Goal: Task Accomplishment & Management: Manage account settings

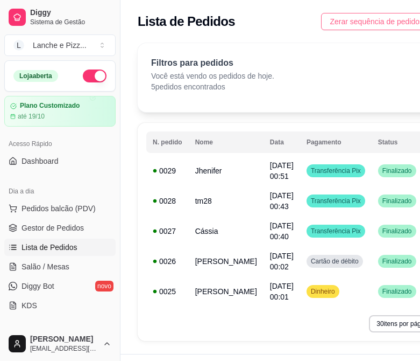
click at [361, 25] on span "Zerar sequência de pedidos" at bounding box center [377, 22] width 94 height 12
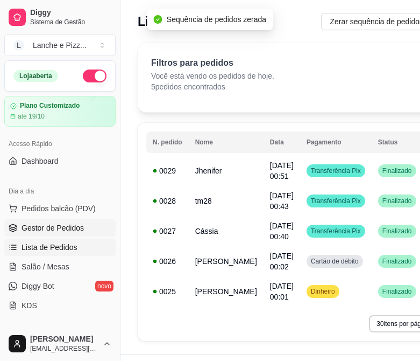
click at [53, 228] on span "Gestor de Pedidos" at bounding box center [53, 227] width 62 height 11
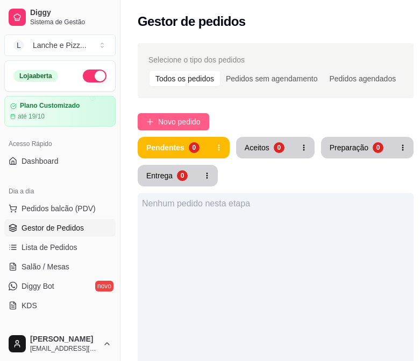
click at [174, 122] on span "Novo pedido" at bounding box center [179, 122] width 43 height 12
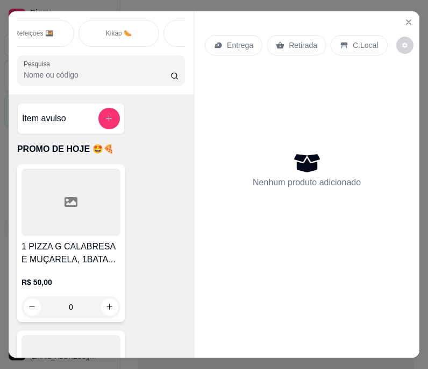
scroll to position [0, 535]
click at [26, 31] on p "Refeições 🍱" at bounding box center [32, 33] width 39 height 9
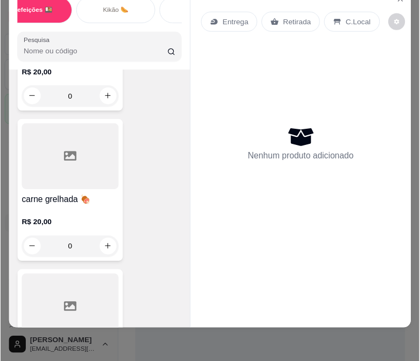
scroll to position [4059, 0]
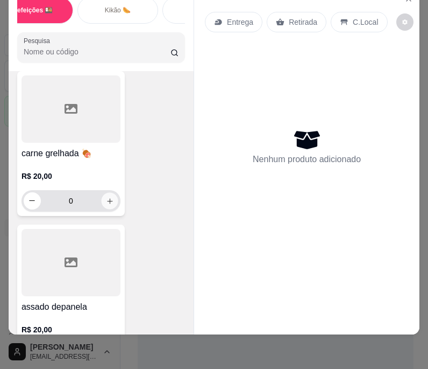
click at [108, 199] on icon "increase-product-quantity" at bounding box center [110, 200] width 8 height 8
type input "1"
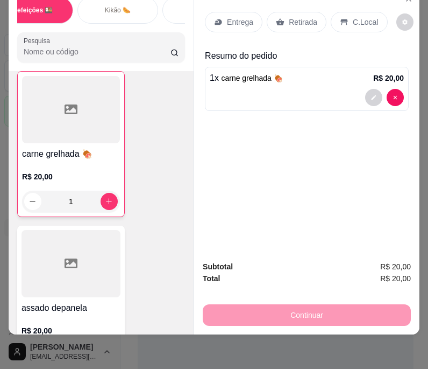
click at [230, 18] on p "Entrega" at bounding box center [240, 22] width 26 height 11
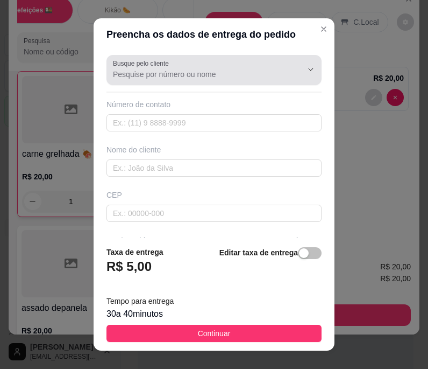
click at [187, 82] on div "Busque pelo cliente" at bounding box center [214, 70] width 215 height 30
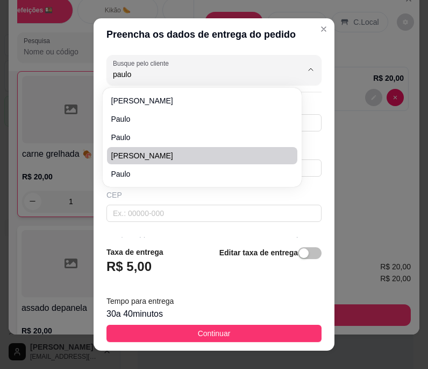
click at [170, 154] on span "[PERSON_NAME]" at bounding box center [196, 155] width 171 height 11
type input "[PERSON_NAME]"
type input "92984533262"
type input "[PERSON_NAME]"
type input "jaçana"
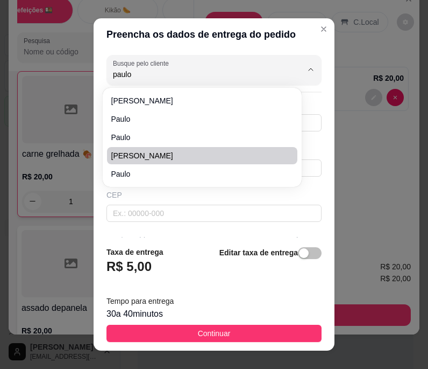
type input "204"
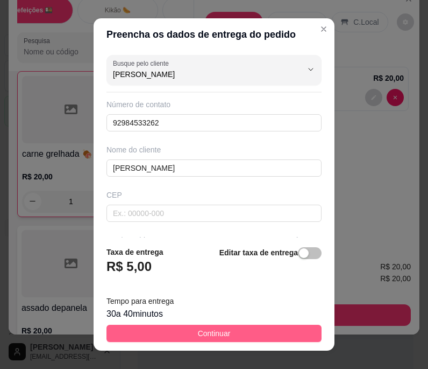
type input "[PERSON_NAME]"
click at [198, 337] on span "Continuar" at bounding box center [214, 333] width 33 height 12
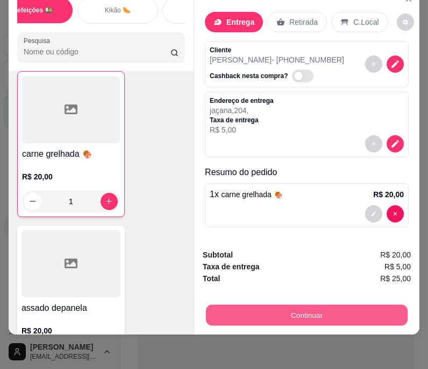
click at [288, 310] on button "Continuar" at bounding box center [307, 315] width 202 height 21
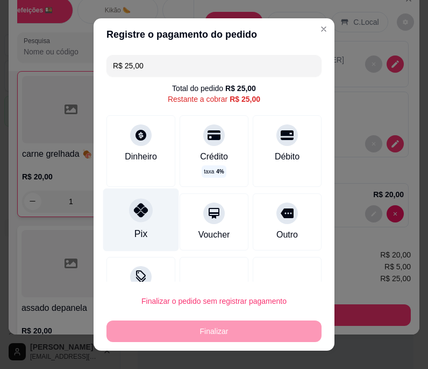
click at [134, 213] on icon at bounding box center [141, 210] width 14 height 14
type input "R$ 0,00"
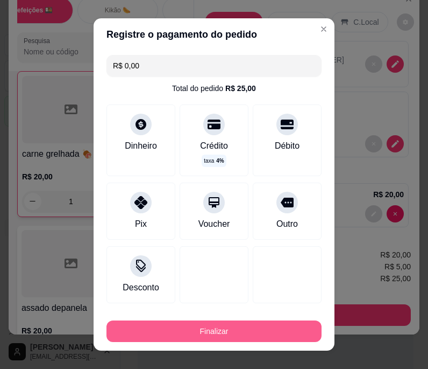
click at [139, 330] on button "Finalizar" at bounding box center [214, 331] width 215 height 22
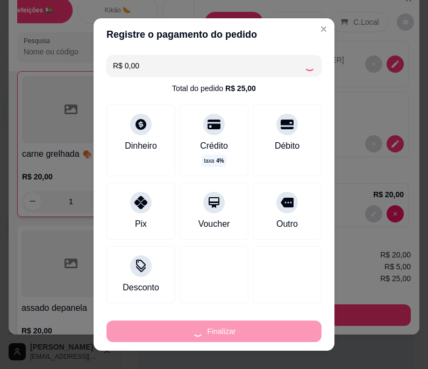
type input "0"
type input "-R$ 25,00"
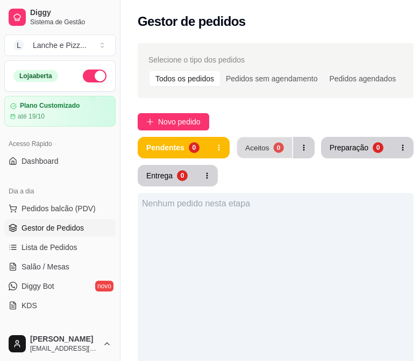
click at [255, 141] on button "Aceitos 0" at bounding box center [264, 147] width 55 height 21
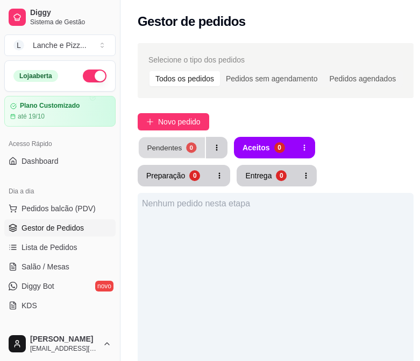
click at [164, 141] on button "Pendentes 0" at bounding box center [172, 147] width 66 height 21
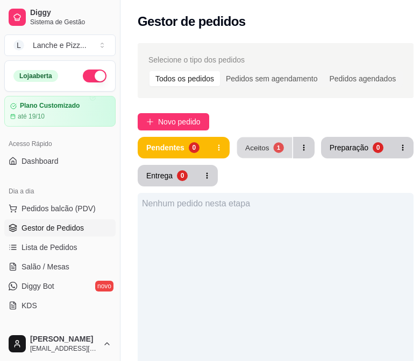
click at [243, 151] on button "Aceitos 1" at bounding box center [264, 147] width 55 height 21
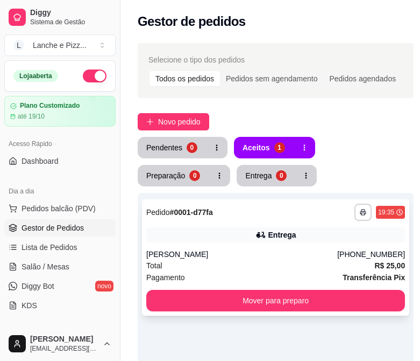
click at [203, 256] on div "[PERSON_NAME]" at bounding box center [241, 254] width 191 height 11
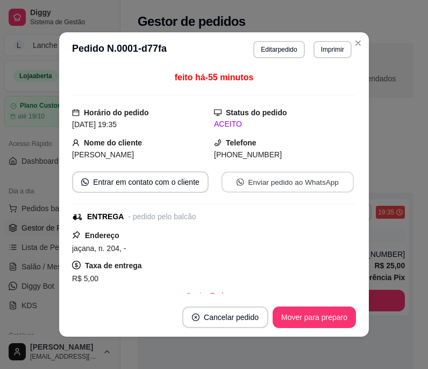
click at [260, 185] on button "Enviar pedido ao WhatsApp" at bounding box center [288, 182] width 132 height 21
click at [365, 303] on footer "Cancelar pedido Mover para preparo" at bounding box center [214, 317] width 310 height 39
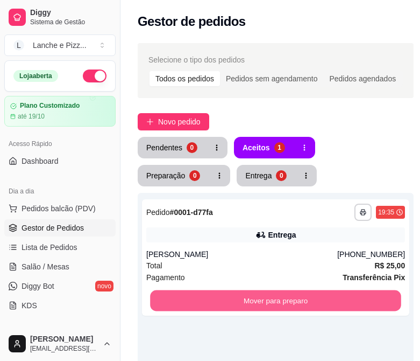
click at [372, 303] on button "Mover para preparo" at bounding box center [275, 300] width 251 height 21
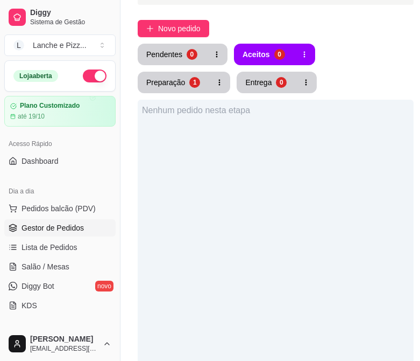
scroll to position [92, 0]
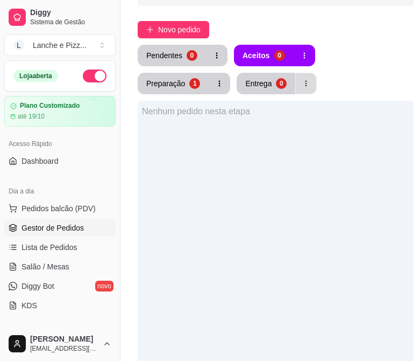
click at [296, 88] on button "button" at bounding box center [306, 83] width 21 height 21
click at [213, 62] on button "button" at bounding box center [217, 55] width 21 height 21
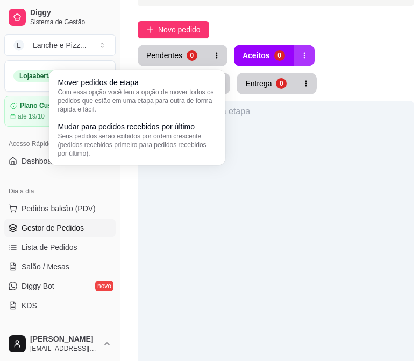
click at [301, 62] on button "button" at bounding box center [304, 55] width 21 height 21
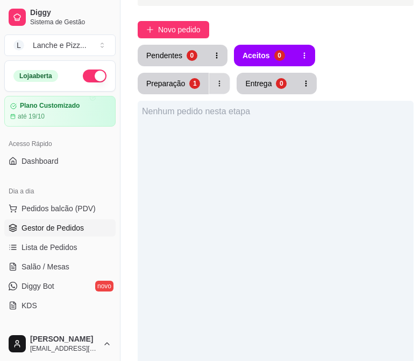
click at [230, 73] on button "button" at bounding box center [219, 83] width 21 height 21
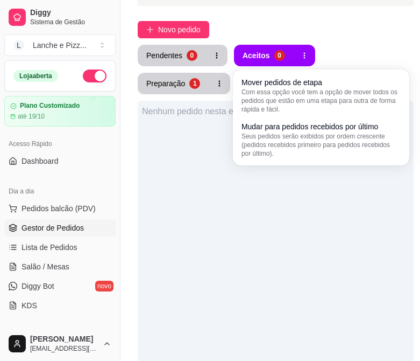
click at [350, 19] on div "Selecione o tipo dos pedidos Todos os pedidos Pedidos sem agendamento Pedidos a…" at bounding box center [276, 209] width 310 height 529
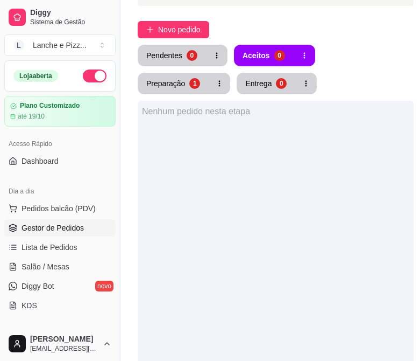
click at [383, 170] on div "Nenhum pedido nesta etapa" at bounding box center [276, 281] width 276 height 361
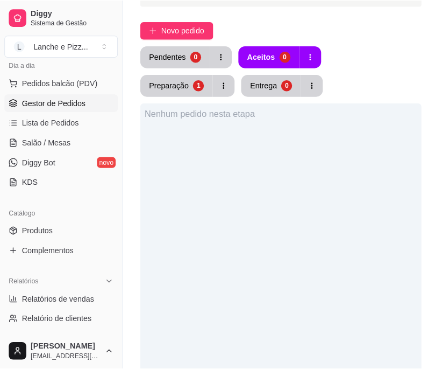
scroll to position [0, 0]
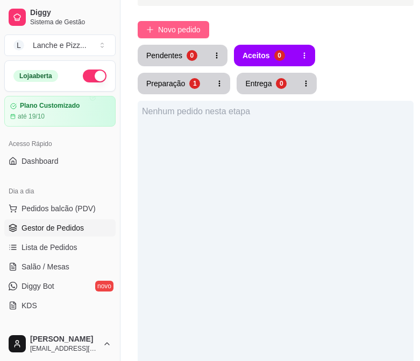
click at [159, 30] on span "Novo pedido" at bounding box center [179, 30] width 43 height 12
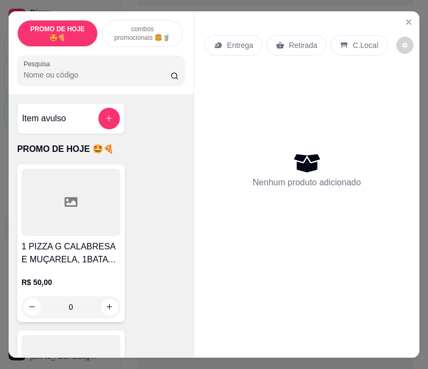
click at [130, 27] on p "combos promocionais 🍔🧋" at bounding box center [142, 33] width 62 height 17
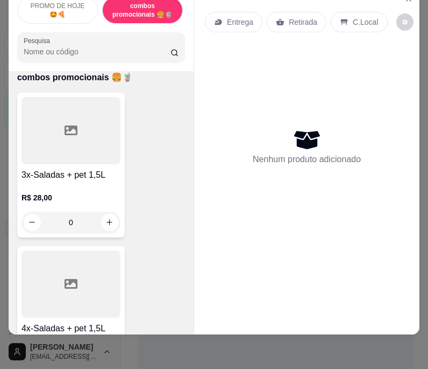
click at [51, 7] on p "PROMO DE HOJE 🤩🍕" at bounding box center [57, 10] width 62 height 17
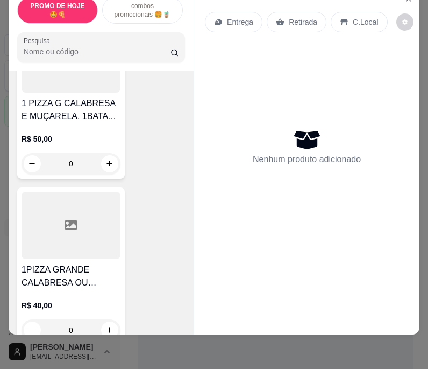
scroll to position [123, 0]
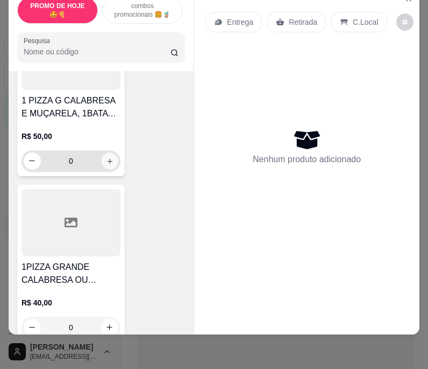
click at [106, 158] on icon "increase-product-quantity" at bounding box center [110, 161] width 8 height 8
type input "1"
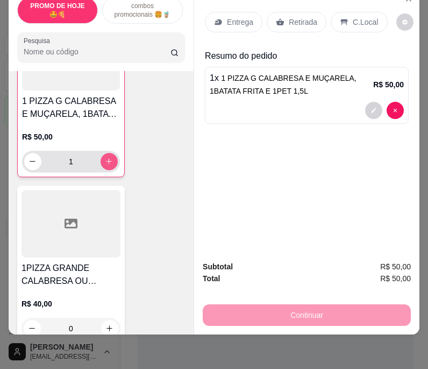
scroll to position [123, 0]
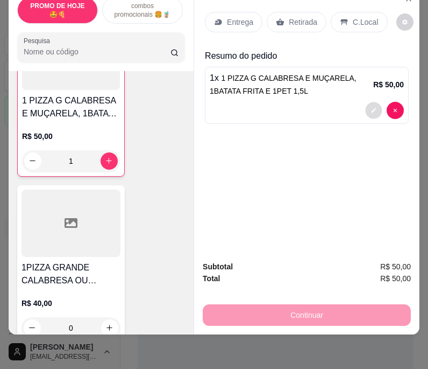
click at [366, 102] on button "decrease-product-quantity" at bounding box center [374, 110] width 17 height 17
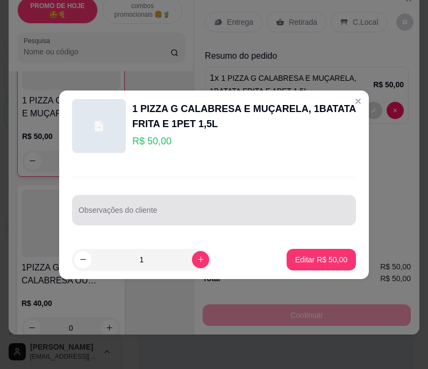
click at [187, 217] on input "Observações do cliente" at bounding box center [214, 214] width 271 height 11
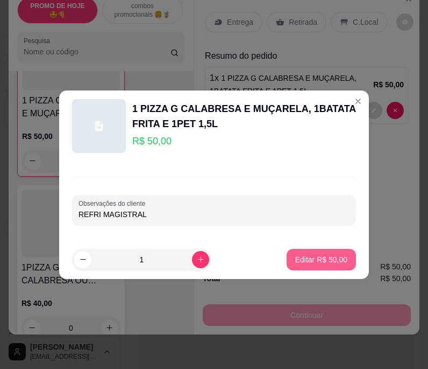
type input "REFRI MAGISTRAL"
click at [320, 259] on p "Editar R$ 50,00" at bounding box center [321, 259] width 52 height 11
type input "0"
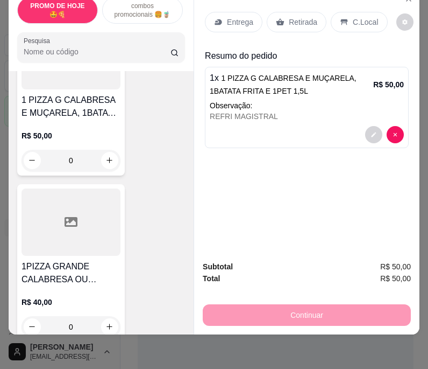
scroll to position [123, 0]
click at [230, 17] on p "Entrega" at bounding box center [240, 22] width 26 height 11
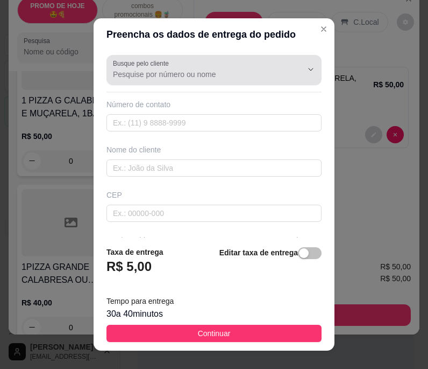
click at [165, 72] on input "Busque pelo cliente" at bounding box center [199, 74] width 172 height 11
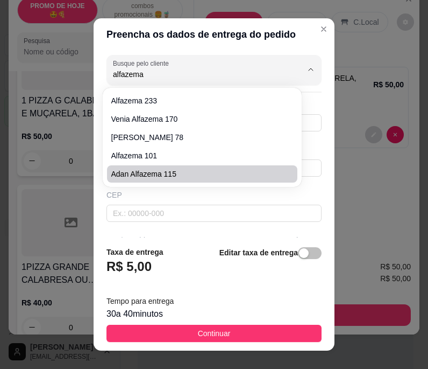
click at [135, 175] on span "adan alfazema 115" at bounding box center [196, 173] width 171 height 11
type input "adan alfazema 115"
type input "9284313676"
type input "adan alfazema 115"
type input "alfazema"
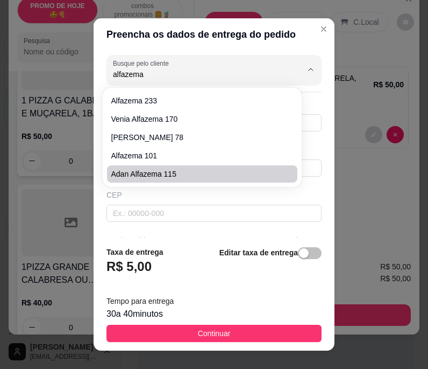
type input "115"
type input "[PERSON_NAME]"
type input "manaus"
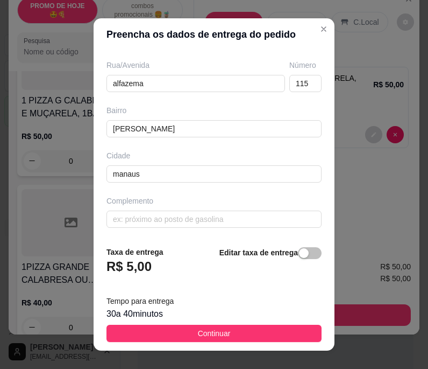
scroll to position [176, 0]
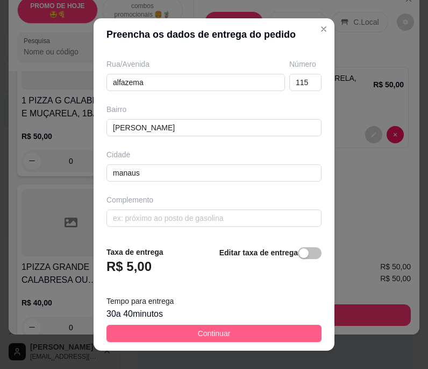
type input "adan alfazema 115"
click at [218, 331] on span "Continuar" at bounding box center [214, 333] width 33 height 12
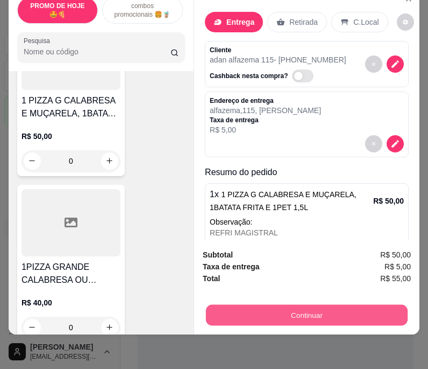
click at [243, 305] on button "Continuar" at bounding box center [307, 315] width 202 height 21
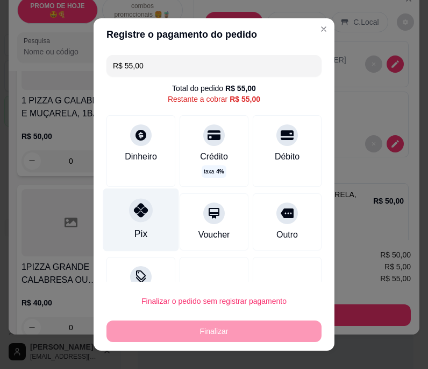
click at [138, 221] on div at bounding box center [141, 211] width 24 height 24
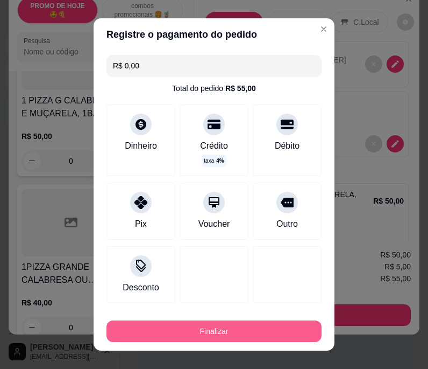
click at [135, 329] on button "Finalizar" at bounding box center [214, 331] width 215 height 22
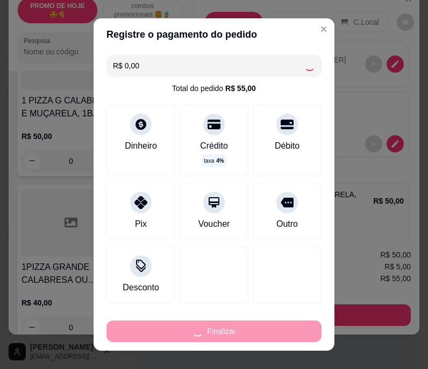
type input "-R$ 55,00"
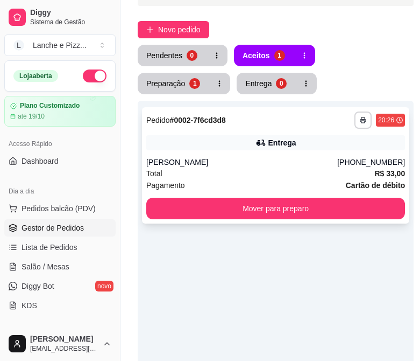
click at [231, 147] on div "Entrega" at bounding box center [275, 142] width 259 height 15
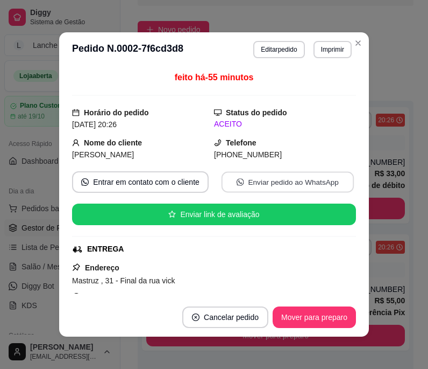
click at [248, 181] on button "Enviar pedido ao WhatsApp" at bounding box center [288, 182] width 132 height 21
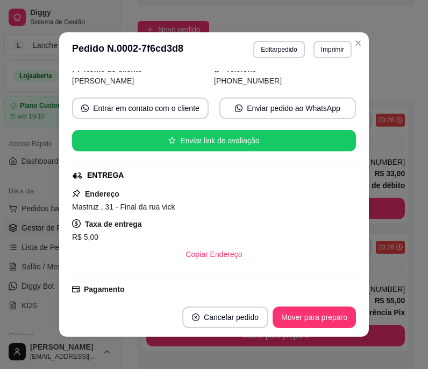
scroll to position [75, 0]
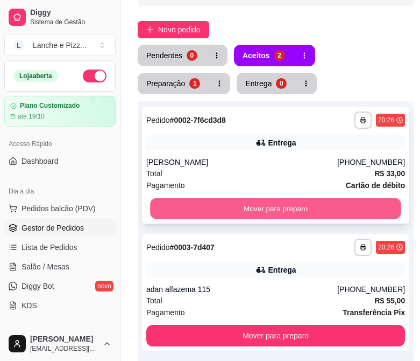
click at [220, 210] on button "Mover para preparo" at bounding box center [275, 208] width 251 height 21
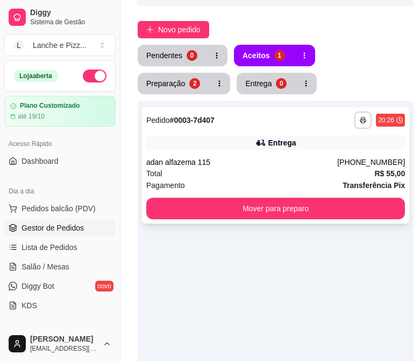
click at [176, 180] on span "Pagamento" at bounding box center [165, 185] width 39 height 12
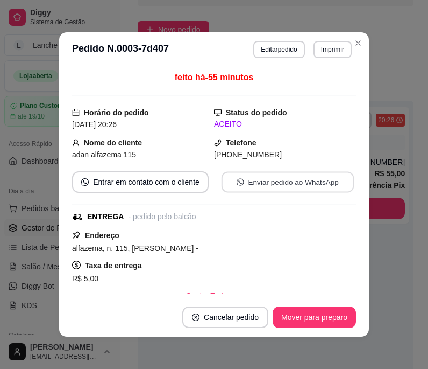
click at [255, 176] on button "Enviar pedido ao WhatsApp" at bounding box center [288, 182] width 132 height 21
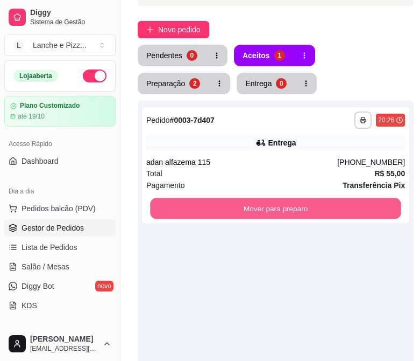
click at [397, 206] on button "Mover para preparo" at bounding box center [275, 208] width 251 height 21
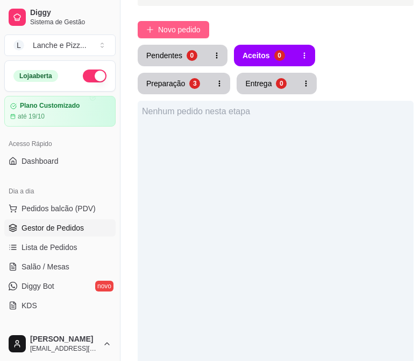
click at [154, 34] on button "Novo pedido" at bounding box center [174, 29] width 72 height 17
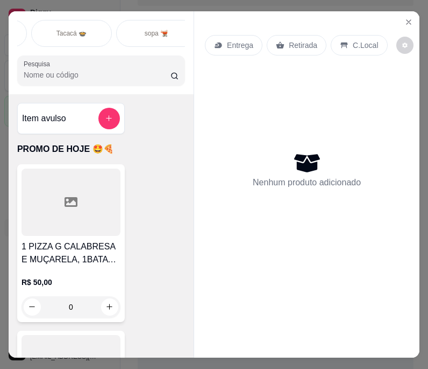
scroll to position [0, 331]
click at [69, 34] on div "Tacacá 🍲" at bounding box center [66, 33] width 81 height 27
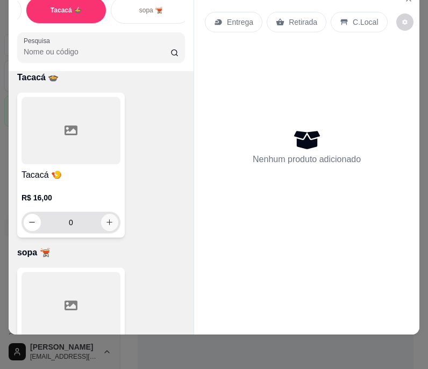
click at [106, 223] on icon "increase-product-quantity" at bounding box center [109, 222] width 8 height 8
type input "1"
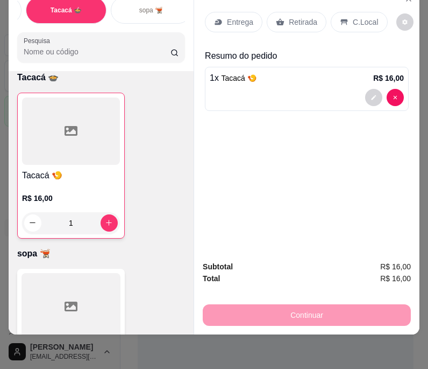
click at [230, 19] on p "Entrega" at bounding box center [240, 22] width 26 height 11
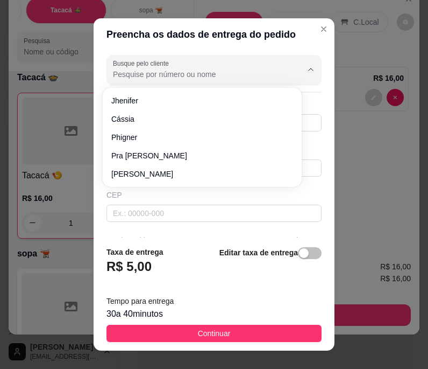
click at [210, 73] on input "Busque pelo cliente" at bounding box center [199, 74] width 172 height 11
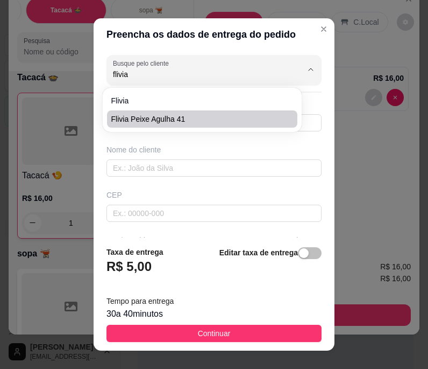
click at [161, 118] on span "flivia peixe agulha 41" at bounding box center [196, 119] width 171 height 11
type input "flivia peixe agulha 41"
type input "9284308653"
type input "flivia peixe agulha 41"
type input "peixe agulha"
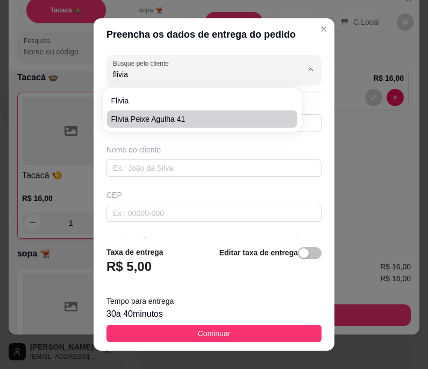
type input "41"
type input "[PERSON_NAME]"
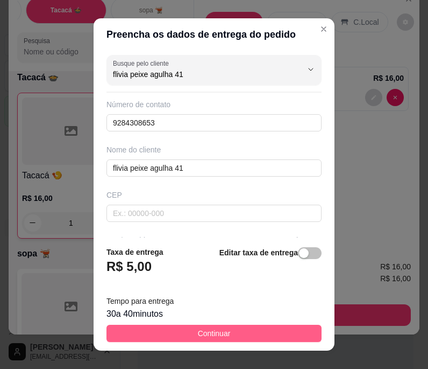
type input "flivia peixe agulha 41"
click at [133, 332] on button "Continuar" at bounding box center [214, 332] width 215 height 17
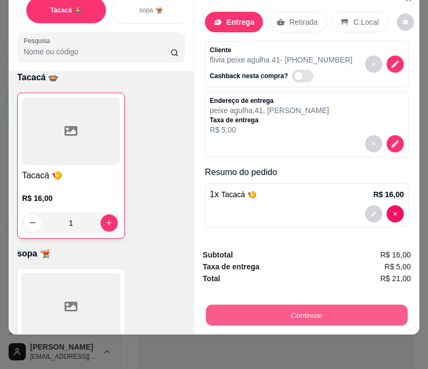
click at [231, 308] on button "Continuar" at bounding box center [307, 315] width 202 height 21
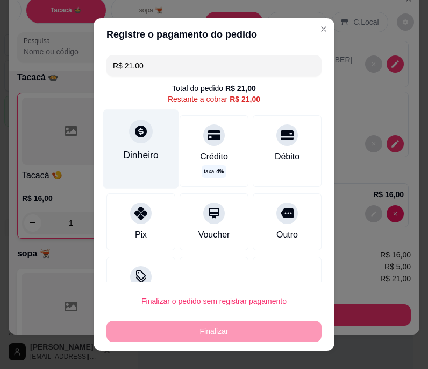
click at [125, 161] on div "Dinheiro" at bounding box center [141, 155] width 36 height 14
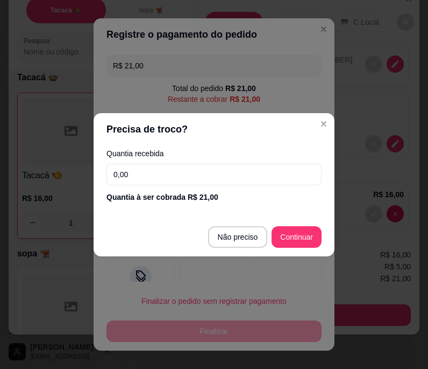
click at [115, 178] on input "0,00" at bounding box center [214, 175] width 215 height 22
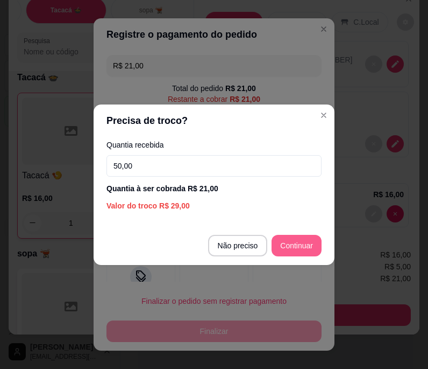
type input "50,00"
type input "R$ 0,00"
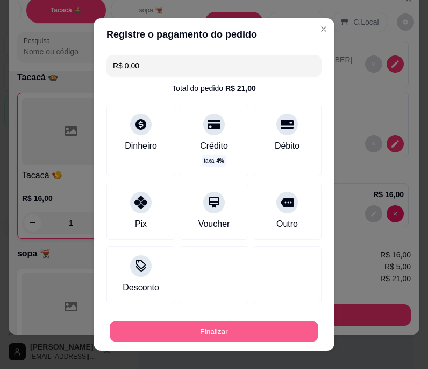
click at [224, 336] on button "Finalizar" at bounding box center [214, 330] width 209 height 21
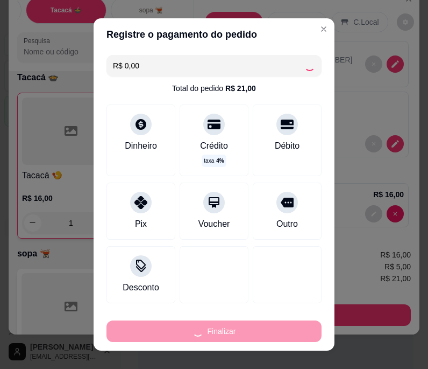
type input "0"
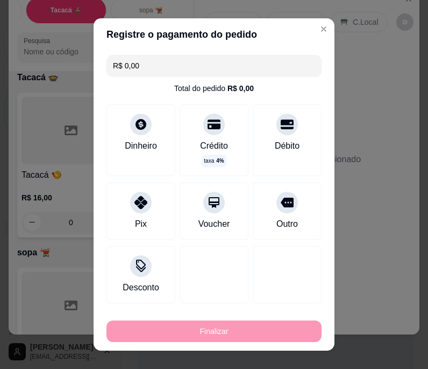
type input "-R$ 21,00"
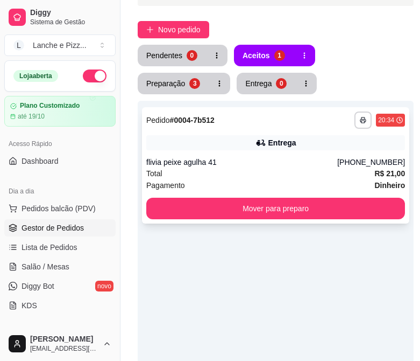
click at [185, 172] on div "Total R$ 21,00" at bounding box center [275, 173] width 259 height 12
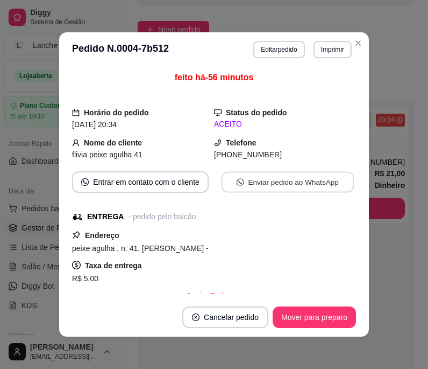
click at [241, 182] on button "Enviar pedido ao WhatsApp" at bounding box center [288, 182] width 132 height 21
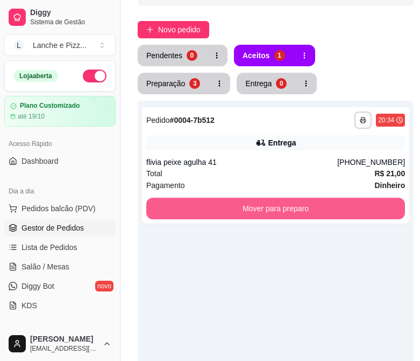
click at [380, 213] on button "Mover para preparo" at bounding box center [275, 208] width 259 height 22
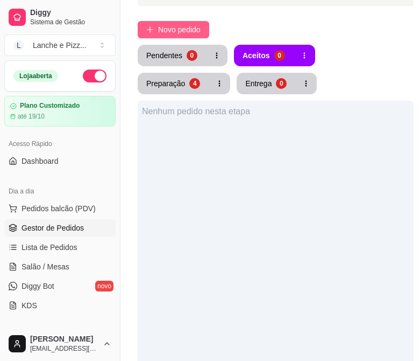
click at [183, 31] on span "Novo pedido" at bounding box center [179, 30] width 43 height 12
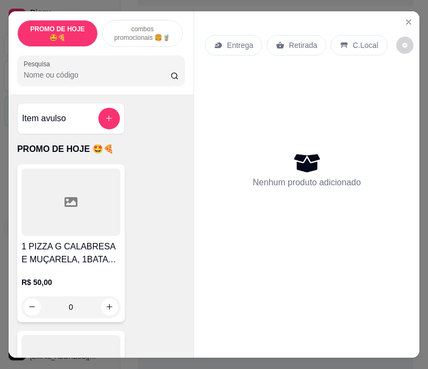
click at [132, 28] on p "combos promocionais 🍔🧋" at bounding box center [142, 33] width 62 height 17
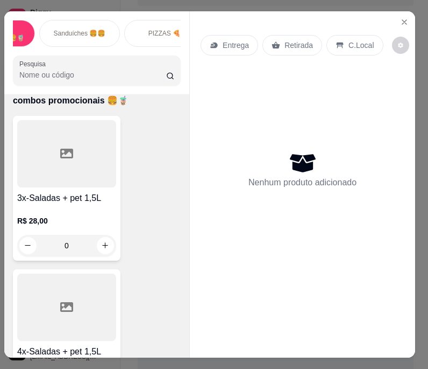
scroll to position [0, 165]
click at [74, 31] on p "Sanduíches 🍔🍔" at bounding box center [59, 33] width 52 height 9
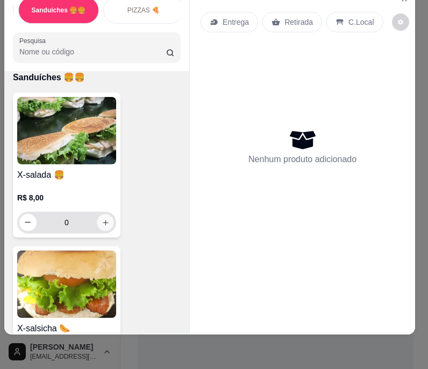
click at [103, 223] on button "increase-product-quantity" at bounding box center [105, 222] width 17 height 17
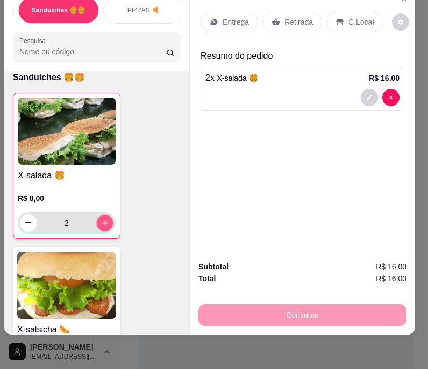
click at [103, 223] on button "increase-product-quantity" at bounding box center [104, 222] width 17 height 17
type input "4"
click at [223, 17] on p "Entrega" at bounding box center [236, 22] width 26 height 11
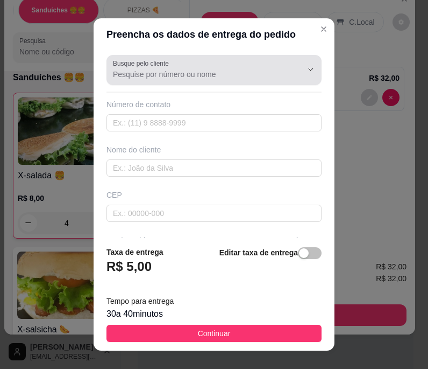
click at [163, 68] on div at bounding box center [214, 70] width 202 height 22
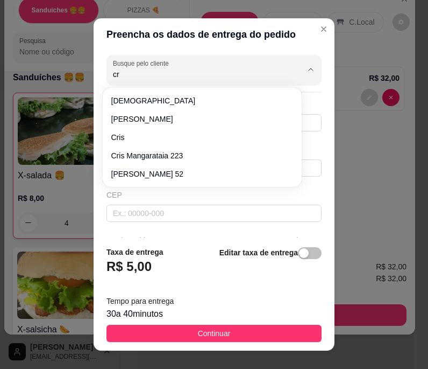
type input "c"
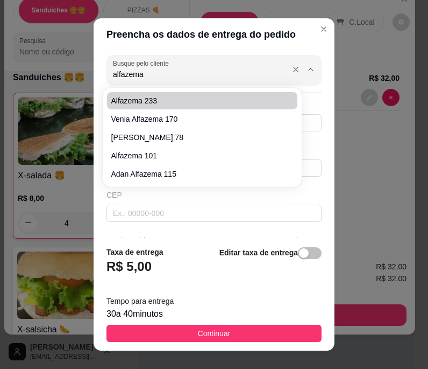
click at [113, 75] on input "alfazema" at bounding box center [199, 74] width 172 height 11
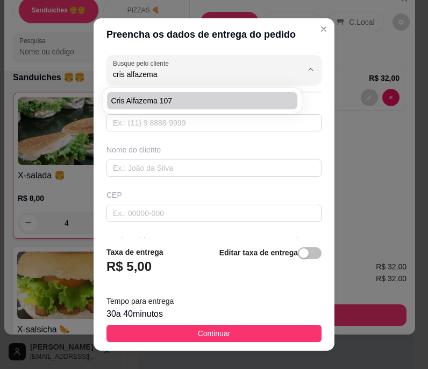
click at [176, 100] on span "cris alfazema 107" at bounding box center [196, 100] width 171 height 11
type input "cris alfazema 107"
type input "92994704241"
type input "cris alfazema 107"
type input "alfazema"
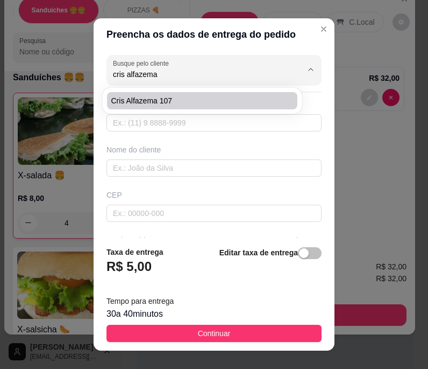
type input "107"
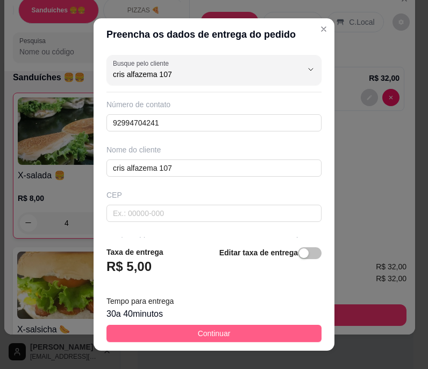
type input "cris alfazema 107"
click at [198, 329] on span "Continuar" at bounding box center [214, 333] width 33 height 12
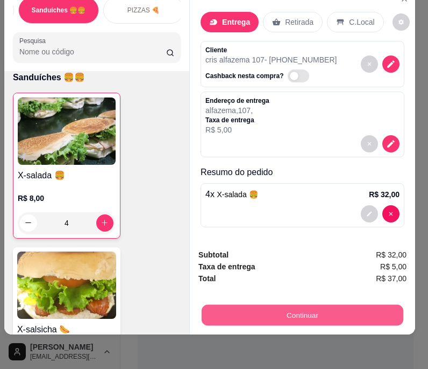
click at [244, 311] on button "Continuar" at bounding box center [303, 315] width 202 height 21
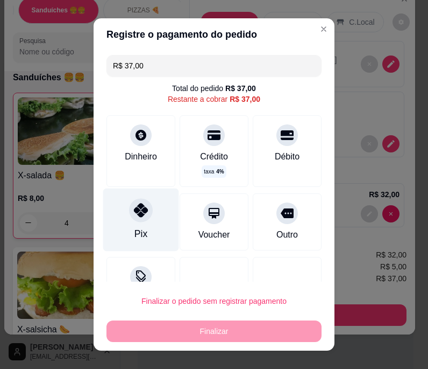
click at [128, 229] on div "Pix" at bounding box center [141, 219] width 76 height 63
type input "R$ 0,00"
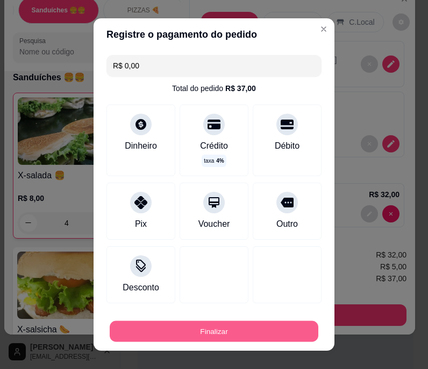
click at [171, 325] on button "Finalizar" at bounding box center [214, 330] width 209 height 21
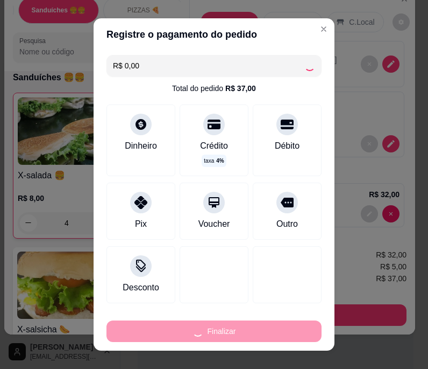
type input "0"
type input "-R$ 37,00"
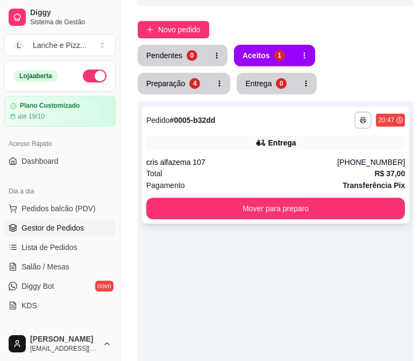
click at [254, 152] on div "**********" at bounding box center [275, 165] width 267 height 116
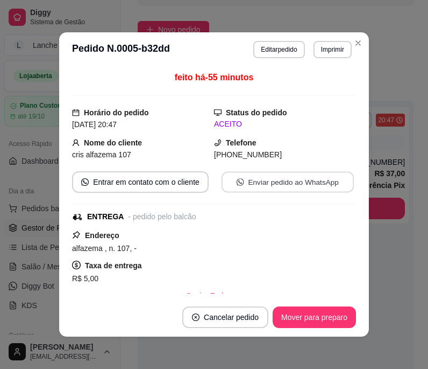
click at [270, 182] on button "Enviar pedido ao WhatsApp" at bounding box center [288, 182] width 132 height 21
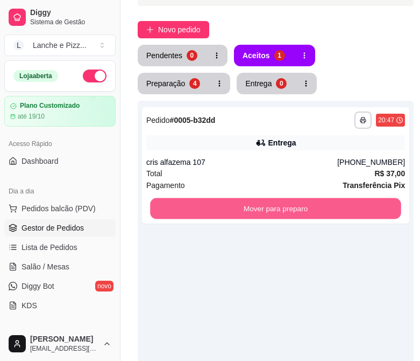
click at [374, 210] on button "Mover para preparo" at bounding box center [275, 208] width 251 height 21
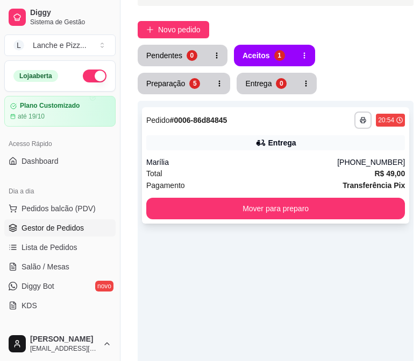
click at [220, 152] on div "**********" at bounding box center [275, 165] width 267 height 116
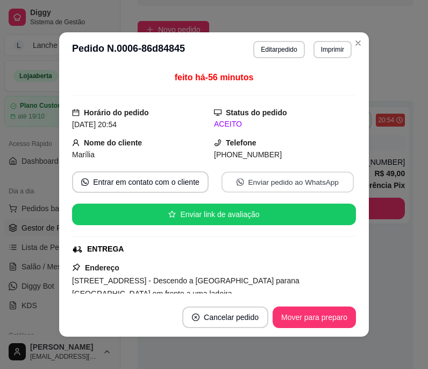
click at [257, 184] on button "Enviar pedido ao WhatsApp" at bounding box center [288, 182] width 132 height 21
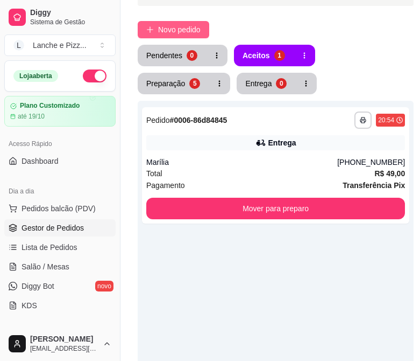
click at [181, 30] on span "Novo pedido" at bounding box center [179, 30] width 43 height 12
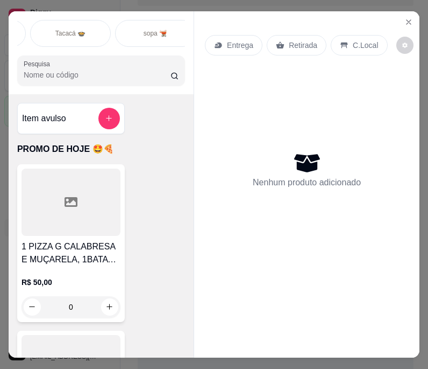
scroll to position [0, 328]
click at [142, 36] on div "sopa 🫕" at bounding box center [155, 33] width 81 height 27
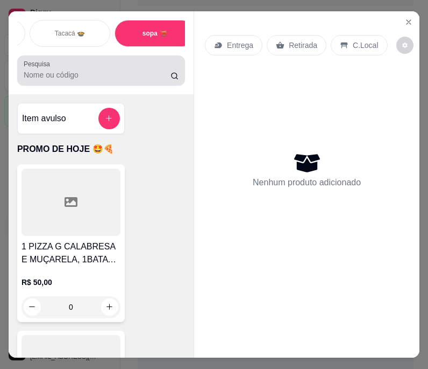
scroll to position [27, 0]
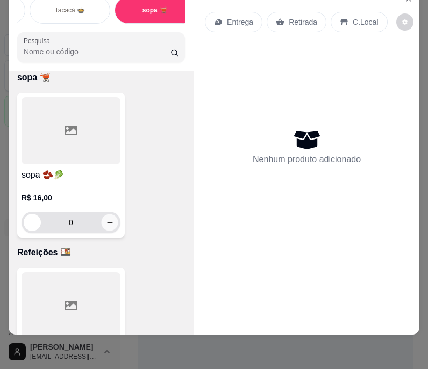
click at [101, 216] on button "increase-product-quantity" at bounding box center [109, 222] width 17 height 17
type input "1"
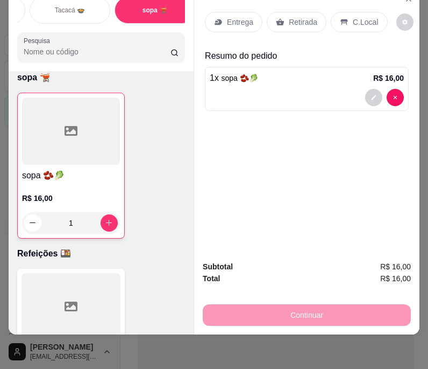
click at [231, 25] on div "Entrega Retirada C.Local" at bounding box center [307, 22] width 204 height 38
click at [225, 21] on div "Entrega" at bounding box center [234, 22] width 58 height 20
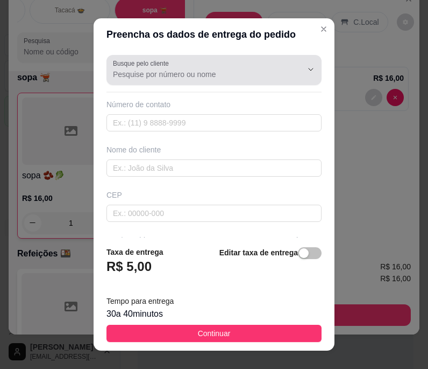
click at [190, 66] on div at bounding box center [214, 70] width 202 height 22
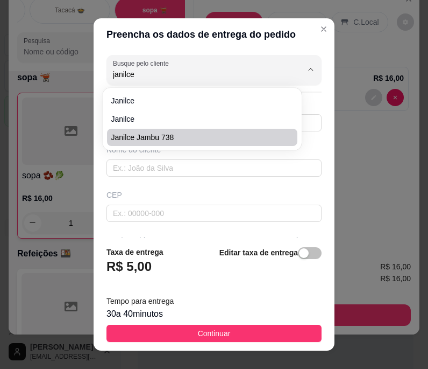
click at [164, 133] on span "janilce jambu 738" at bounding box center [196, 137] width 171 height 11
type input "janilce jambu 738"
type input "9284403919"
type input "janilce jambu 738"
type input "jambu 738"
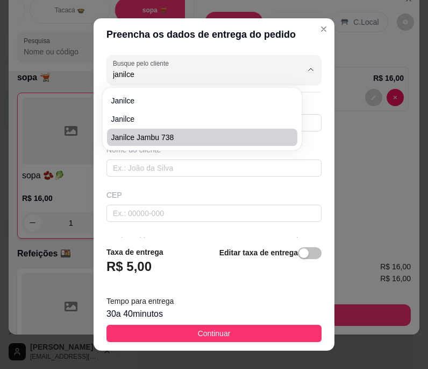
type input "[PERSON_NAME]"
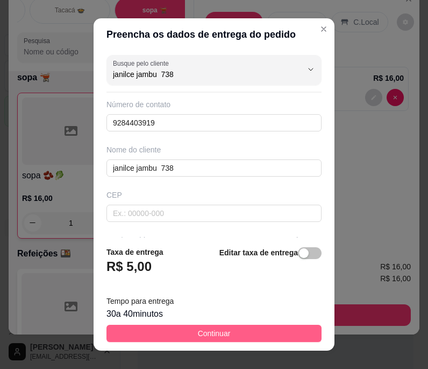
type input "janilce jambu 738"
click at [180, 332] on button "Continuar" at bounding box center [214, 332] width 215 height 17
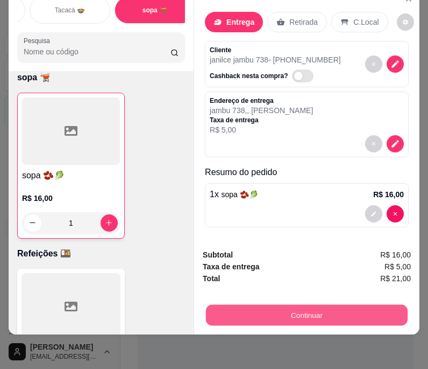
click at [268, 308] on button "Continuar" at bounding box center [307, 315] width 202 height 21
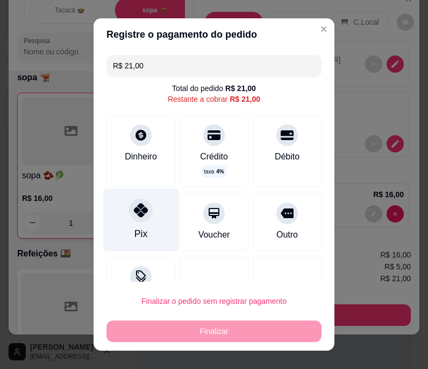
click at [135, 224] on div "Pix" at bounding box center [141, 219] width 76 height 63
type input "R$ 0,00"
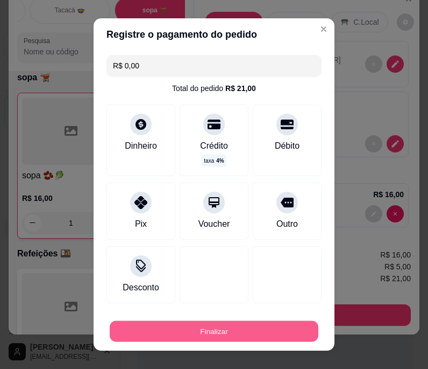
click at [160, 340] on button "Finalizar" at bounding box center [214, 330] width 209 height 21
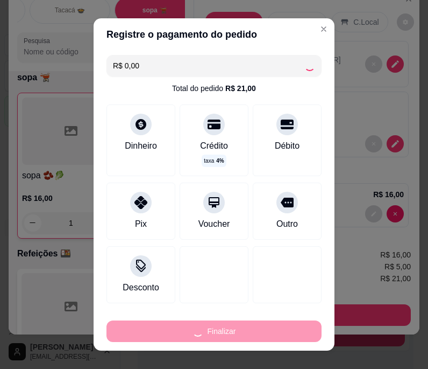
type input "0"
type input "-R$ 21,00"
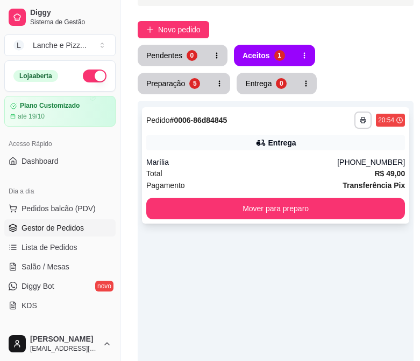
click at [219, 175] on div "Total R$ 49,00" at bounding box center [275, 173] width 259 height 12
click at [215, 175] on div "Total R$ 49,00" at bounding box center [275, 173] width 259 height 12
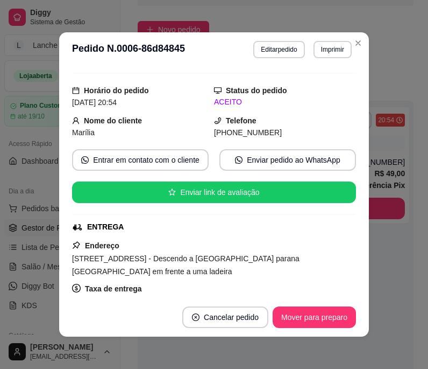
scroll to position [19, 0]
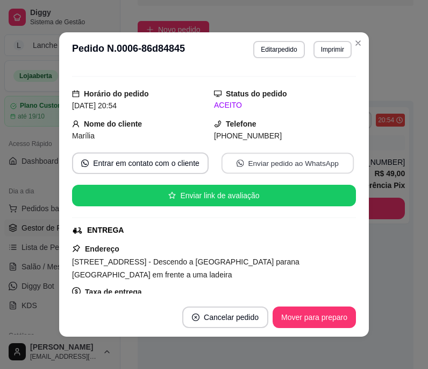
click at [261, 168] on button "Enviar pedido ao WhatsApp" at bounding box center [288, 163] width 132 height 21
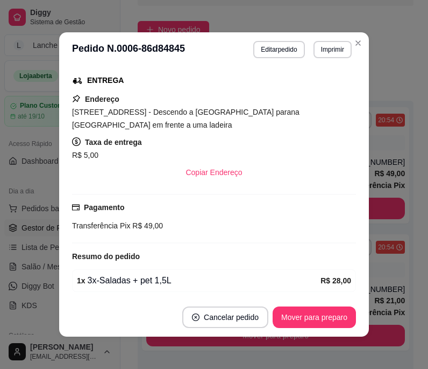
scroll to position [242, 0]
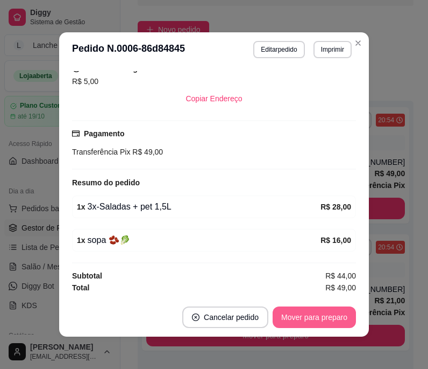
click at [289, 320] on button "Mover para preparo" at bounding box center [314, 317] width 83 height 22
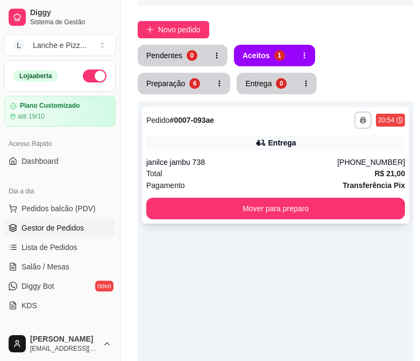
click at [280, 161] on div "janilce jambu 738" at bounding box center [241, 162] width 191 height 11
click at [264, 157] on div "janilce jambu 738" at bounding box center [241, 162] width 191 height 11
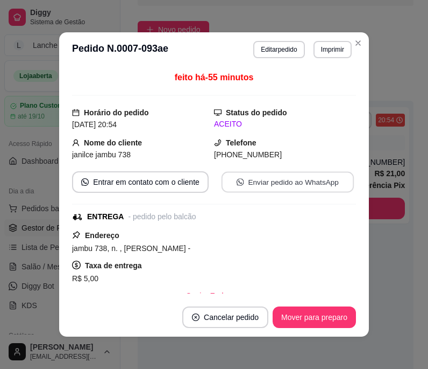
click at [277, 187] on button "Enviar pedido ao WhatsApp" at bounding box center [288, 182] width 132 height 21
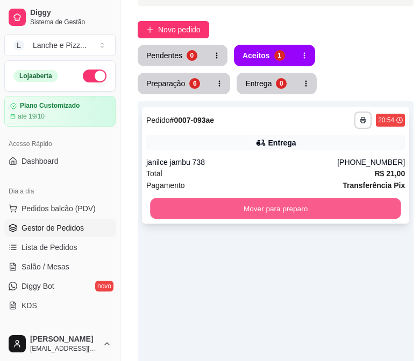
click at [268, 215] on button "Mover para preparo" at bounding box center [275, 208] width 251 height 21
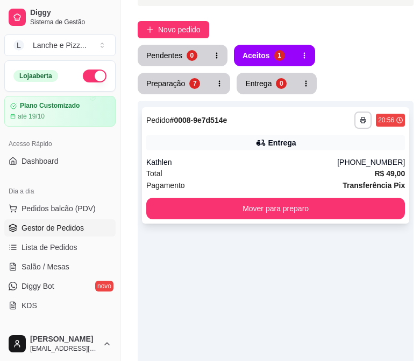
click at [201, 142] on div "Entrega" at bounding box center [275, 142] width 259 height 15
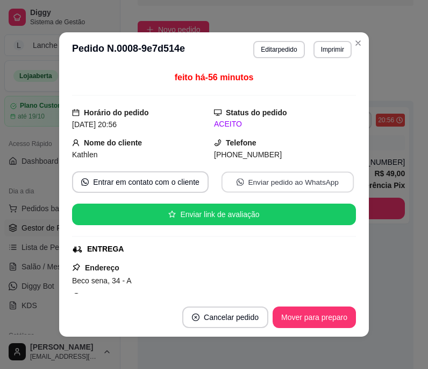
click at [241, 181] on button "Enviar pedido ao WhatsApp" at bounding box center [288, 182] width 132 height 21
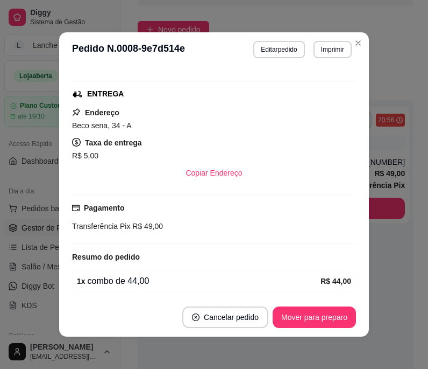
scroll to position [196, 0]
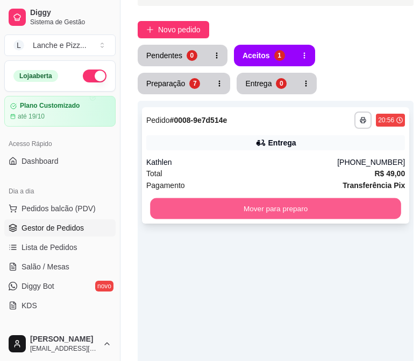
click at [386, 212] on button "Mover para preparo" at bounding box center [275, 208] width 251 height 21
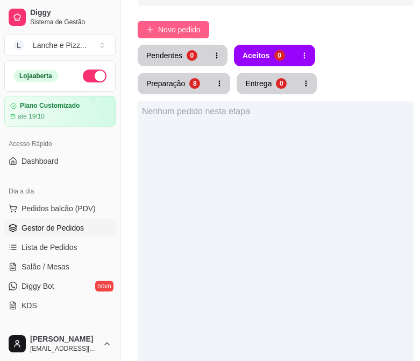
click at [188, 27] on span "Novo pedido" at bounding box center [179, 30] width 43 height 12
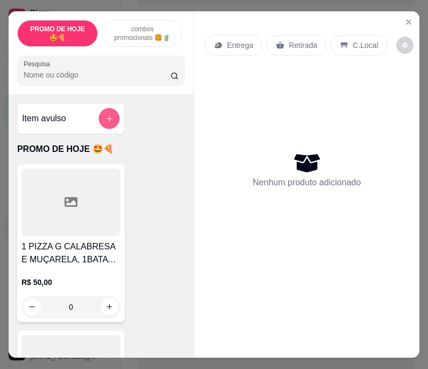
click at [105, 122] on icon "add-separate-item" at bounding box center [109, 118] width 8 height 8
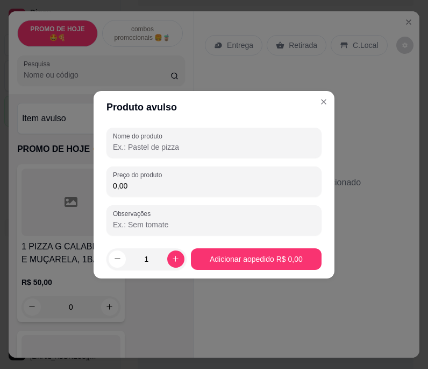
click at [138, 145] on input "Nome do produto" at bounding box center [214, 147] width 202 height 11
click at [160, 147] on input "X BURGUER" at bounding box center [214, 147] width 202 height 11
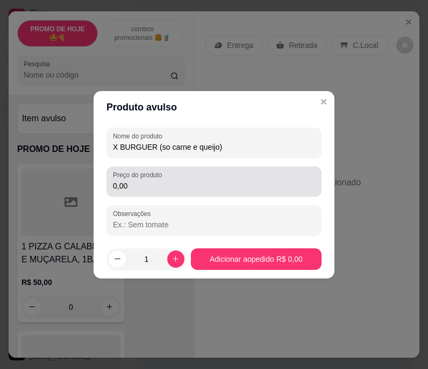
type input "X BURGUER (so carne e queijo)"
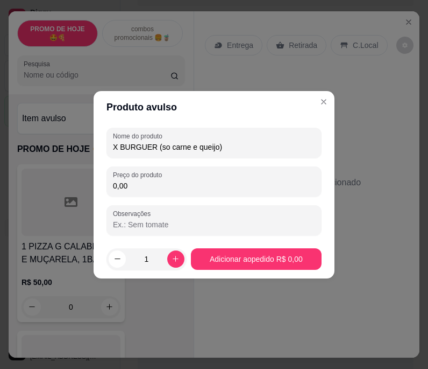
click at [118, 188] on input "0,00" at bounding box center [214, 185] width 202 height 11
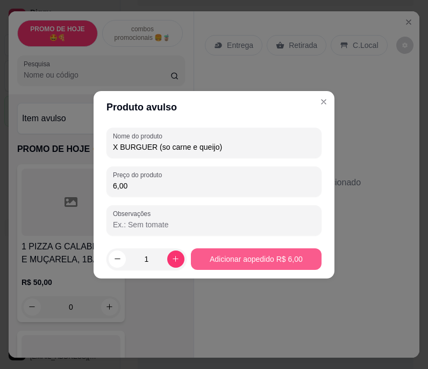
type input "6,00"
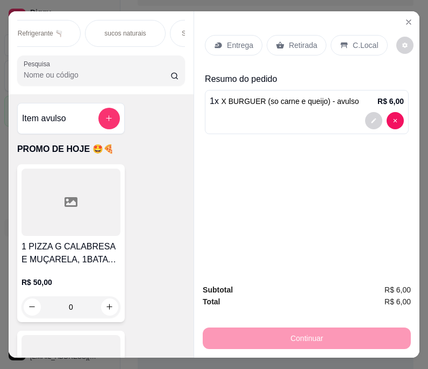
scroll to position [0, 953]
click at [54, 32] on p "Refrigerante 🫗" at bounding box center [39, 33] width 45 height 9
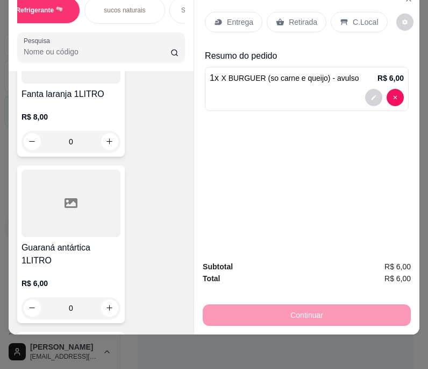
scroll to position [9507, 0]
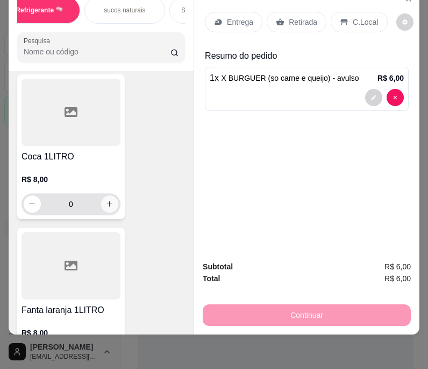
click at [105, 200] on icon "increase-product-quantity" at bounding box center [109, 204] width 8 height 8
type input "1"
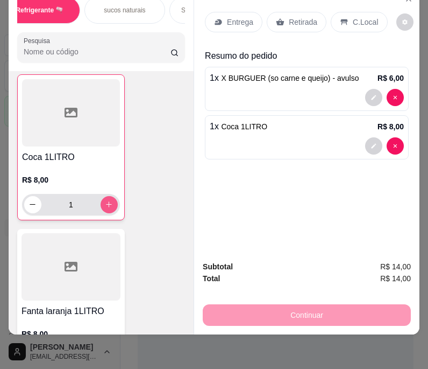
scroll to position [9507, 0]
click at [221, 16] on div "Entrega" at bounding box center [234, 22] width 58 height 20
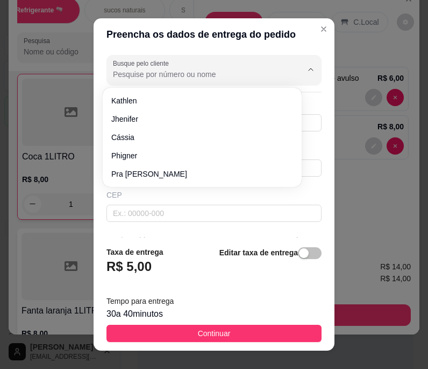
click at [163, 75] on input "Busque pelo cliente" at bounding box center [199, 74] width 172 height 11
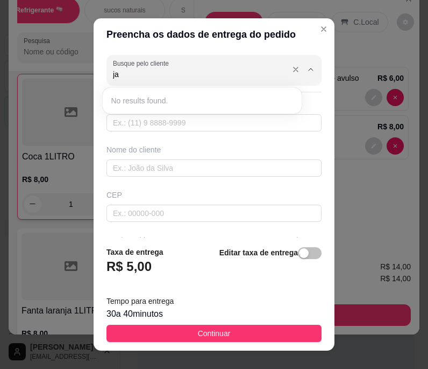
type input "j"
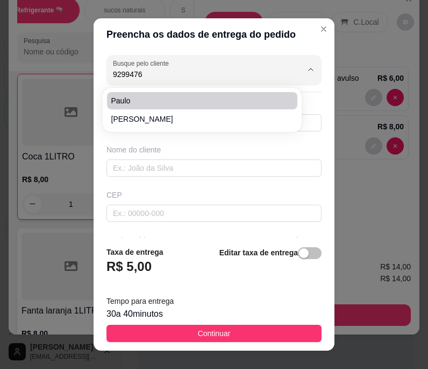
click at [174, 101] on span "paulo" at bounding box center [196, 100] width 171 height 11
type input "paulo"
type input "92994768964"
type input "paulo"
type input "jambu"
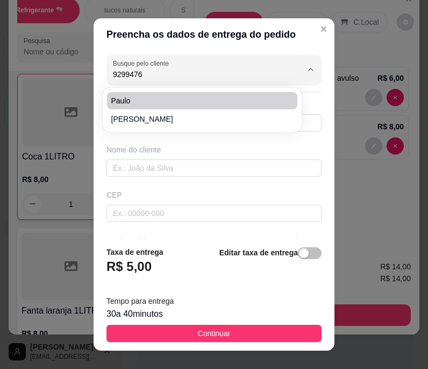
type input "143"
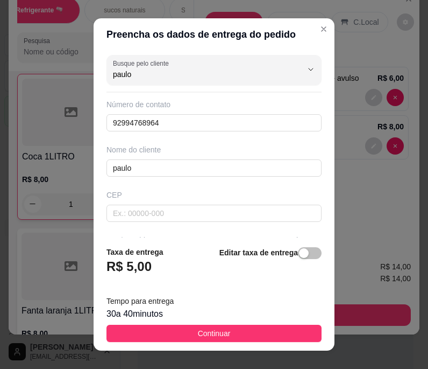
scroll to position [176, 0]
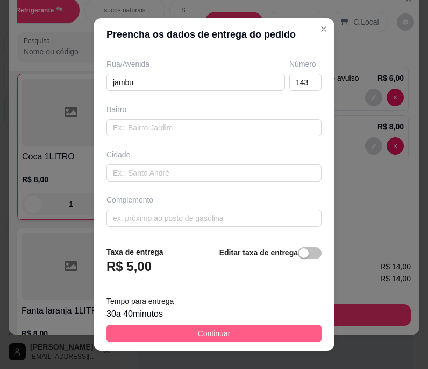
type input "paulo"
click at [173, 335] on button "Continuar" at bounding box center [214, 332] width 215 height 17
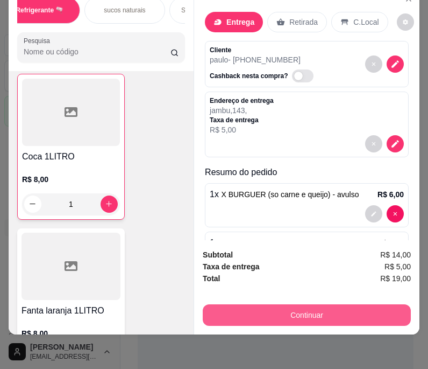
drag, startPoint x: 299, startPoint y: 319, endPoint x: 308, endPoint y: 309, distance: 13.7
click at [308, 309] on div "Subtotal R$ 14,00 Taxa de entrega R$ 5,00 Total R$ 19,00 Continuar" at bounding box center [306, 287] width 225 height 94
click at [308, 309] on button "Continuar" at bounding box center [307, 315] width 202 height 21
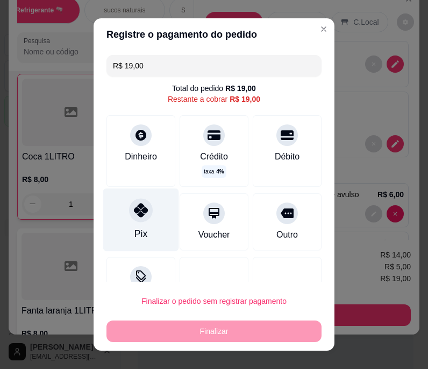
click at [121, 229] on div "Pix" at bounding box center [141, 219] width 76 height 63
type input "R$ 0,00"
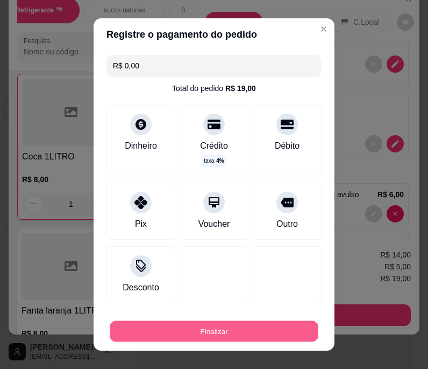
click at [156, 334] on button "Finalizar" at bounding box center [214, 330] width 209 height 21
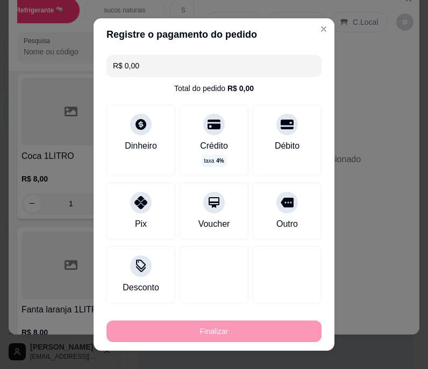
type input "0"
type input "-R$ 19,00"
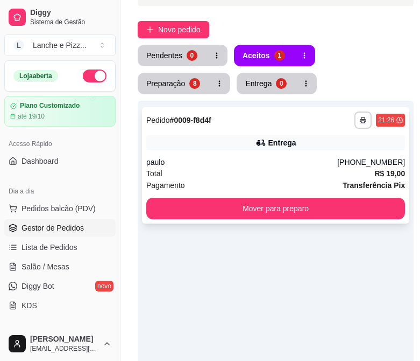
click at [215, 160] on div "paulo" at bounding box center [241, 162] width 191 height 11
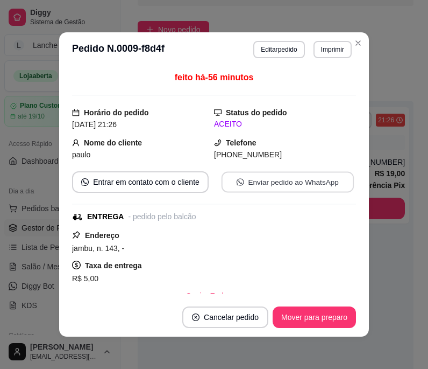
click at [259, 177] on button "Enviar pedido ao WhatsApp" at bounding box center [288, 182] width 132 height 21
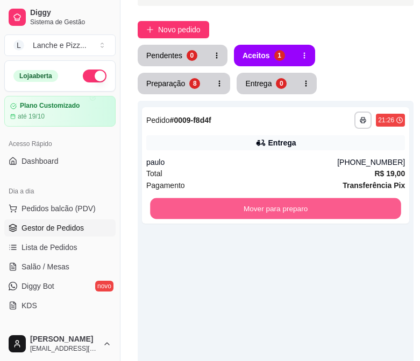
click at [385, 206] on button "Mover para preparo" at bounding box center [275, 208] width 251 height 21
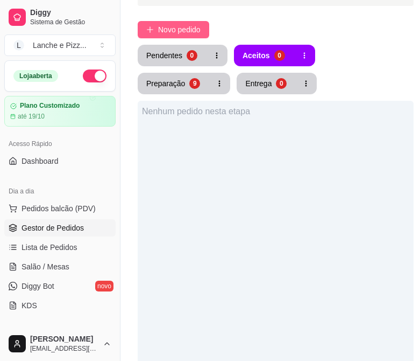
click at [167, 37] on button "Novo pedido" at bounding box center [174, 29] width 72 height 17
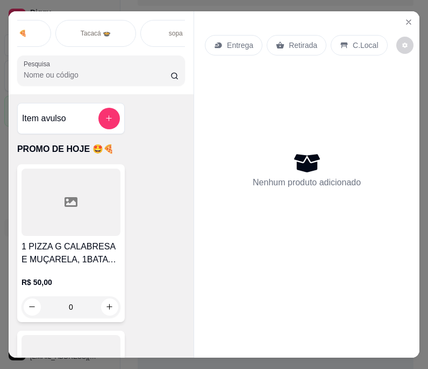
scroll to position [0, 313]
click at [158, 33] on p "sopa 🫕" at bounding box center [170, 33] width 24 height 9
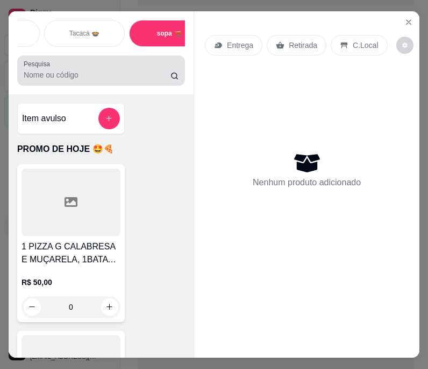
scroll to position [27, 0]
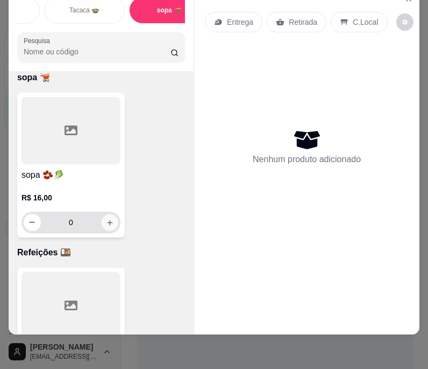
click at [106, 221] on icon "increase-product-quantity" at bounding box center [110, 222] width 8 height 8
type input "1"
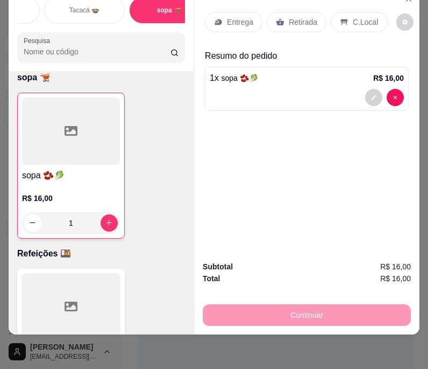
click at [232, 17] on p "Entrega" at bounding box center [240, 22] width 26 height 11
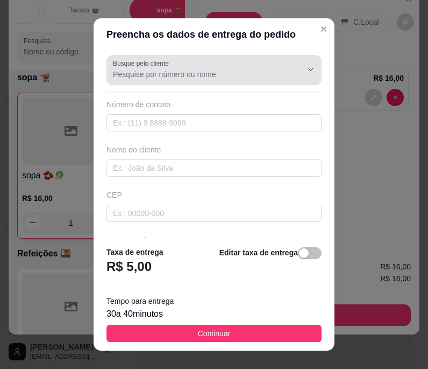
click at [167, 68] on div at bounding box center [214, 70] width 202 height 22
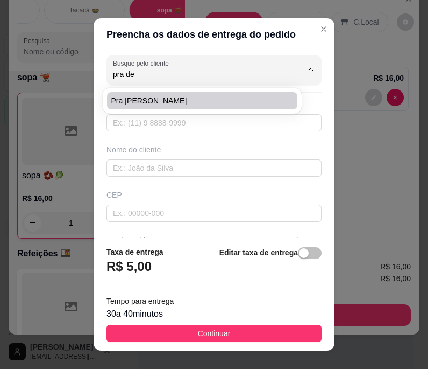
click at [170, 101] on span "pra [PERSON_NAME]" at bounding box center [196, 100] width 171 height 11
type input "pra [PERSON_NAME]"
type input "92992183627"
type input "pra [PERSON_NAME]"
type input "algodão roxo"
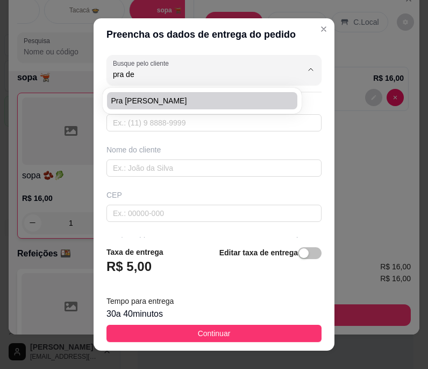
type input "59"
type input "jt"
type input "manaus am"
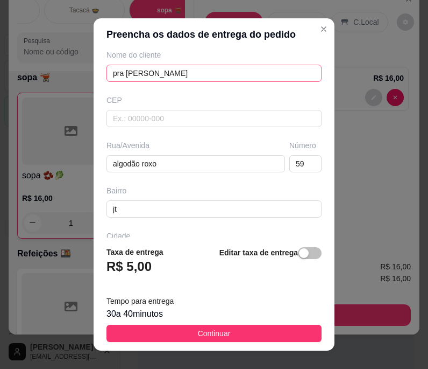
scroll to position [176, 0]
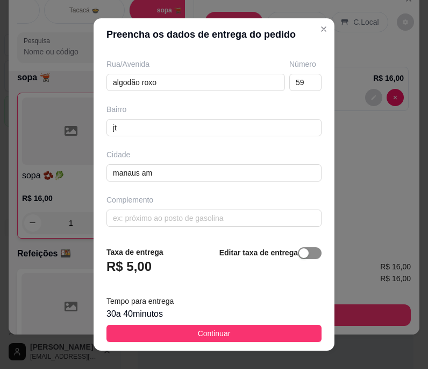
type input "pra [PERSON_NAME]"
click at [300, 252] on span "button" at bounding box center [310, 253] width 24 height 12
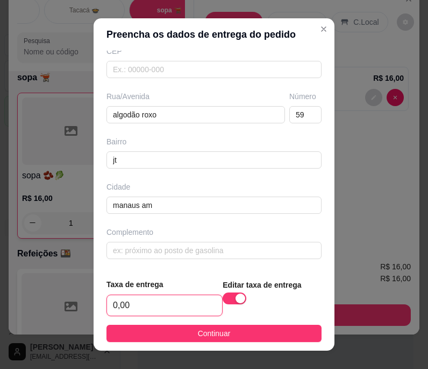
click at [116, 304] on input "0,00" at bounding box center [164, 305] width 115 height 20
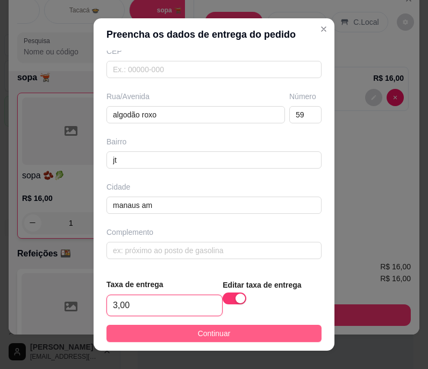
type input "3,00"
click at [127, 338] on button "Continuar" at bounding box center [214, 332] width 215 height 17
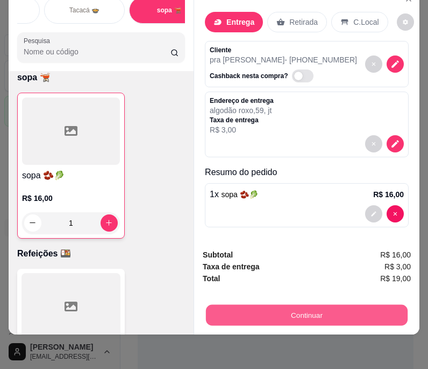
click at [225, 305] on button "Continuar" at bounding box center [307, 315] width 202 height 21
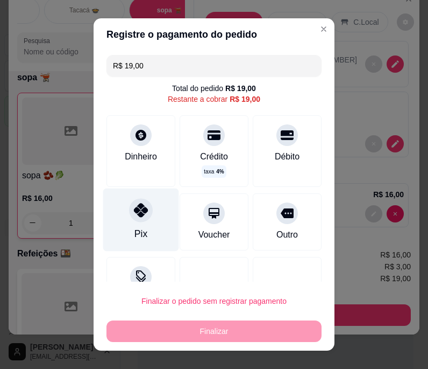
click at [128, 221] on div "Pix" at bounding box center [141, 219] width 76 height 63
type input "R$ 0,00"
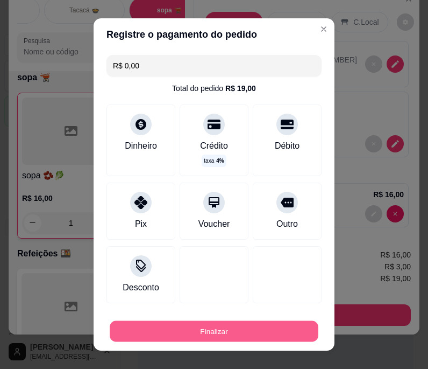
click at [171, 329] on button "Finalizar" at bounding box center [214, 330] width 209 height 21
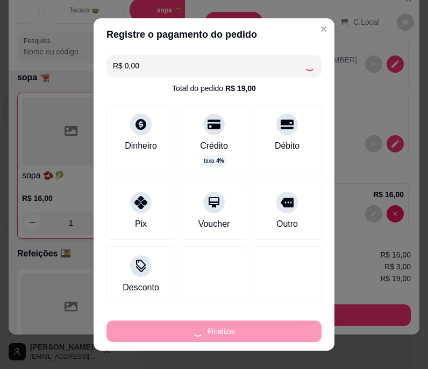
type input "0"
type input "-R$ 19,00"
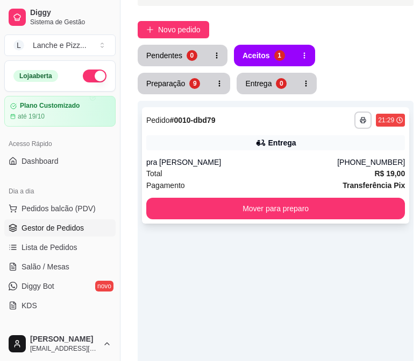
click at [292, 175] on div "Total R$ 19,00" at bounding box center [275, 173] width 259 height 12
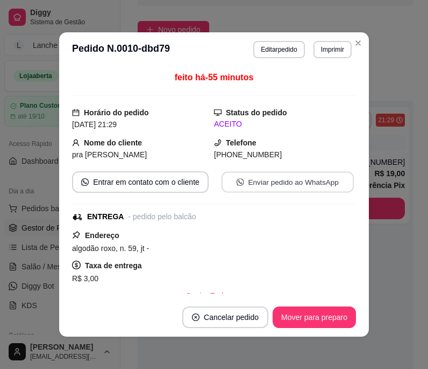
click at [289, 178] on button "Enviar pedido ao WhatsApp" at bounding box center [288, 182] width 132 height 21
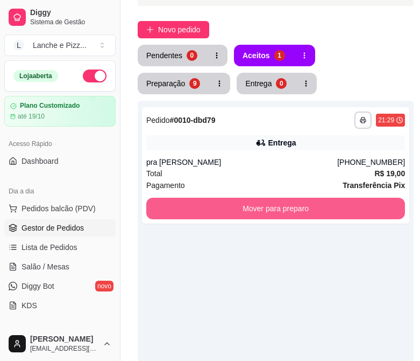
click at [377, 209] on button "Mover para preparo" at bounding box center [275, 208] width 259 height 22
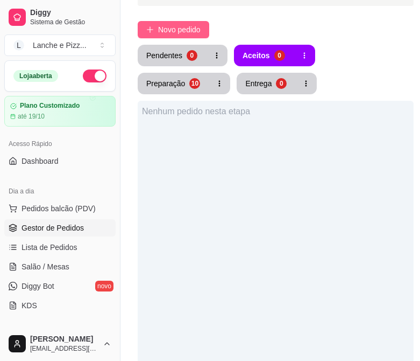
click at [160, 37] on button "Novo pedido" at bounding box center [174, 29] width 72 height 17
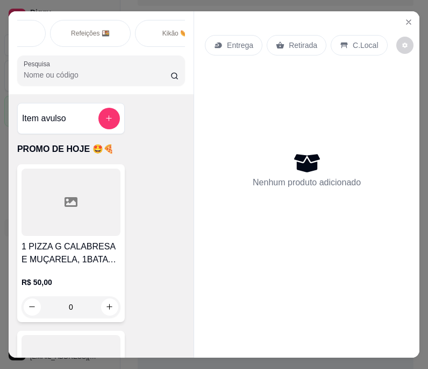
scroll to position [0, 478]
click at [99, 36] on div "Refeições 🍱" at bounding box center [89, 33] width 81 height 27
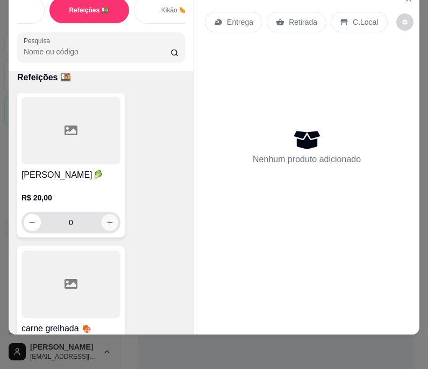
click at [106, 224] on icon "increase-product-quantity" at bounding box center [110, 222] width 8 height 8
type input "1"
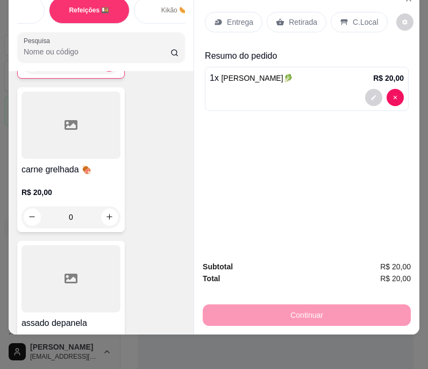
scroll to position [4045, 0]
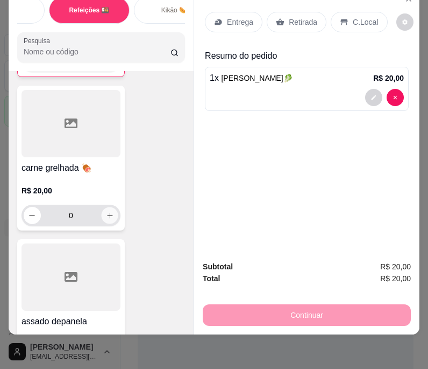
click at [108, 217] on icon "increase-product-quantity" at bounding box center [110, 215] width 8 height 8
type input "1"
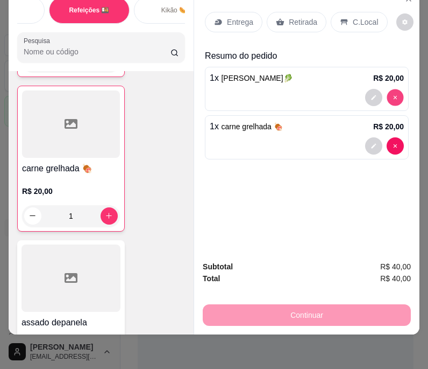
type input "0"
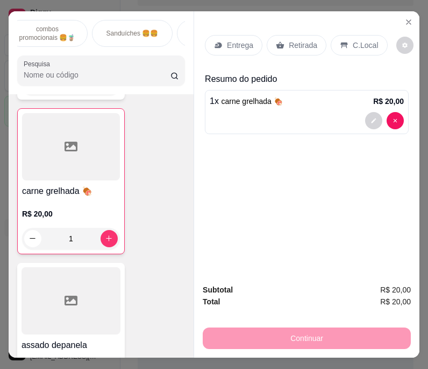
scroll to position [0, 98]
click at [102, 24] on div "Sanduíches 🍔🍔" at bounding box center [129, 33] width 81 height 27
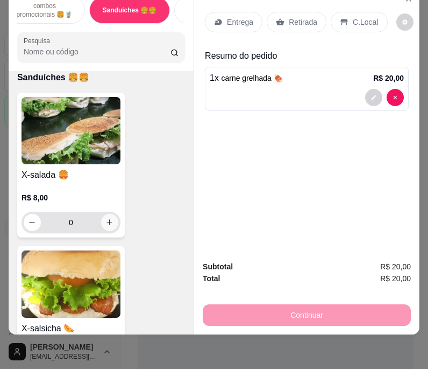
click at [110, 222] on button "increase-product-quantity" at bounding box center [109, 222] width 17 height 17
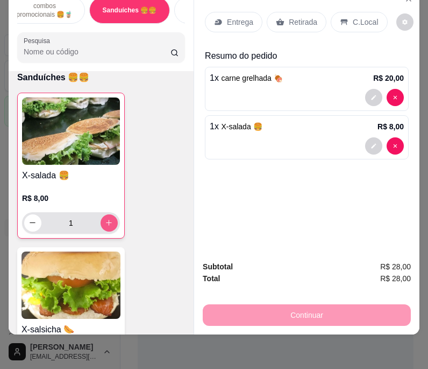
click at [110, 222] on button "increase-product-quantity" at bounding box center [109, 222] width 17 height 17
type input "2"
click at [237, 22] on div "Entrega" at bounding box center [234, 22] width 58 height 20
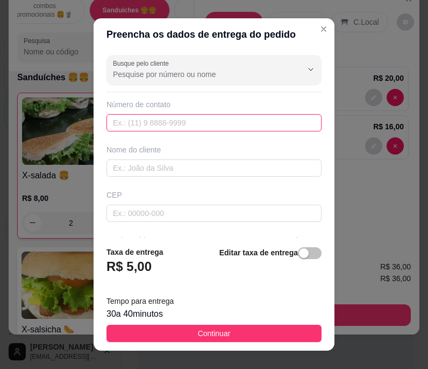
drag, startPoint x: 143, startPoint y: 127, endPoint x: -204, endPoint y: 20, distance: 363.2
click at [0, 20] on html "Diggy Sistema de Gestão L Lanche e Pizz ... Loja aberta Plano Customizado até 1…" at bounding box center [214, 92] width 428 height 369
click at [195, 129] on input "text" at bounding box center [214, 122] width 215 height 17
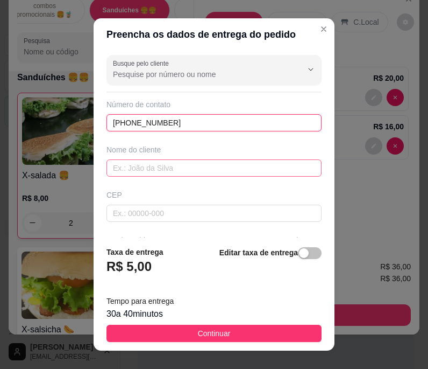
type input "[PHONE_NUMBER]"
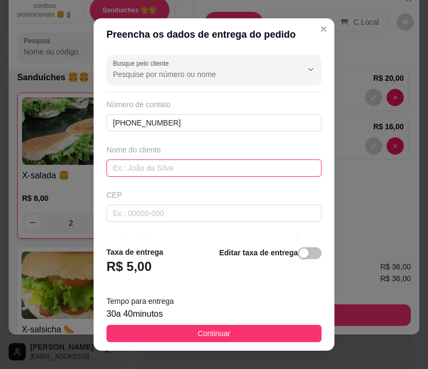
click at [173, 172] on input "text" at bounding box center [214, 167] width 215 height 17
type input "sandriele"
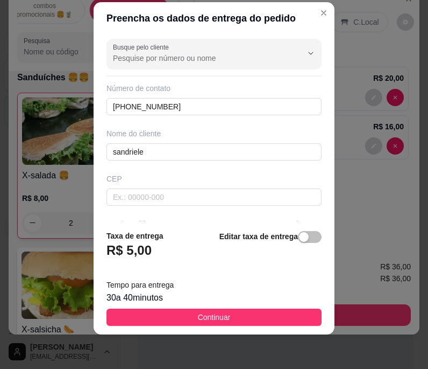
scroll to position [110, 0]
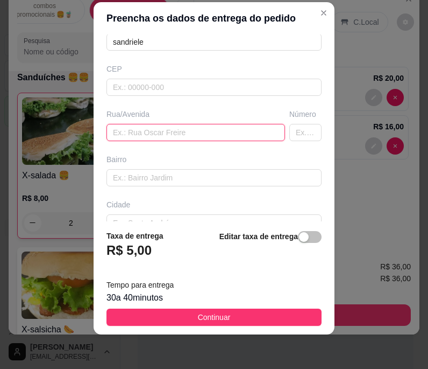
click at [165, 131] on input "text" at bounding box center [196, 132] width 179 height 17
type input "tapajos"
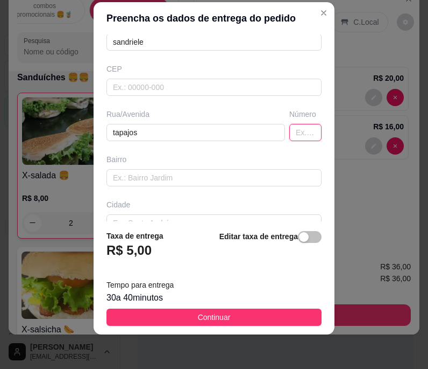
click at [289, 132] on input "text" at bounding box center [305, 132] width 32 height 17
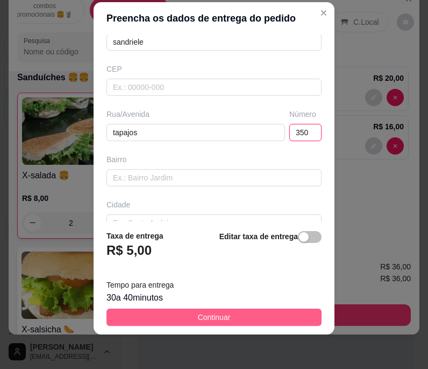
type input "350"
click at [205, 312] on span "Continuar" at bounding box center [214, 317] width 33 height 12
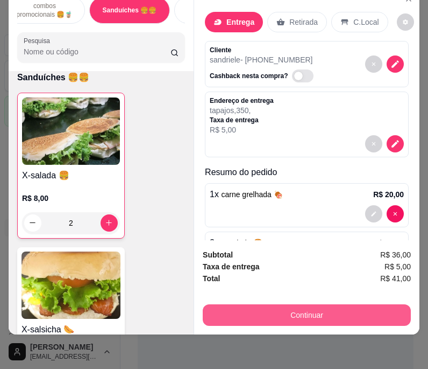
click at [237, 317] on button "Continuar" at bounding box center [307, 315] width 208 height 22
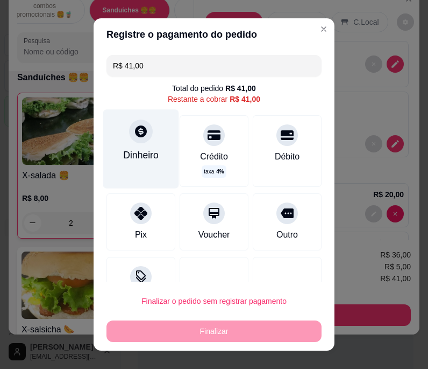
click at [118, 146] on div "Dinheiro" at bounding box center [141, 149] width 76 height 79
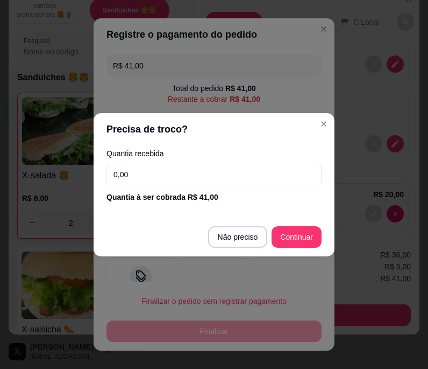
click at [112, 173] on input "0,00" at bounding box center [214, 175] width 215 height 22
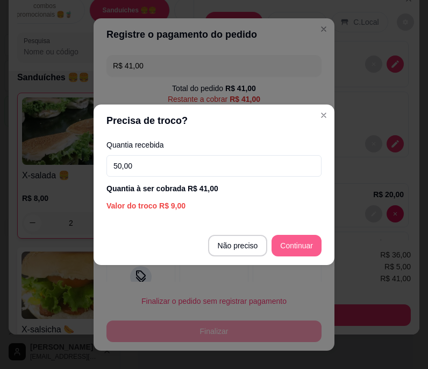
type input "50,00"
type input "R$ 0,00"
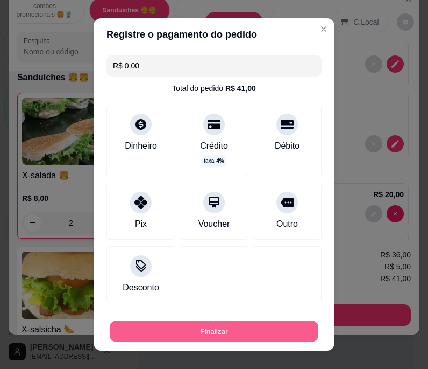
click at [152, 336] on button "Finalizar" at bounding box center [214, 330] width 209 height 21
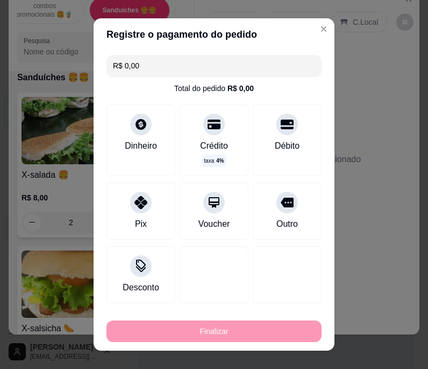
type input "0"
type input "-R$ 41,00"
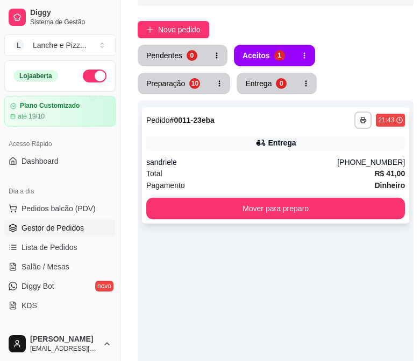
click at [258, 146] on icon at bounding box center [261, 142] width 11 height 11
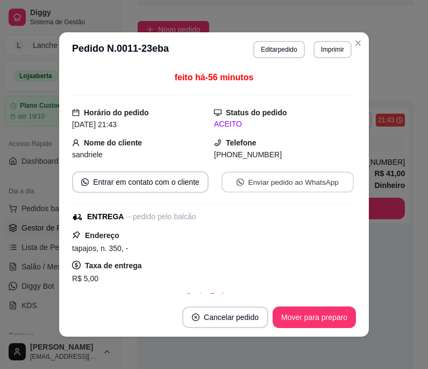
click at [286, 179] on button "Enviar pedido ao WhatsApp" at bounding box center [288, 182] width 132 height 21
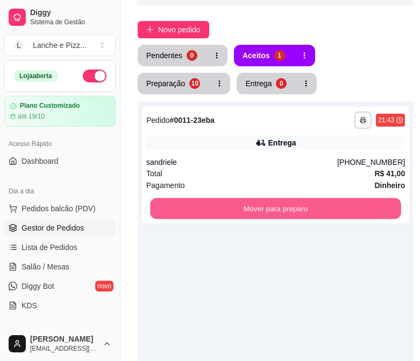
click at [387, 200] on button "Mover para preparo" at bounding box center [275, 208] width 251 height 21
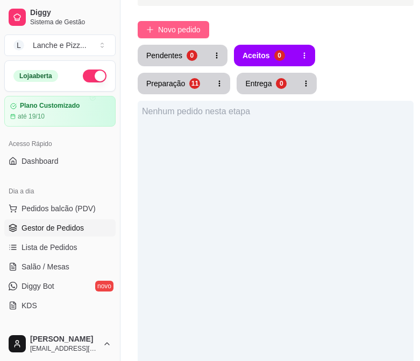
click at [163, 33] on span "Novo pedido" at bounding box center [179, 30] width 43 height 12
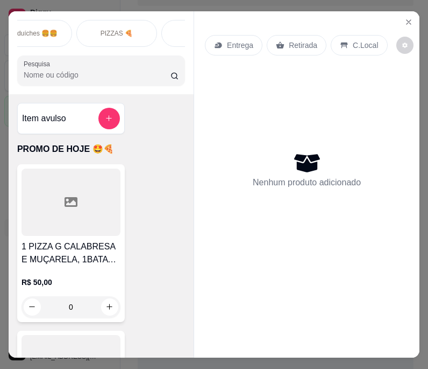
scroll to position [0, 199]
click at [108, 34] on div "PIZZAS 🍕" at bounding box center [113, 33] width 81 height 27
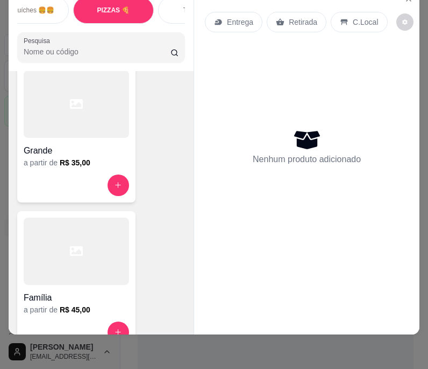
scroll to position [3225, 0]
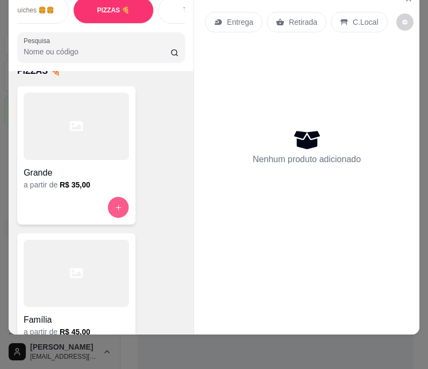
click at [115, 210] on icon "increase-product-quantity" at bounding box center [119, 207] width 8 height 8
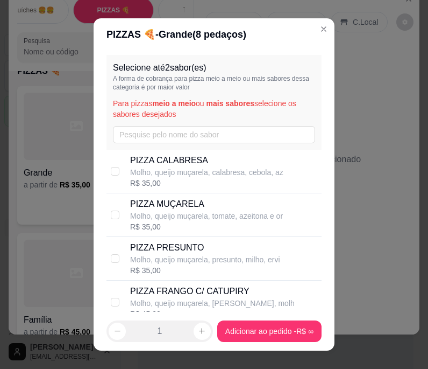
click at [190, 183] on div "R$ 35,00" at bounding box center [206, 183] width 153 height 11
checkbox input "true"
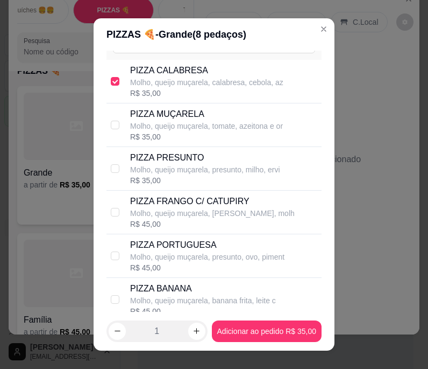
scroll to position [91, 0]
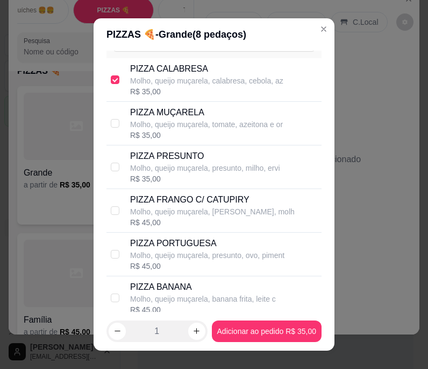
click at [156, 245] on p "PIZZA PORTUGUESA" at bounding box center [207, 243] width 154 height 13
checkbox input "true"
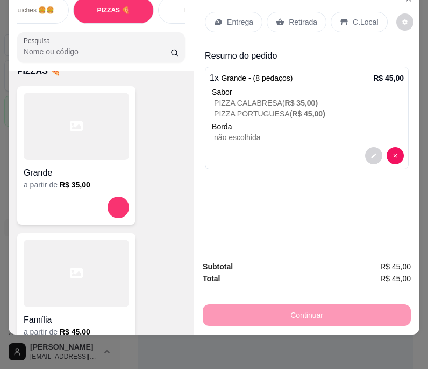
click at [215, 18] on icon at bounding box center [218, 22] width 9 height 9
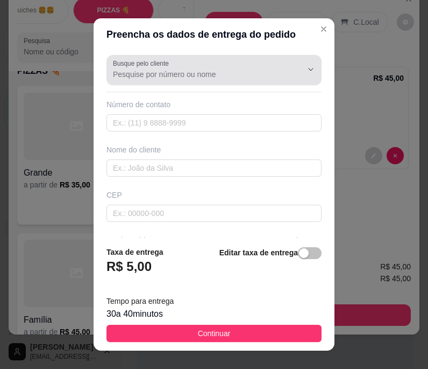
click at [164, 82] on div "Busque pelo cliente" at bounding box center [214, 70] width 215 height 30
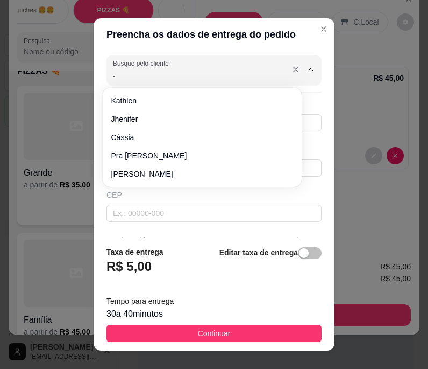
type input "."
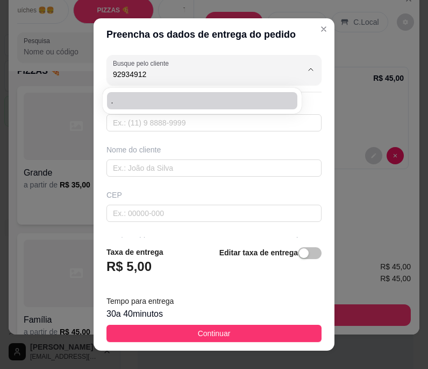
click at [164, 97] on span "." at bounding box center [196, 100] width 171 height 11
type input "."
type input "9293491290"
type input "."
type input "alfazema"
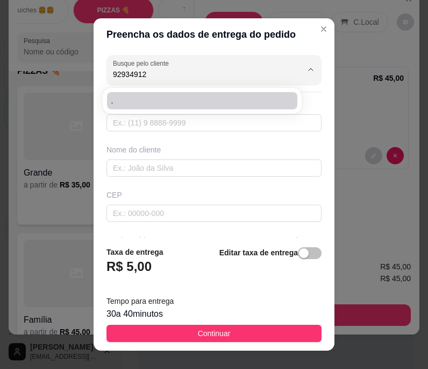
type input "980"
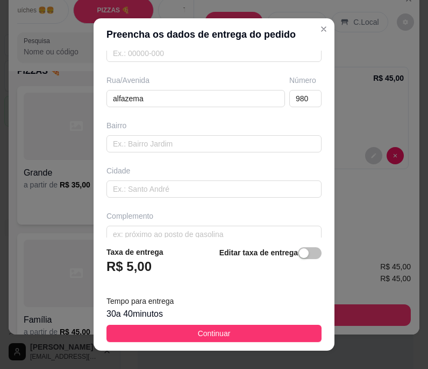
scroll to position [176, 0]
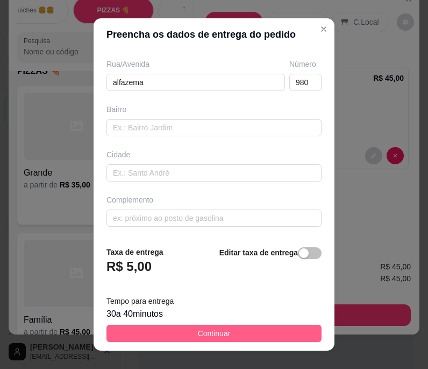
type input "."
click at [187, 330] on button "Continuar" at bounding box center [214, 332] width 215 height 17
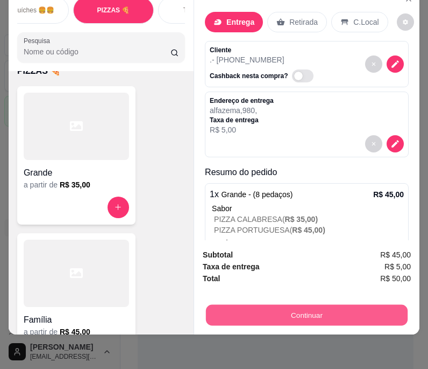
click at [272, 305] on button "Continuar" at bounding box center [307, 315] width 202 height 21
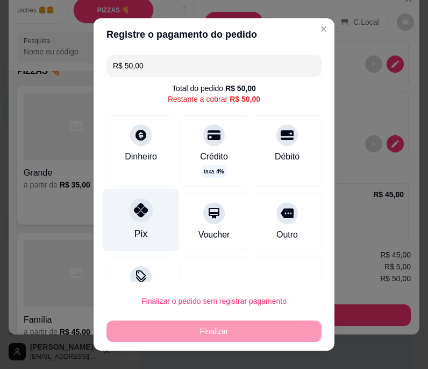
click at [126, 230] on div "Pix" at bounding box center [141, 219] width 76 height 63
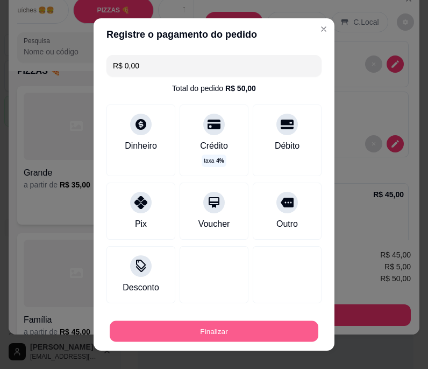
click at [155, 327] on button "Finalizar" at bounding box center [214, 330] width 209 height 21
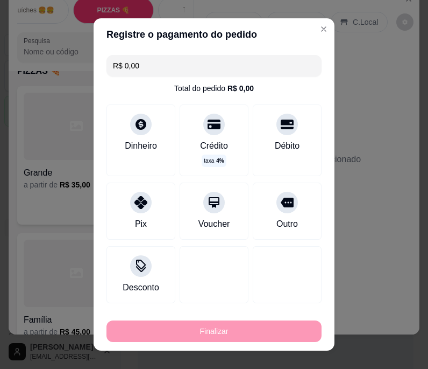
type input "-R$ 50,00"
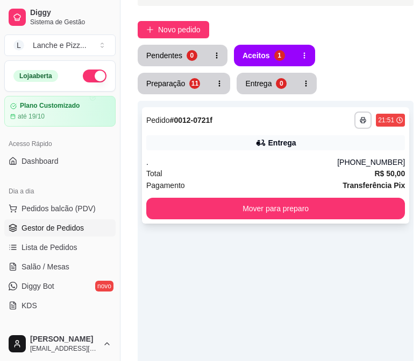
click at [251, 149] on div "Entrega" at bounding box center [275, 142] width 259 height 15
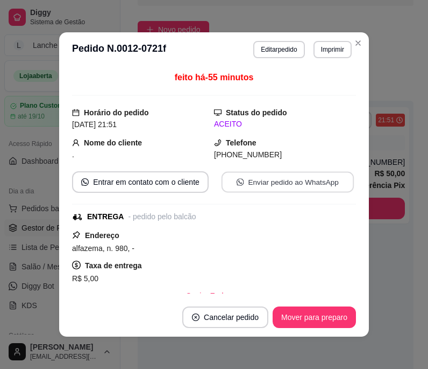
click at [256, 186] on button "Enviar pedido ao WhatsApp" at bounding box center [288, 182] width 132 height 21
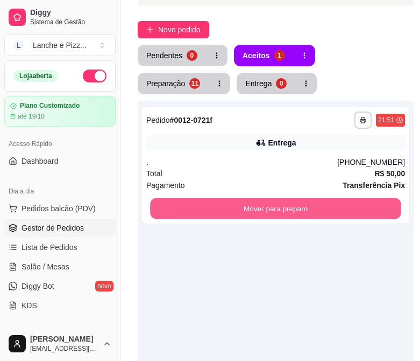
click at [387, 206] on button "Mover para preparo" at bounding box center [275, 208] width 251 height 21
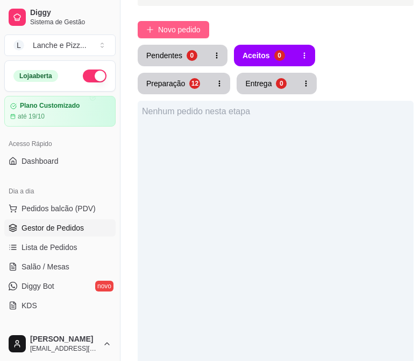
click at [163, 29] on span "Novo pedido" at bounding box center [179, 30] width 43 height 12
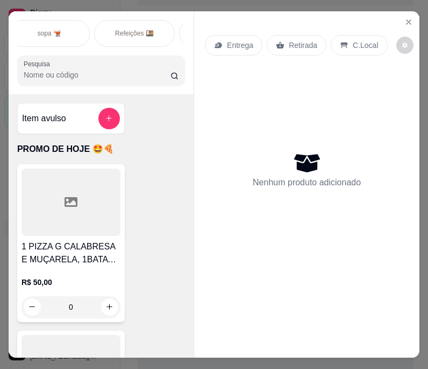
scroll to position [0, 434]
click at [127, 40] on div "Refeições 🍱" at bounding box center [134, 33] width 81 height 27
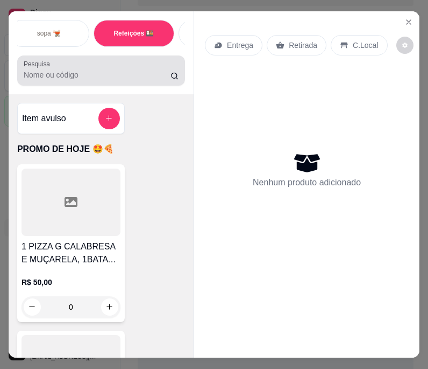
scroll to position [27, 0]
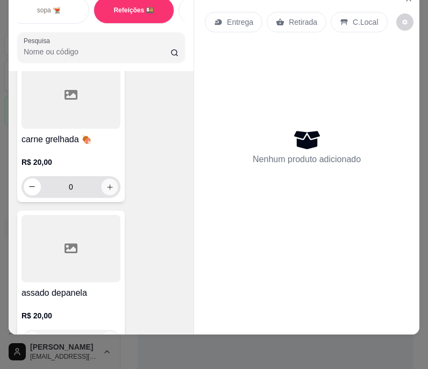
click at [110, 187] on button "increase-product-quantity" at bounding box center [109, 186] width 17 height 17
type input "1"
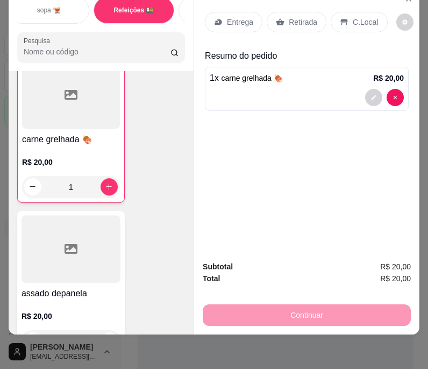
click at [227, 18] on p "Entrega" at bounding box center [240, 22] width 26 height 11
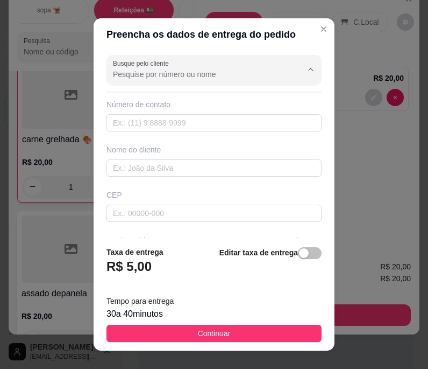
click at [152, 79] on input "Busque pelo cliente" at bounding box center [199, 74] width 172 height 11
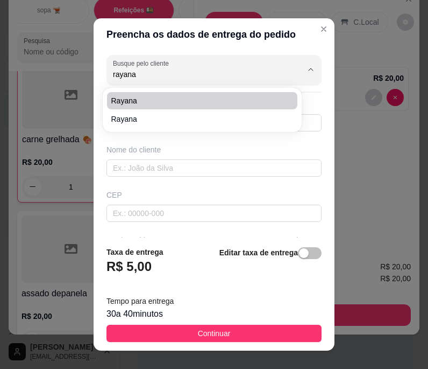
click at [164, 102] on span "Rayana" at bounding box center [196, 100] width 171 height 11
type input "Rayana"
type input "92994600885"
type input "Rayana"
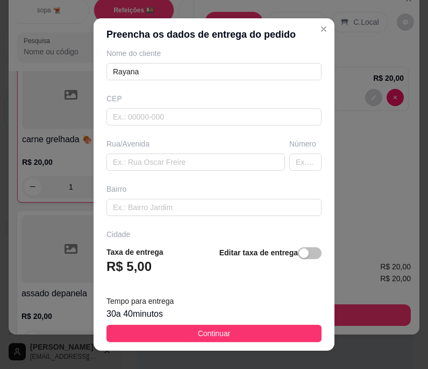
scroll to position [176, 0]
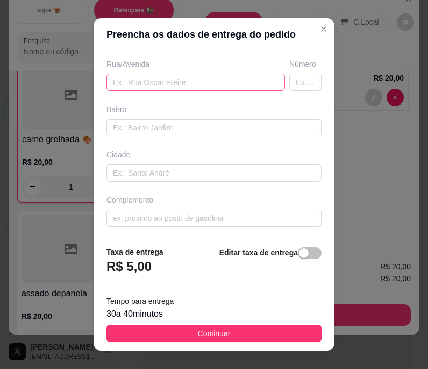
type input "Rayana"
click at [154, 81] on input "text" at bounding box center [196, 82] width 179 height 17
type input "babosa"
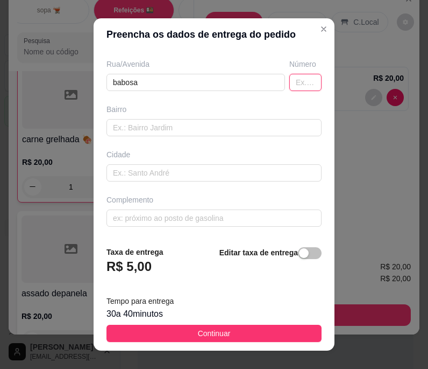
click at [295, 87] on input "text" at bounding box center [305, 82] width 32 height 17
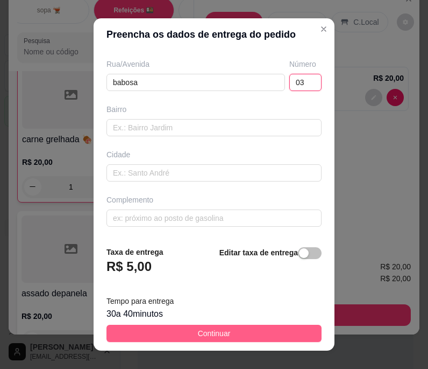
type input "03"
click at [201, 330] on span "Continuar" at bounding box center [214, 333] width 33 height 12
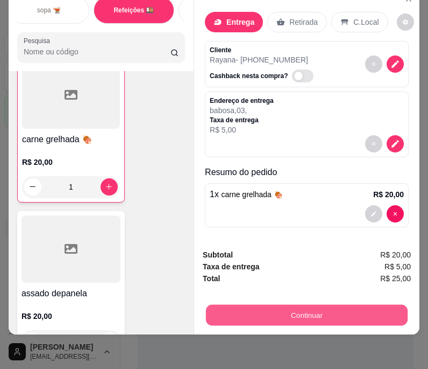
click at [362, 308] on button "Continuar" at bounding box center [307, 315] width 202 height 21
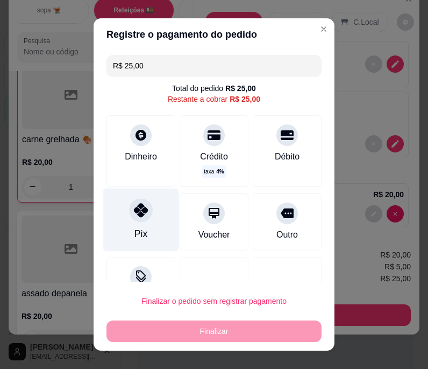
click at [143, 221] on div "Pix" at bounding box center [141, 219] width 76 height 63
type input "R$ 0,00"
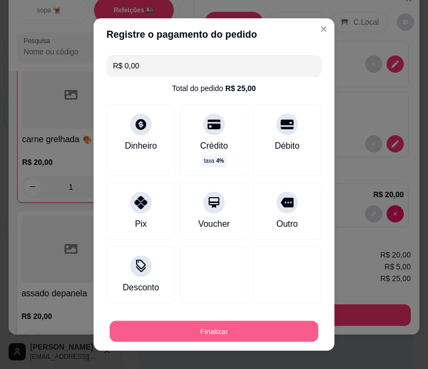
click at [174, 328] on button "Finalizar" at bounding box center [214, 330] width 209 height 21
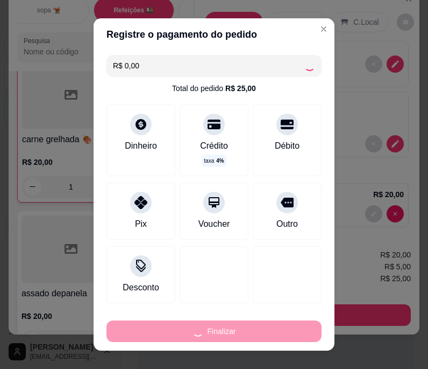
type input "0"
type input "-R$ 25,00"
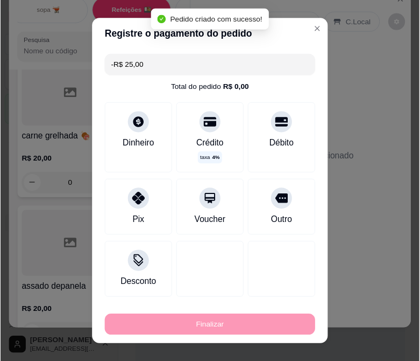
scroll to position [4073, 0]
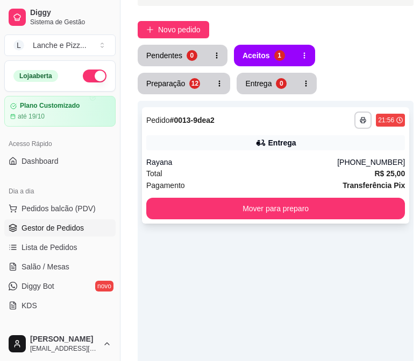
click at [198, 146] on div "Entrega" at bounding box center [275, 142] width 259 height 15
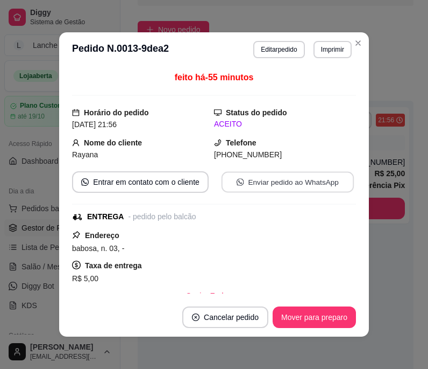
click at [267, 184] on button "Enviar pedido ao WhatsApp" at bounding box center [288, 182] width 132 height 21
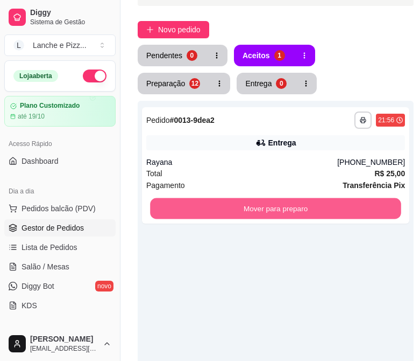
click at [389, 201] on button "Mover para preparo" at bounding box center [275, 208] width 251 height 21
click at [365, 213] on button "Mover para preparo" at bounding box center [275, 208] width 251 height 21
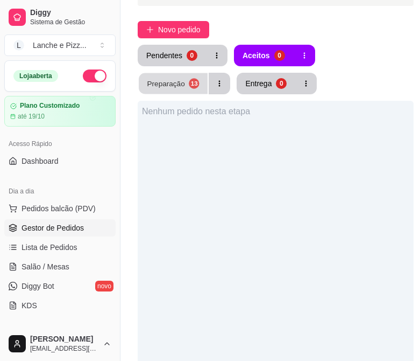
click at [185, 78] on div "Preparação" at bounding box center [166, 83] width 38 height 10
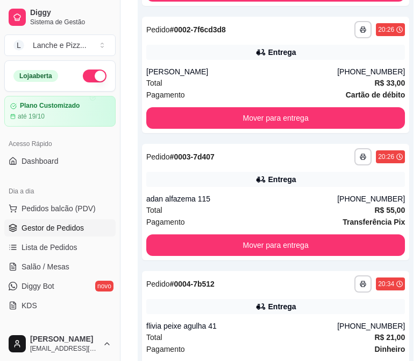
scroll to position [310, 0]
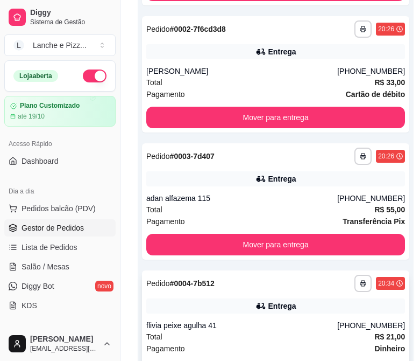
click at [256, 276] on div "**********" at bounding box center [275, 282] width 259 height 17
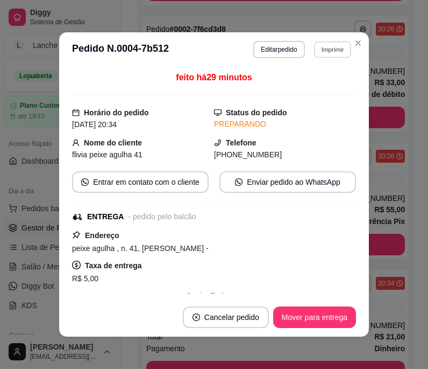
click at [325, 53] on button "Imprimir" at bounding box center [332, 49] width 37 height 17
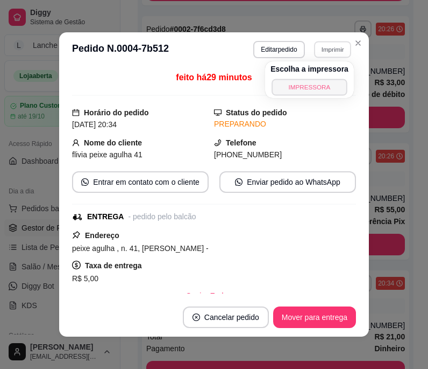
click at [315, 84] on button "IMPRESSORA" at bounding box center [309, 87] width 75 height 17
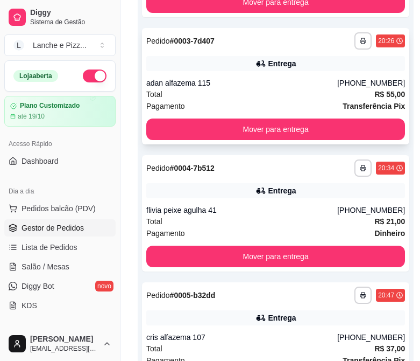
scroll to position [428, 0]
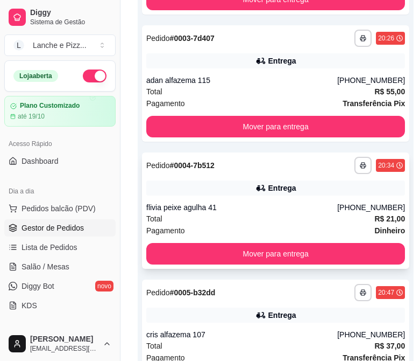
click at [240, 190] on div "Entrega" at bounding box center [275, 187] width 259 height 15
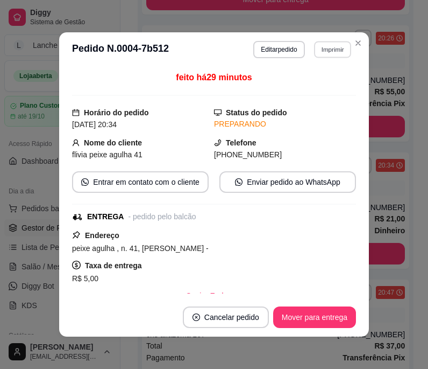
click at [327, 47] on button "Imprimir" at bounding box center [332, 49] width 37 height 17
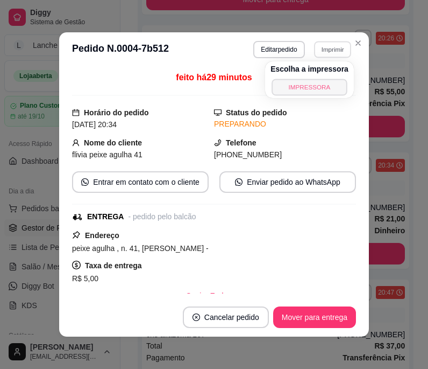
click at [310, 87] on button "IMPRESSORA" at bounding box center [309, 87] width 75 height 17
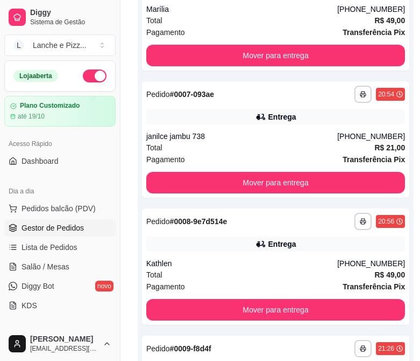
scroll to position [883, 0]
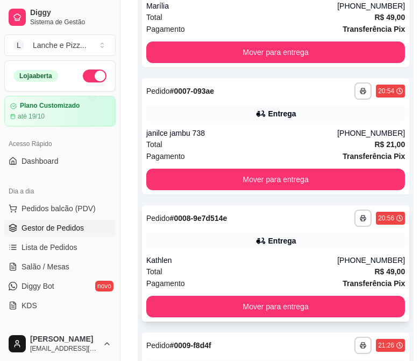
click at [190, 258] on div "Kathlen" at bounding box center [241, 260] width 191 height 11
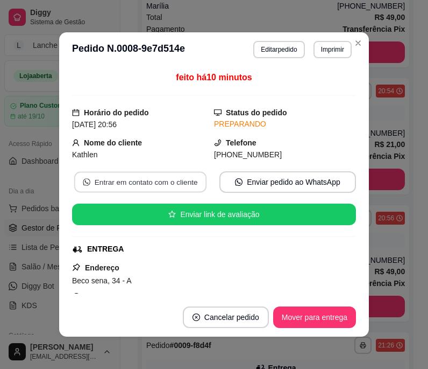
click at [157, 185] on button "Entrar em contato com o cliente" at bounding box center [140, 182] width 132 height 21
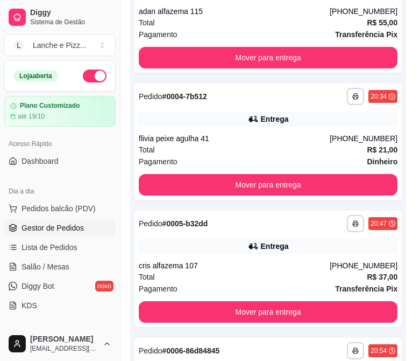
scroll to position [496, 8]
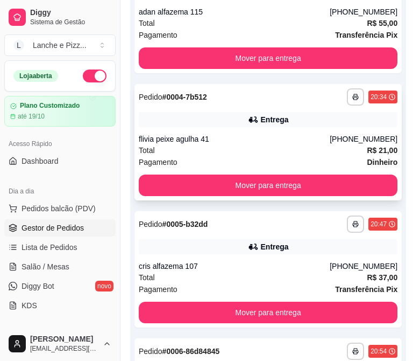
click at [187, 148] on div "Total R$ 21,00" at bounding box center [268, 150] width 259 height 12
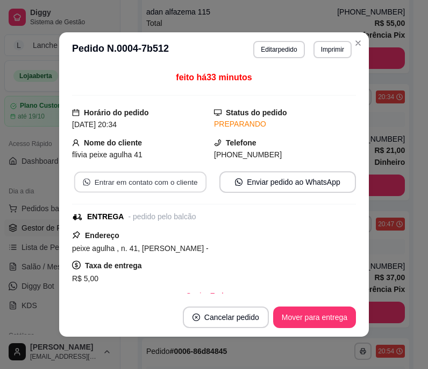
click at [163, 177] on button "Entrar em contato com o cliente" at bounding box center [140, 182] width 132 height 21
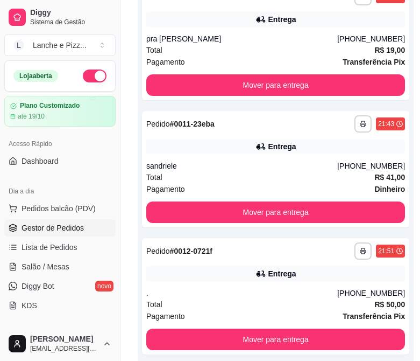
scroll to position [1354, 0]
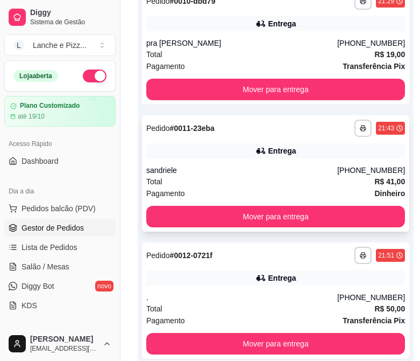
click at [201, 172] on div "sandriele" at bounding box center [241, 170] width 191 height 11
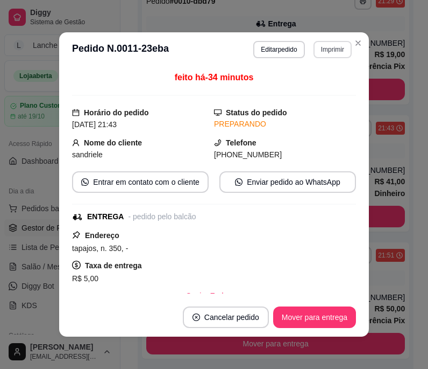
click at [319, 49] on button "Imprimir" at bounding box center [333, 49] width 38 height 17
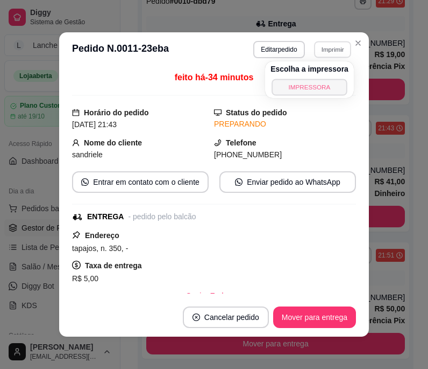
click at [318, 85] on button "IMPRESSORA" at bounding box center [309, 87] width 75 height 17
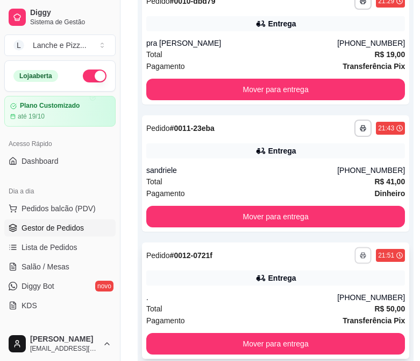
click at [360, 255] on icon "button" at bounding box center [363, 255] width 6 height 6
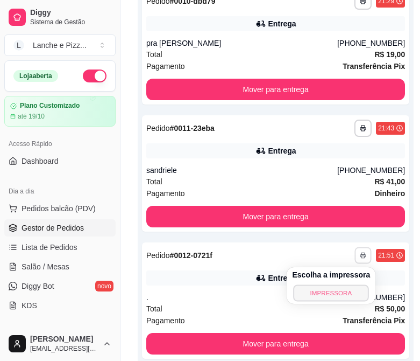
click at [337, 291] on button "IMPRESSORA" at bounding box center [331, 292] width 75 height 17
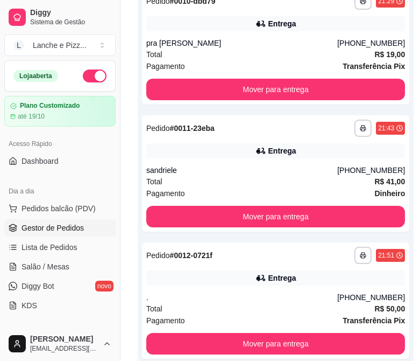
scroll to position [1537, 0]
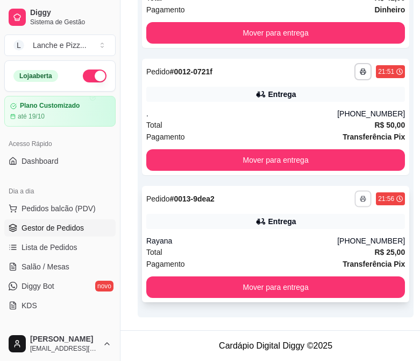
click at [361, 202] on button "button" at bounding box center [363, 198] width 17 height 17
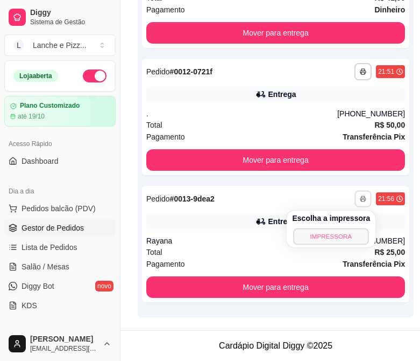
click at [338, 241] on button "IMPRESSORA" at bounding box center [331, 236] width 75 height 17
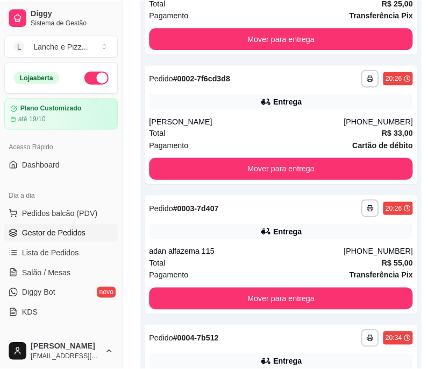
scroll to position [0, 0]
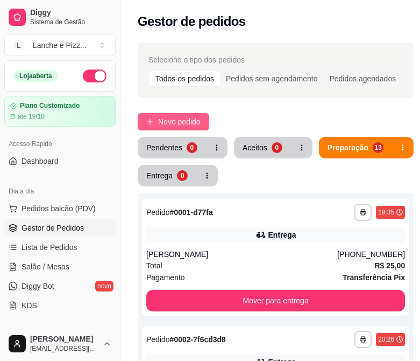
click at [179, 119] on span "Novo pedido" at bounding box center [179, 122] width 43 height 12
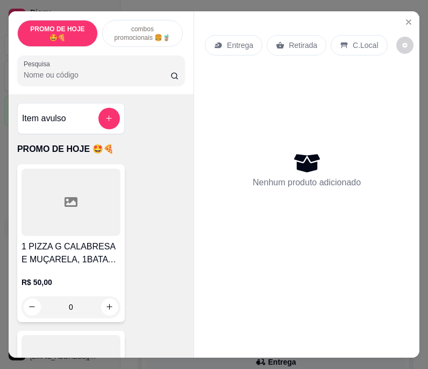
click at [134, 25] on p "combos promocionais 🍔🧋" at bounding box center [142, 33] width 62 height 17
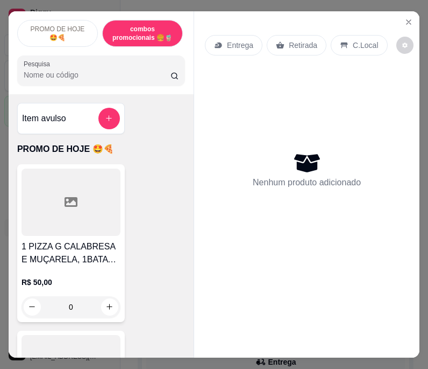
scroll to position [27, 0]
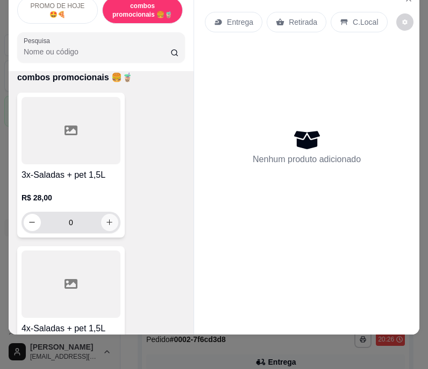
click at [107, 225] on icon "increase-product-quantity" at bounding box center [109, 222] width 8 height 8
type input "1"
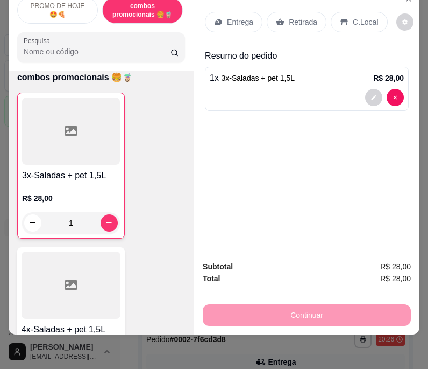
click at [221, 18] on div "Entrega" at bounding box center [234, 22] width 58 height 20
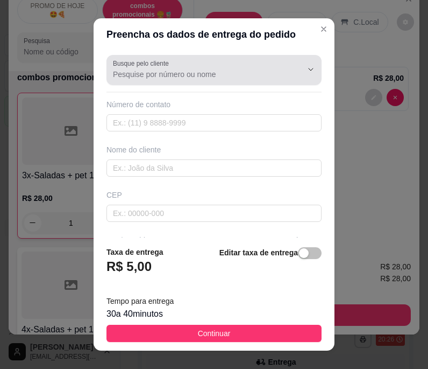
click at [147, 62] on label "Busque pelo cliente" at bounding box center [143, 63] width 60 height 9
click at [147, 69] on input "Busque pelo cliente" at bounding box center [199, 74] width 172 height 11
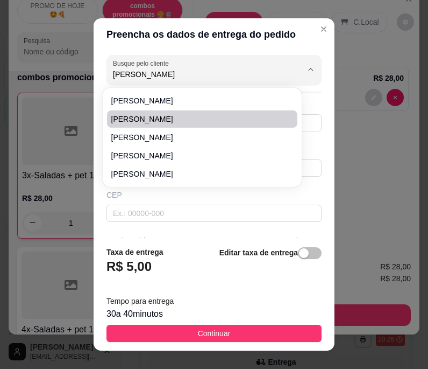
click at [159, 119] on span "[PERSON_NAME]" at bounding box center [196, 119] width 171 height 11
type input "[PERSON_NAME]"
type input "92984588286"
type input "[PERSON_NAME]"
type input "salão negão"
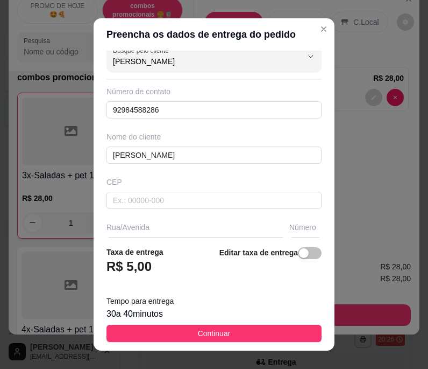
scroll to position [0, 0]
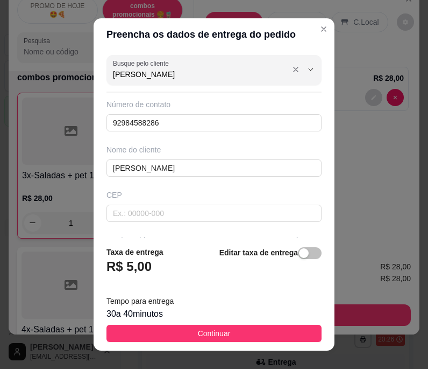
click at [176, 76] on input "[PERSON_NAME]" at bounding box center [199, 74] width 172 height 11
type input "[PERSON_NAME]"
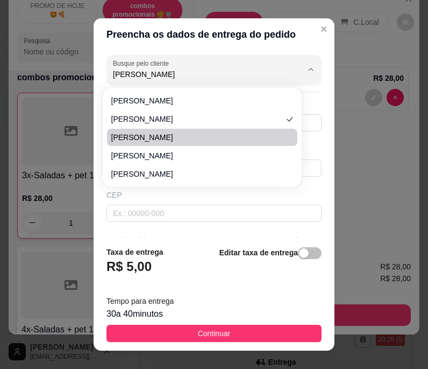
click at [156, 136] on span "[PERSON_NAME]" at bounding box center [196, 137] width 171 height 11
type input "92992949416"
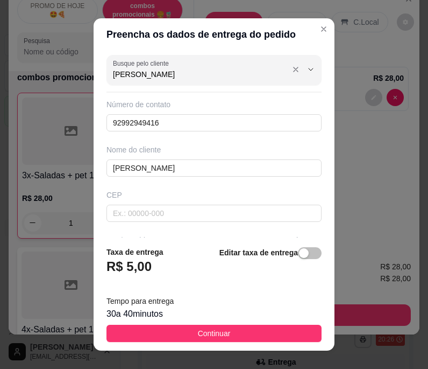
click at [165, 73] on input "[PERSON_NAME]" at bounding box center [199, 74] width 172 height 11
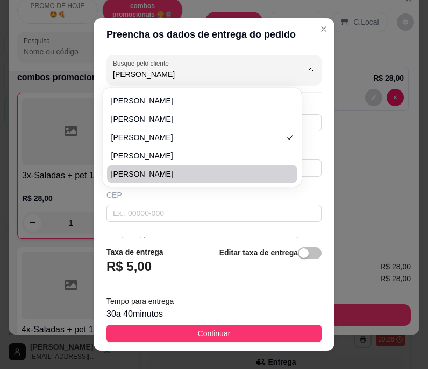
click at [168, 193] on div "CEP" at bounding box center [214, 194] width 215 height 11
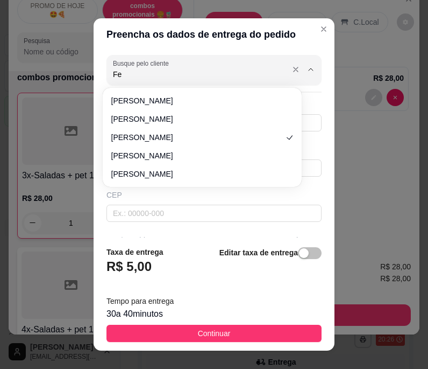
type input "F"
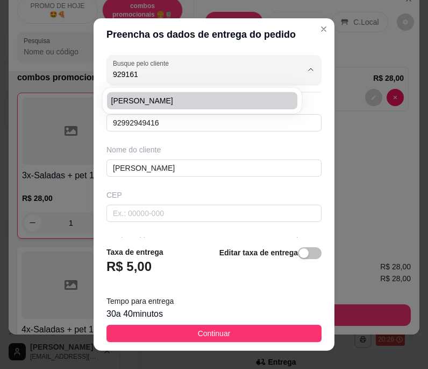
click at [193, 98] on span "[PERSON_NAME]" at bounding box center [196, 100] width 171 height 11
type input "[PERSON_NAME]"
type input "9291612551"
type input "[PERSON_NAME]"
type input "pirara"
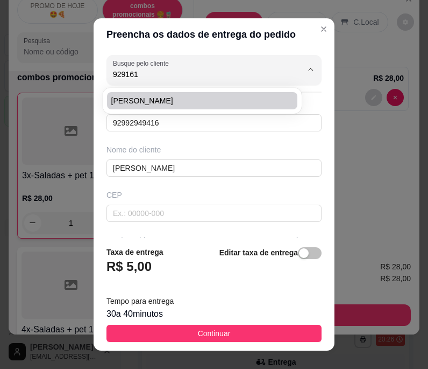
type input "16"
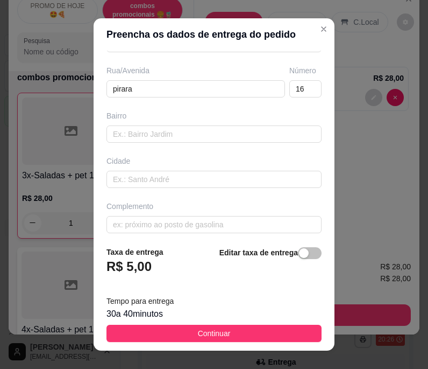
scroll to position [176, 0]
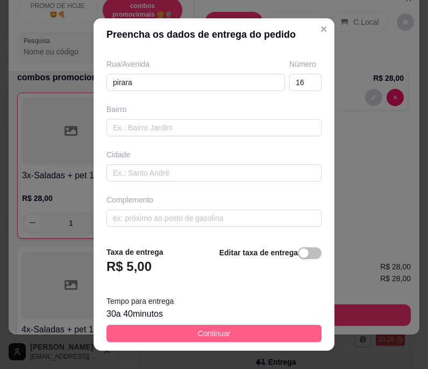
type input "[PERSON_NAME]"
click at [138, 329] on button "Continuar" at bounding box center [214, 332] width 215 height 17
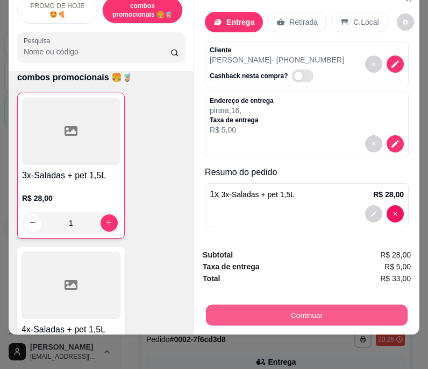
click at [280, 307] on button "Continuar" at bounding box center [307, 315] width 202 height 21
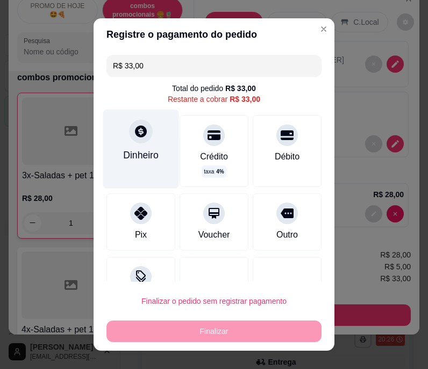
click at [139, 141] on div at bounding box center [141, 131] width 24 height 24
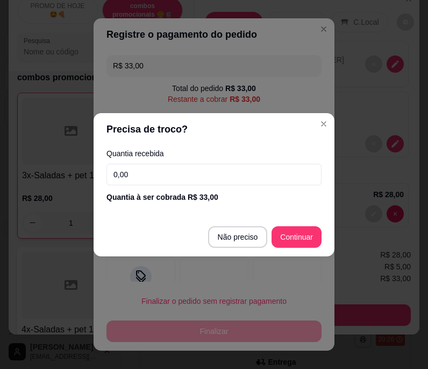
click at [113, 171] on input "0,00" at bounding box center [214, 175] width 215 height 22
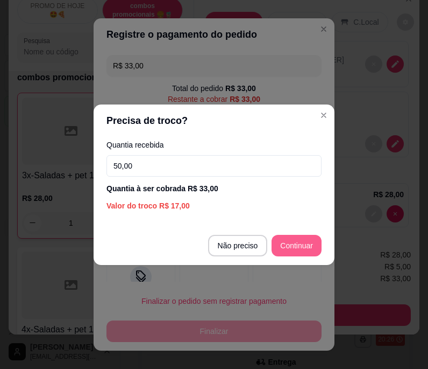
type input "50,00"
type input "R$ 0,00"
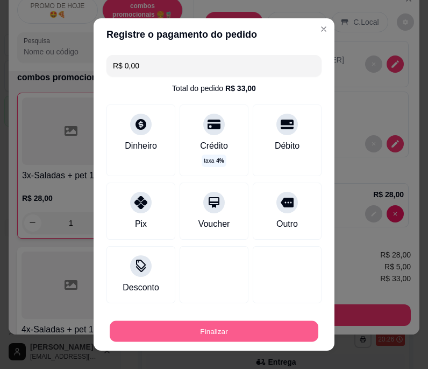
click at [218, 329] on button "Finalizar" at bounding box center [214, 330] width 209 height 21
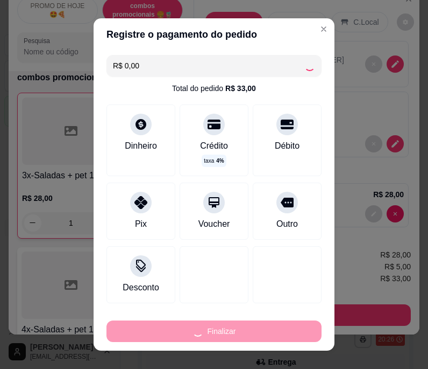
type input "0"
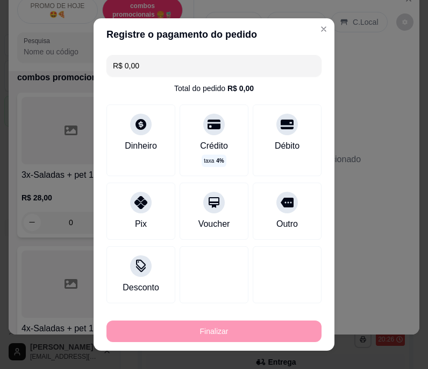
type input "-R$ 33,00"
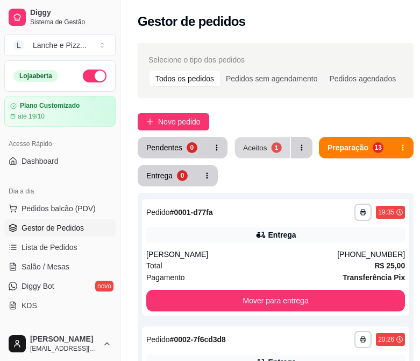
click at [266, 150] on button "Aceitos 1" at bounding box center [262, 147] width 55 height 21
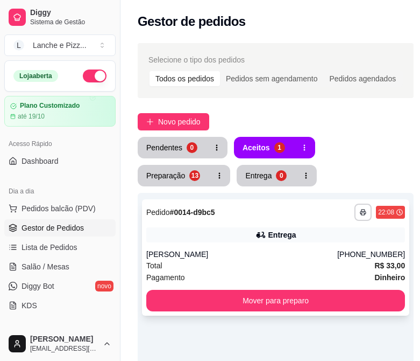
click at [224, 264] on div "Total R$ 33,00" at bounding box center [275, 265] width 259 height 12
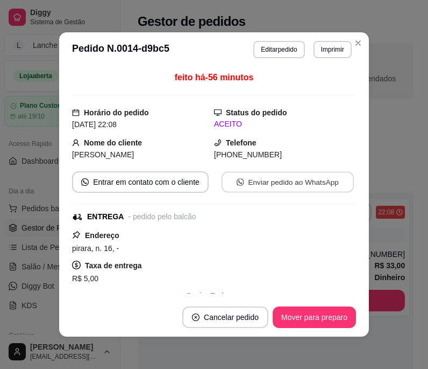
click at [245, 179] on button "Enviar pedido ao WhatsApp" at bounding box center [288, 182] width 132 height 21
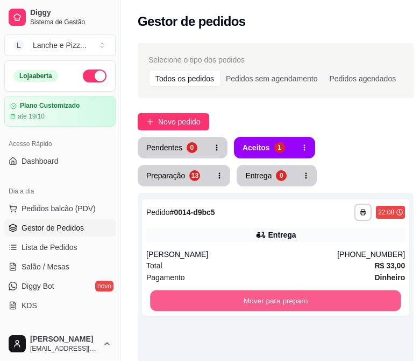
click at [376, 298] on button "Mover para preparo" at bounding box center [275, 300] width 251 height 21
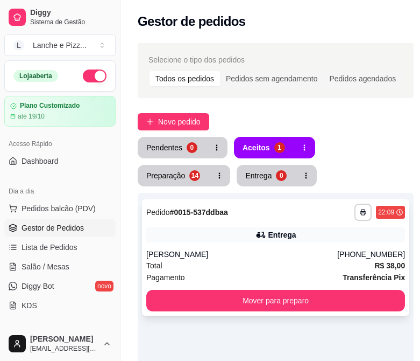
click at [213, 266] on div "Total R$ 38,00" at bounding box center [275, 265] width 259 height 12
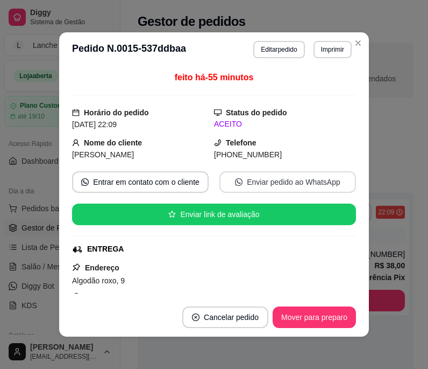
click at [263, 172] on button "Enviar pedido ao WhatsApp" at bounding box center [288, 182] width 137 height 22
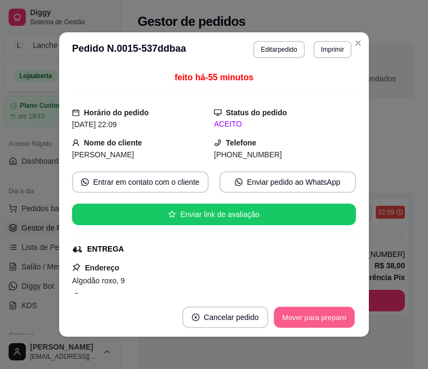
click at [321, 318] on button "Mover para preparo" at bounding box center [314, 317] width 81 height 21
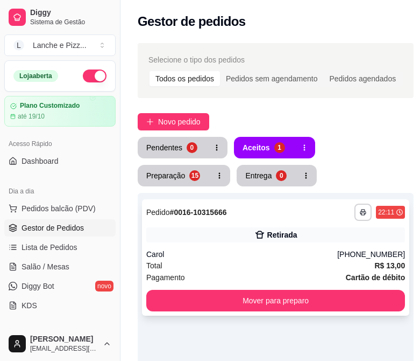
click at [226, 246] on div "**********" at bounding box center [275, 257] width 267 height 116
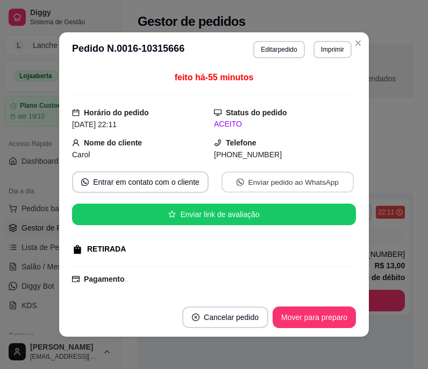
click at [248, 183] on button "Enviar pedido ao WhatsApp" at bounding box center [288, 182] width 132 height 21
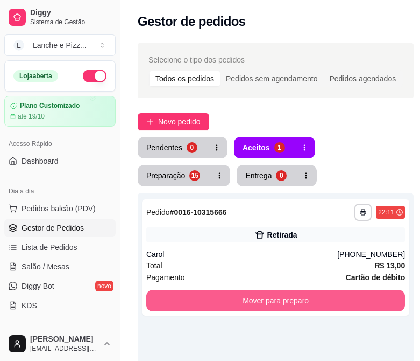
click at [388, 298] on button "Mover para preparo" at bounding box center [275, 300] width 259 height 22
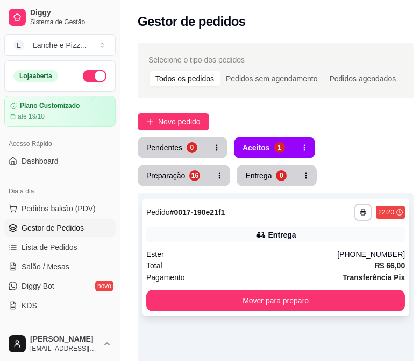
click at [200, 276] on div "Pagamento Transferência Pix" at bounding box center [275, 277] width 259 height 12
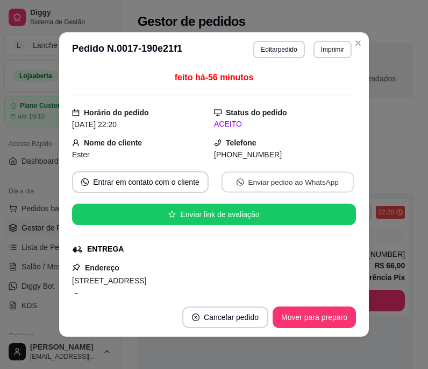
click at [268, 180] on button "Enviar pedido ao WhatsApp" at bounding box center [288, 182] width 132 height 21
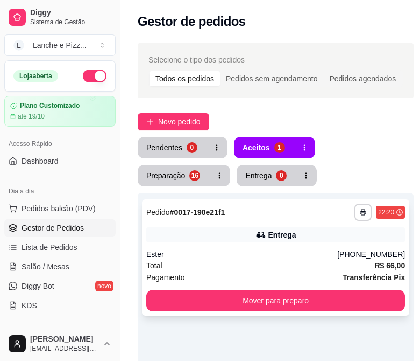
click at [371, 312] on div "**********" at bounding box center [275, 257] width 267 height 116
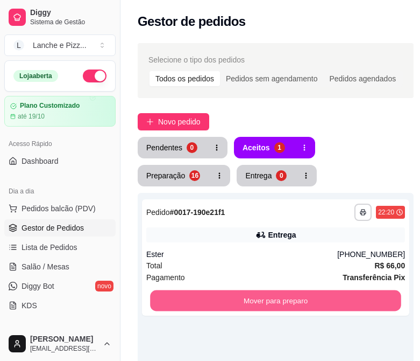
click at [375, 302] on button "Mover para preparo" at bounding box center [275, 300] width 251 height 21
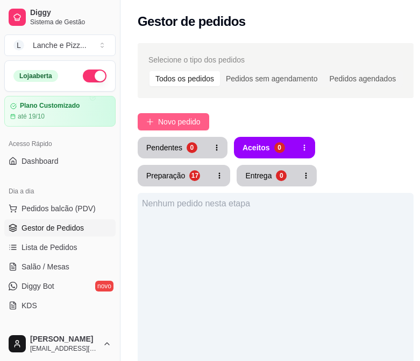
click at [172, 119] on span "Novo pedido" at bounding box center [179, 122] width 43 height 12
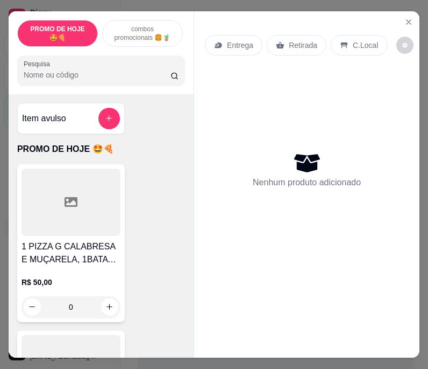
click at [139, 29] on p "combos promocionais 🍔🧋" at bounding box center [142, 33] width 62 height 17
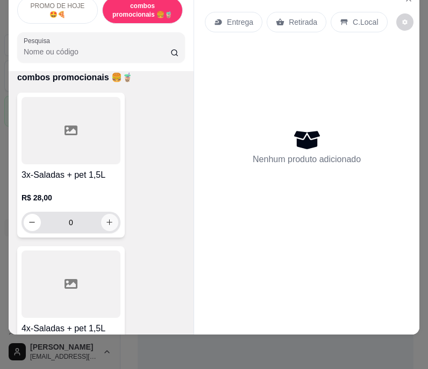
scroll to position [487, 0]
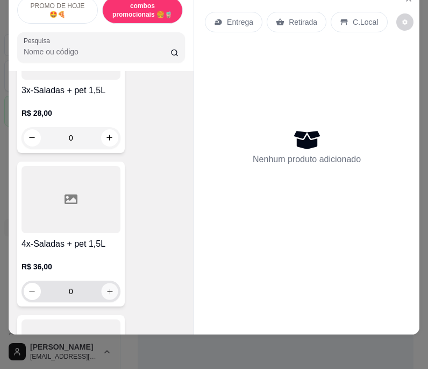
click at [106, 294] on icon "increase-product-quantity" at bounding box center [110, 291] width 8 height 8
type input "1"
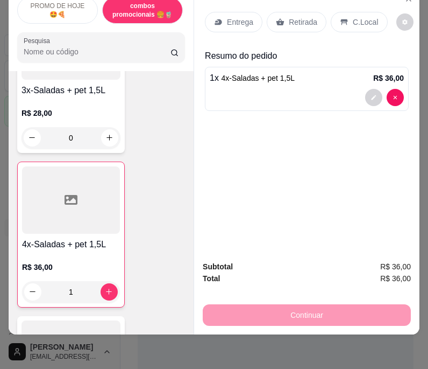
click at [233, 17] on p "Entrega" at bounding box center [240, 22] width 26 height 11
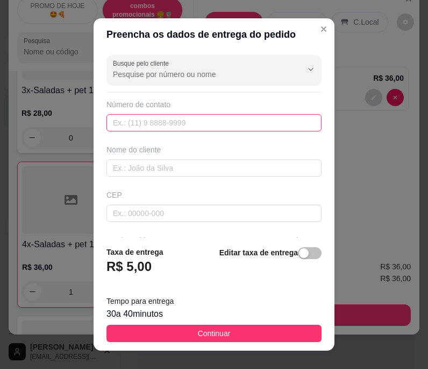
click at [133, 129] on input "text" at bounding box center [214, 122] width 215 height 17
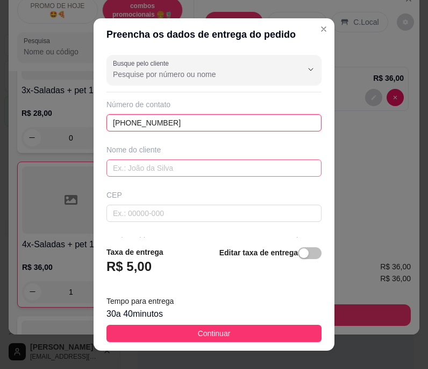
type input "[PHONE_NUMBER]"
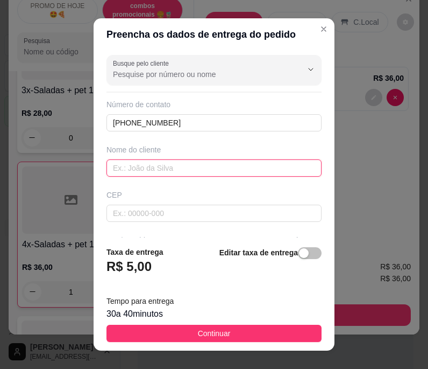
click at [117, 174] on input "text" at bounding box center [214, 167] width 215 height 17
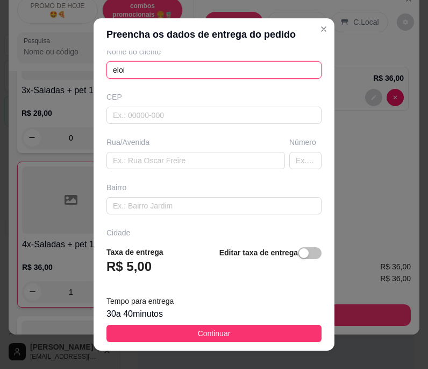
scroll to position [100, 0]
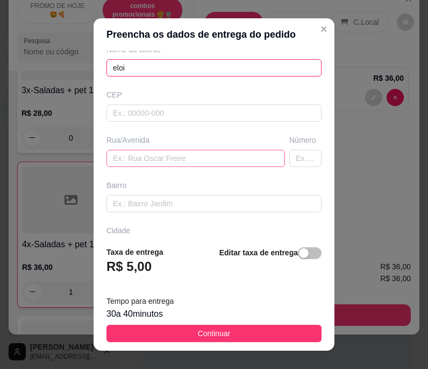
type input "eloi"
click at [130, 165] on input "text" at bounding box center [196, 158] width 179 height 17
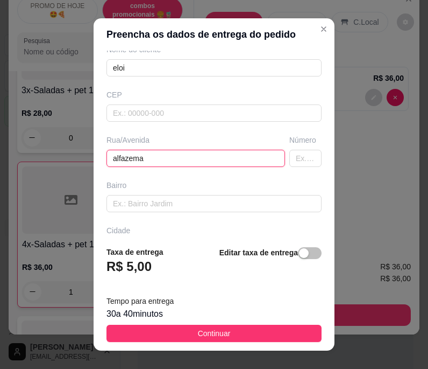
type input "alfazema"
click at [289, 162] on input "text" at bounding box center [305, 158] width 32 height 17
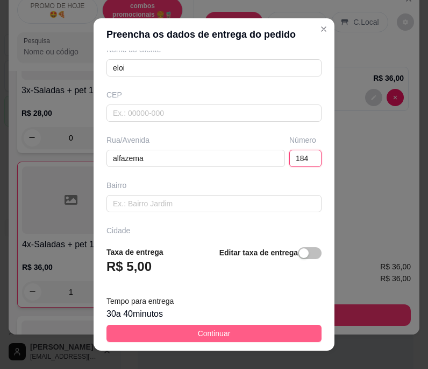
type input "184"
click at [227, 329] on button "Continuar" at bounding box center [214, 332] width 215 height 17
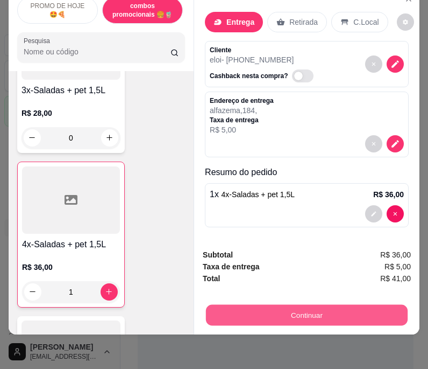
click at [325, 305] on button "Continuar" at bounding box center [307, 315] width 202 height 21
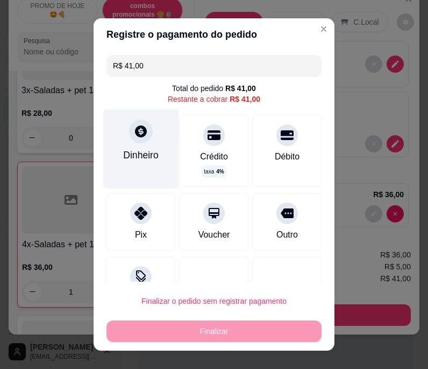
click at [136, 146] on div "Dinheiro" at bounding box center [141, 149] width 76 height 79
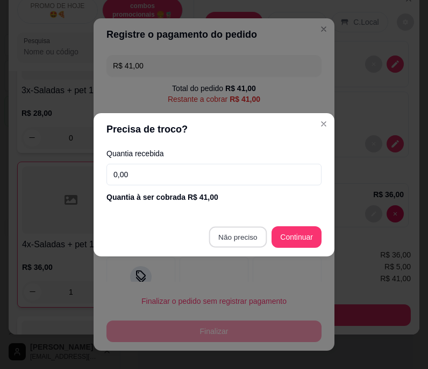
type input "R$ 0,00"
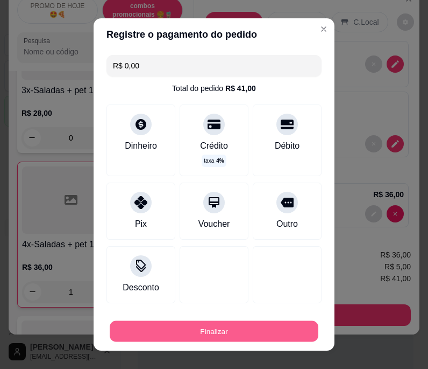
click at [155, 334] on button "Finalizar" at bounding box center [214, 330] width 209 height 21
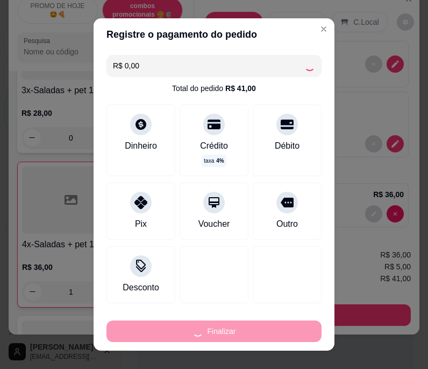
type input "0"
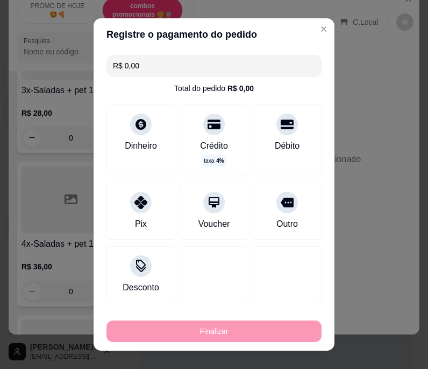
type input "-R$ 41,00"
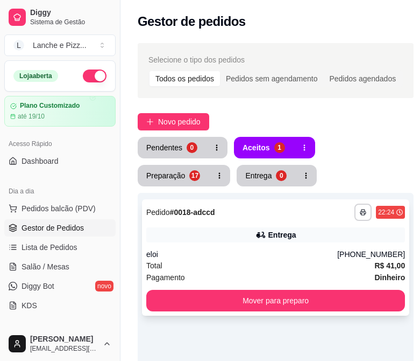
click at [274, 271] on div "Pagamento Dinheiro" at bounding box center [275, 277] width 259 height 12
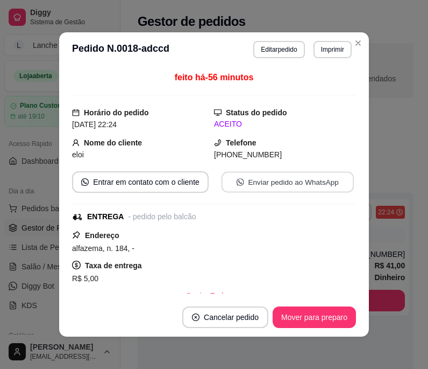
click at [271, 183] on button "Enviar pedido ao WhatsApp" at bounding box center [288, 182] width 132 height 21
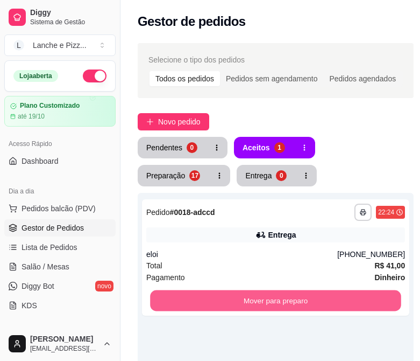
click at [385, 298] on button "Mover para preparo" at bounding box center [275, 300] width 251 height 21
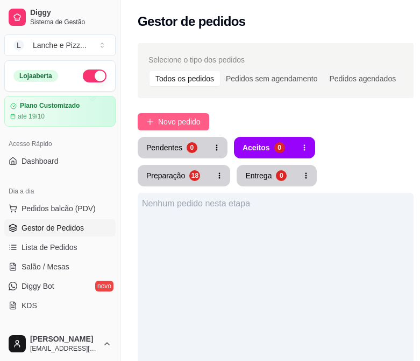
click at [189, 128] on button "Novo pedido" at bounding box center [174, 121] width 72 height 17
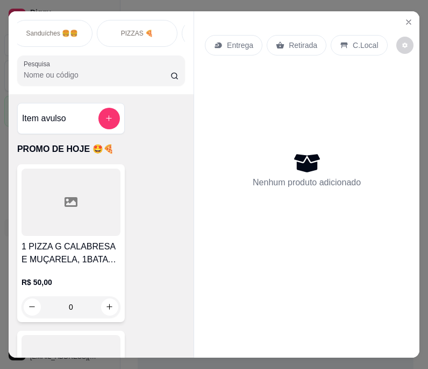
scroll to position [0, 176]
click at [144, 31] on p "PIZZAS 🍕" at bounding box center [137, 33] width 32 height 9
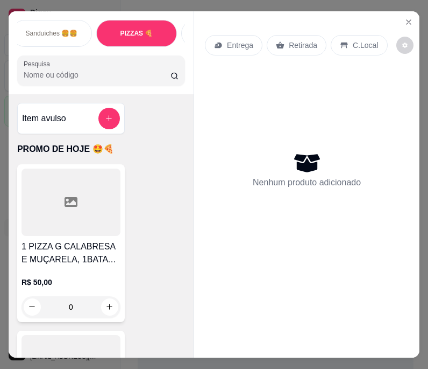
scroll to position [27, 0]
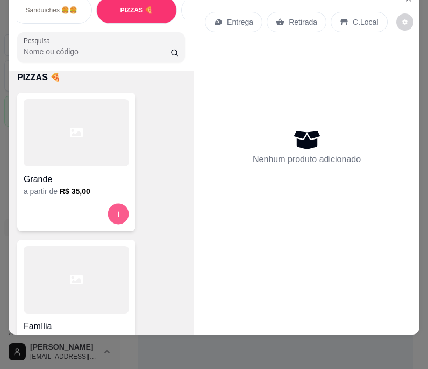
click at [109, 216] on button "increase-product-quantity" at bounding box center [118, 213] width 21 height 21
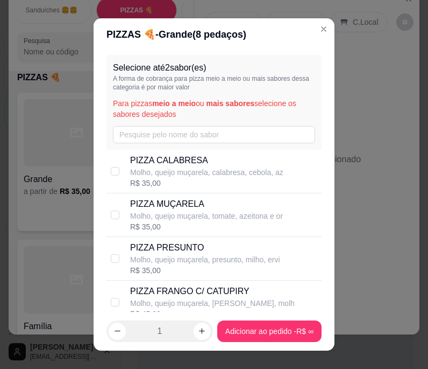
scroll to position [6, 0]
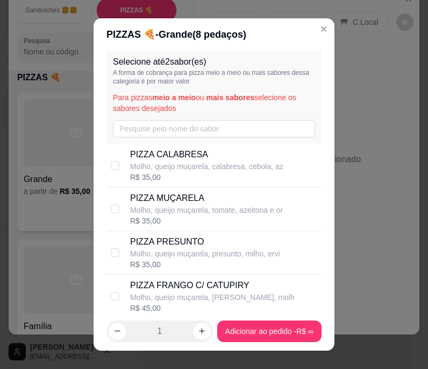
click at [132, 215] on p "Molho, queijo muçarela, tomate, azeitona e or" at bounding box center [206, 209] width 153 height 11
checkbox input "true"
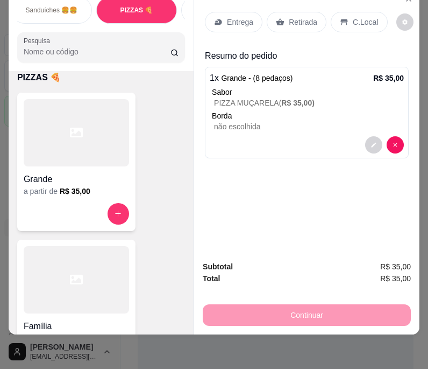
click at [289, 17] on p "Retirada" at bounding box center [303, 22] width 29 height 11
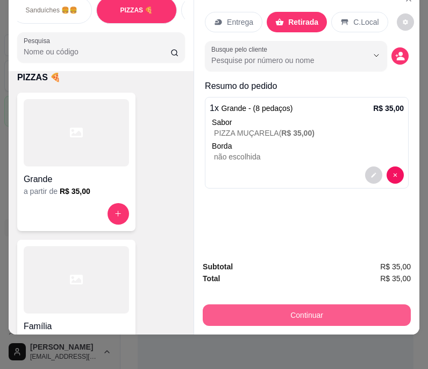
click at [310, 308] on button "Continuar" at bounding box center [307, 315] width 208 height 22
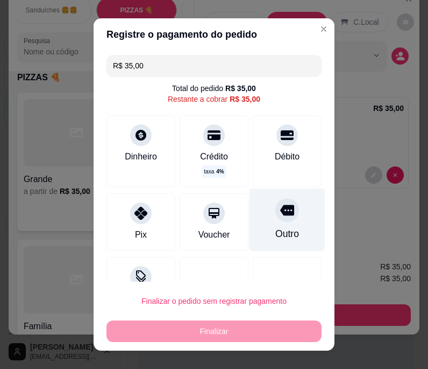
click at [276, 229] on div "Outro" at bounding box center [288, 234] width 24 height 14
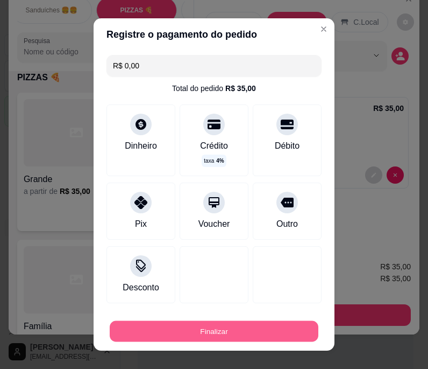
click at [252, 331] on button "Finalizar" at bounding box center [214, 330] width 209 height 21
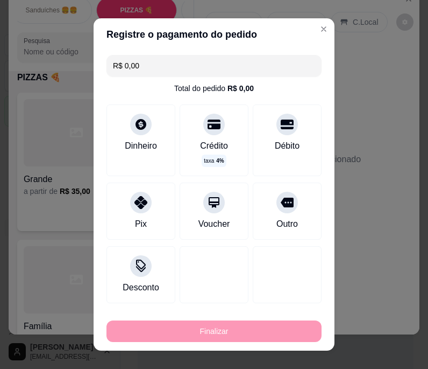
type input "-R$ 35,00"
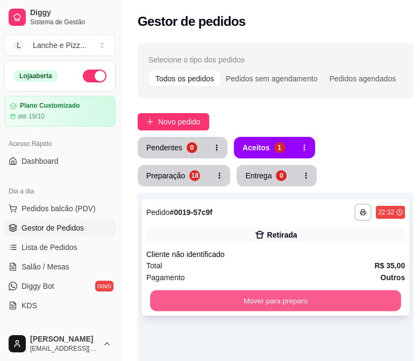
click at [247, 306] on button "Mover para preparo" at bounding box center [275, 300] width 251 height 21
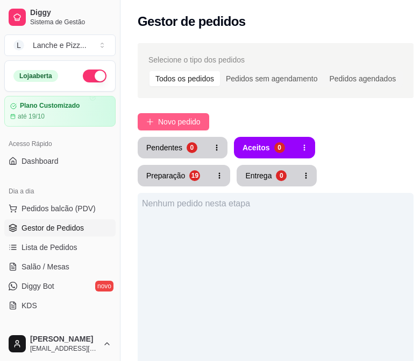
click at [159, 122] on span "Novo pedido" at bounding box center [179, 122] width 43 height 12
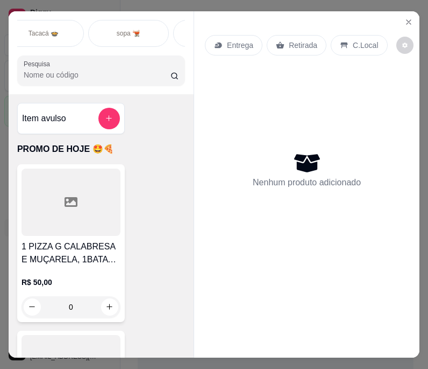
scroll to position [0, 364]
click at [102, 24] on div "sopa 🫕" at bounding box center [119, 33] width 81 height 27
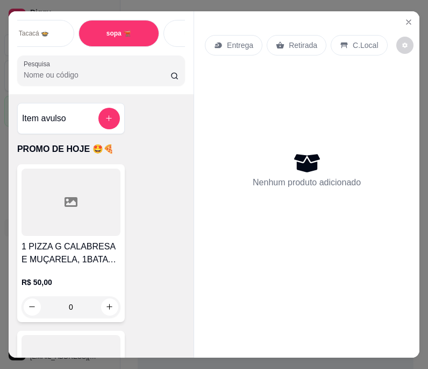
scroll to position [27, 0]
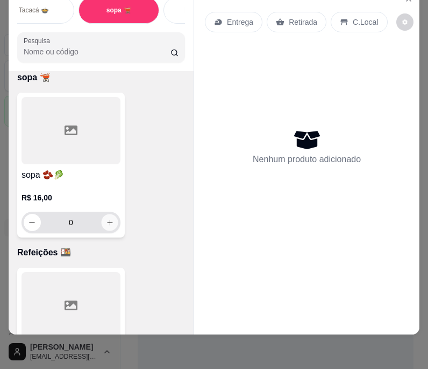
click at [106, 224] on icon "increase-product-quantity" at bounding box center [110, 222] width 8 height 8
type input "1"
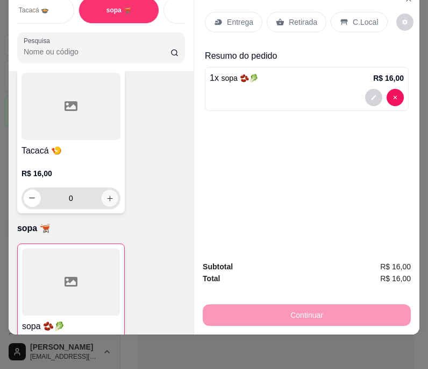
click at [109, 200] on icon "increase-product-quantity" at bounding box center [110, 198] width 8 height 8
type input "1"
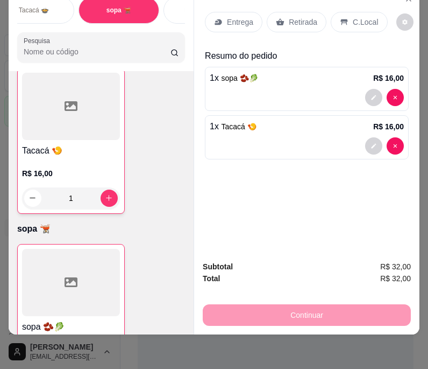
click at [289, 17] on p "Retirada" at bounding box center [303, 22] width 29 height 11
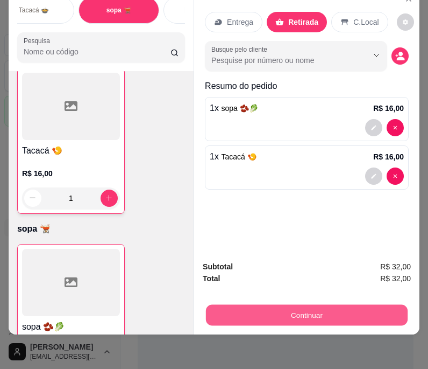
click at [224, 305] on button "Continuar" at bounding box center [307, 315] width 202 height 21
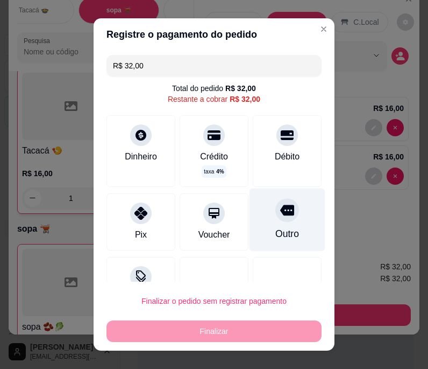
click at [268, 223] on div "Outro" at bounding box center [288, 219] width 76 height 63
type input "R$ 0,00"
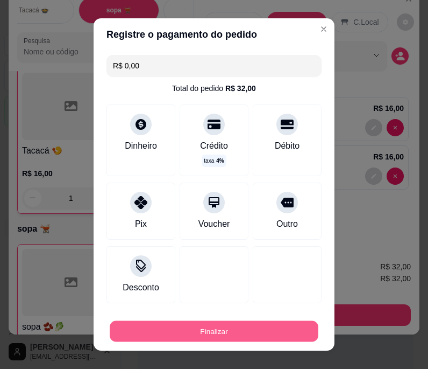
click at [230, 330] on button "Finalizar" at bounding box center [214, 330] width 209 height 21
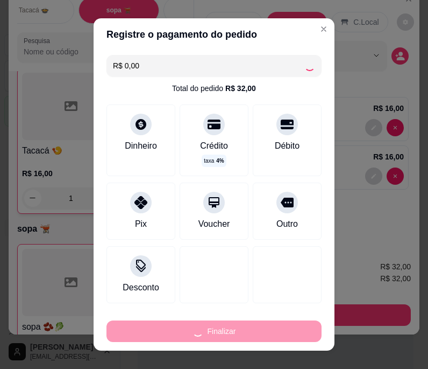
type input "0"
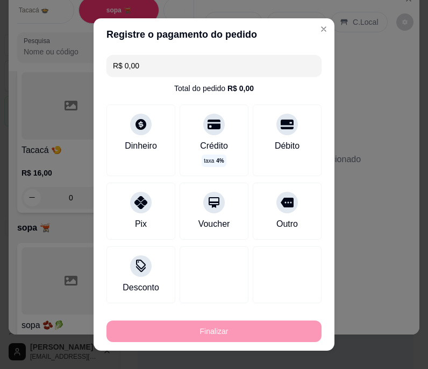
type input "-R$ 32,00"
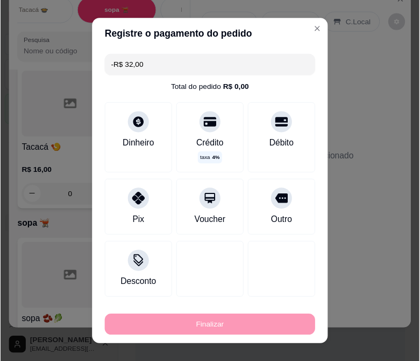
scroll to position [3558, 0]
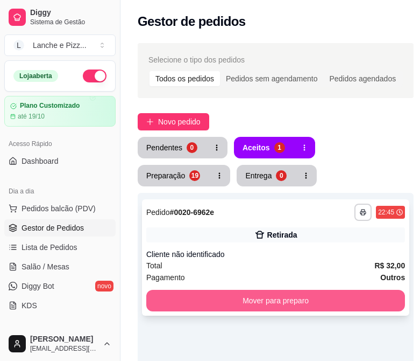
click at [230, 303] on button "Mover para preparo" at bounding box center [275, 300] width 259 height 22
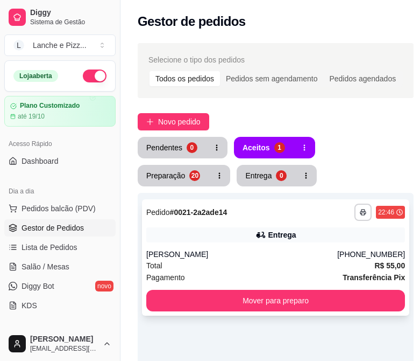
click at [175, 267] on div "Total R$ 55,00" at bounding box center [275, 265] width 259 height 12
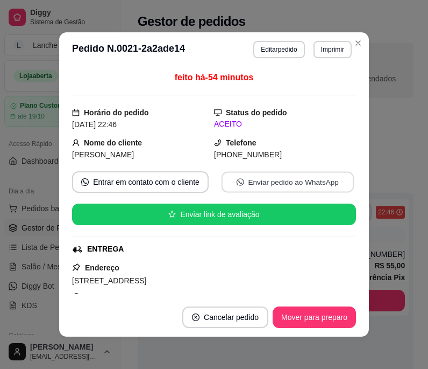
click at [239, 188] on button "Enviar pedido ao WhatsApp" at bounding box center [288, 182] width 132 height 21
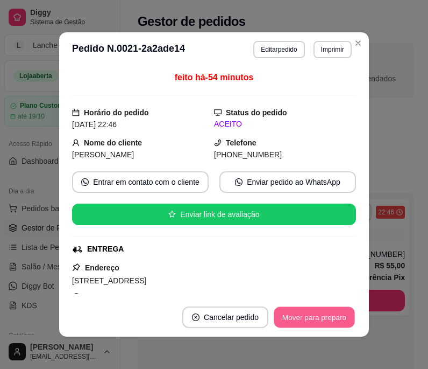
click at [308, 317] on button "Mover para preparo" at bounding box center [314, 317] width 81 height 21
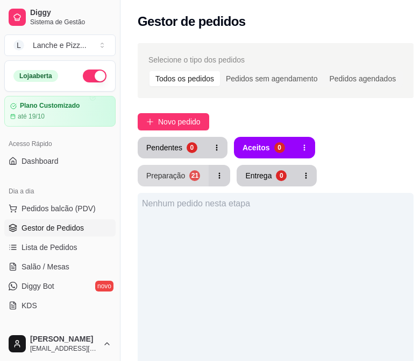
click at [185, 170] on div "Preparação" at bounding box center [165, 175] width 39 height 11
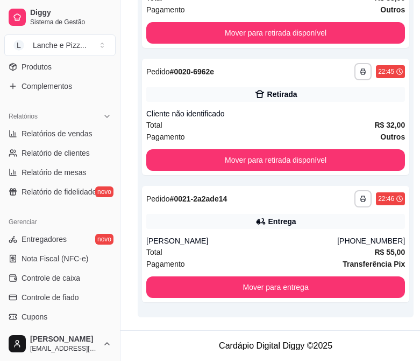
scroll to position [406, 0]
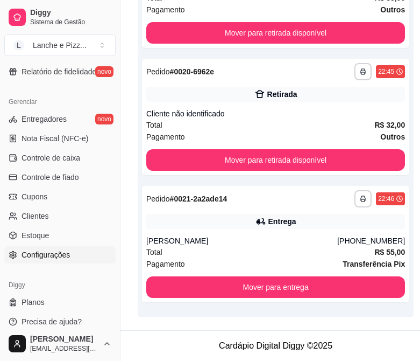
click at [57, 262] on link "Configurações" at bounding box center [59, 254] width 111 height 17
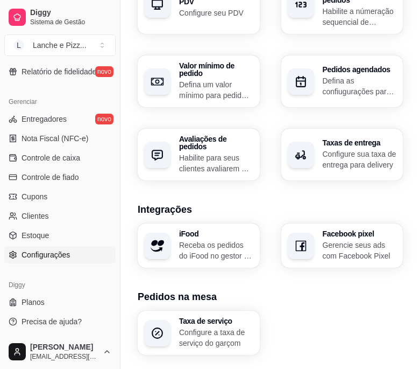
scroll to position [549, 0]
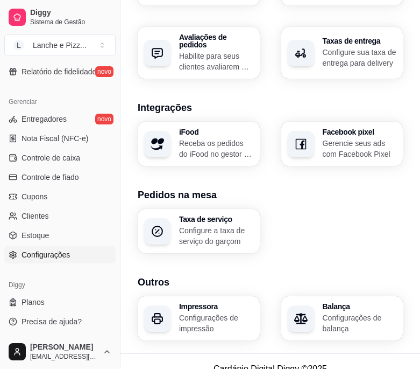
click at [210, 302] on h3 "Impressora" at bounding box center [216, 306] width 74 height 8
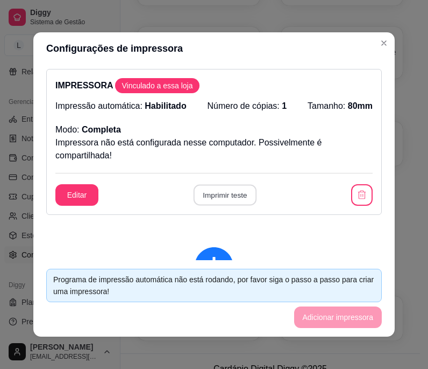
click at [208, 193] on button "Imprimir teste" at bounding box center [224, 195] width 63 height 21
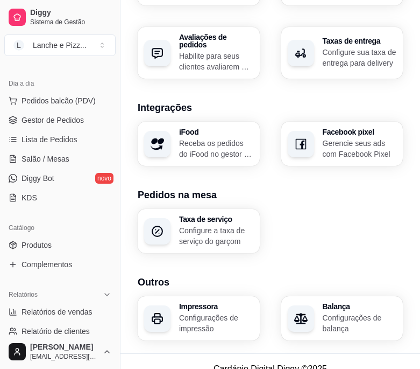
scroll to position [0, 0]
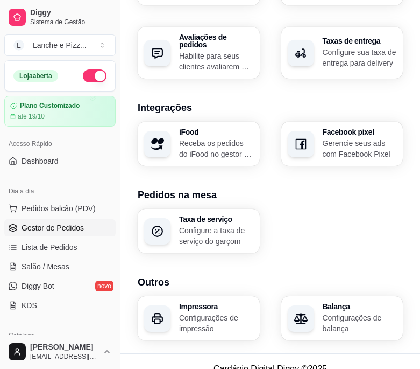
click at [73, 228] on span "Gestor de Pedidos" at bounding box center [53, 227] width 62 height 11
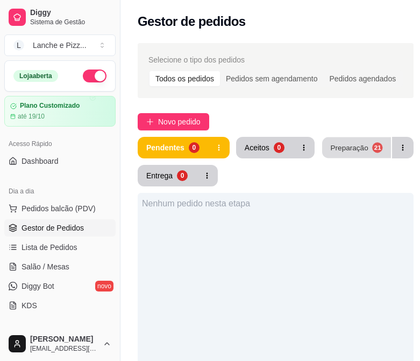
click at [357, 137] on button "Preparação 21" at bounding box center [356, 147] width 69 height 21
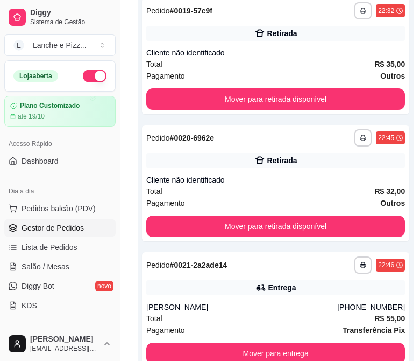
scroll to position [2553, 0]
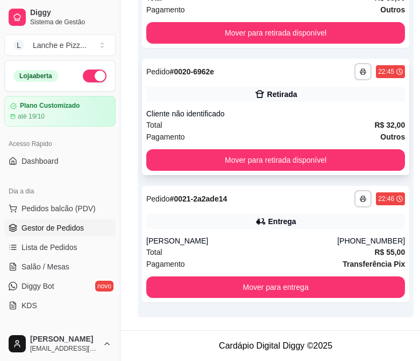
click at [264, 118] on div "Cliente não identificado" at bounding box center [275, 113] width 259 height 11
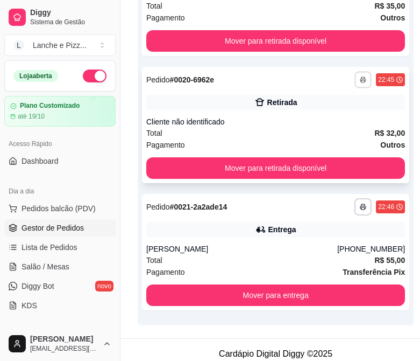
click at [362, 87] on button "button" at bounding box center [363, 79] width 17 height 17
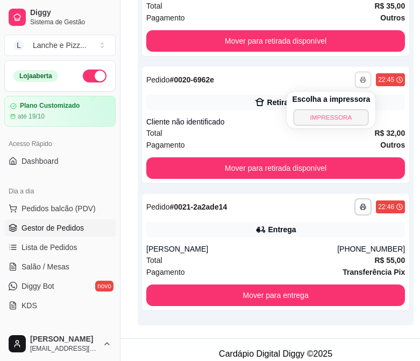
click at [335, 116] on button "IMPRESSORA" at bounding box center [331, 117] width 75 height 17
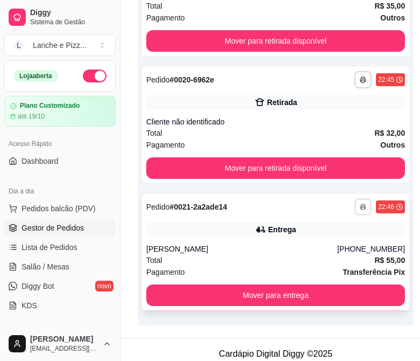
click at [357, 203] on button "button" at bounding box center [363, 206] width 17 height 17
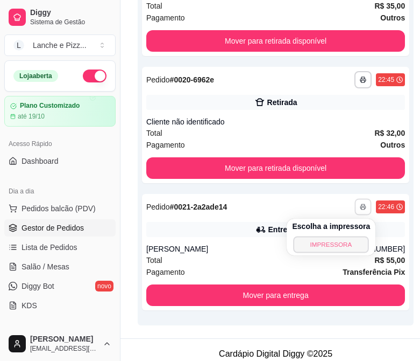
click at [333, 243] on button "IMPRESSORA" at bounding box center [331, 244] width 75 height 17
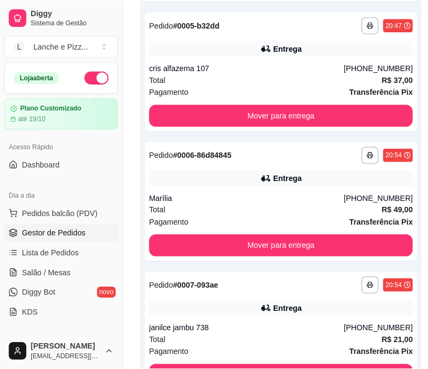
scroll to position [0, 0]
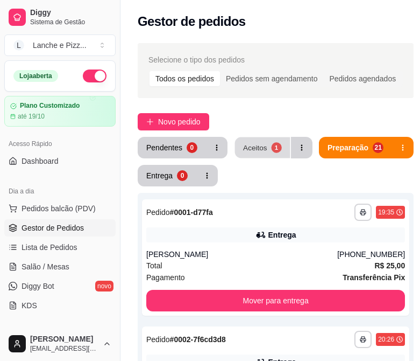
click at [265, 147] on div "Aceitos" at bounding box center [255, 147] width 24 height 10
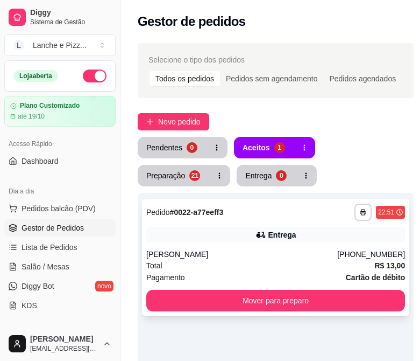
click at [217, 236] on div "Entrega" at bounding box center [275, 234] width 259 height 15
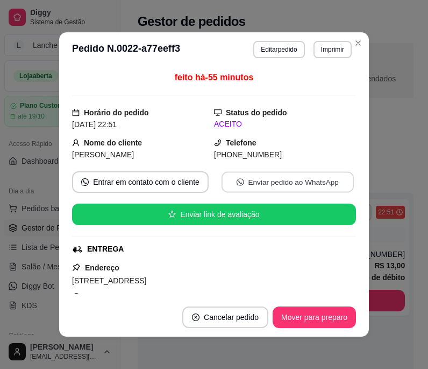
click at [250, 181] on button "Enviar pedido ao WhatsApp" at bounding box center [288, 182] width 132 height 21
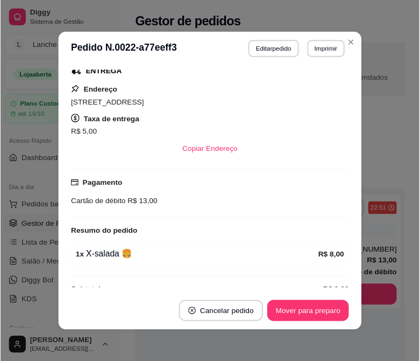
scroll to position [196, 0]
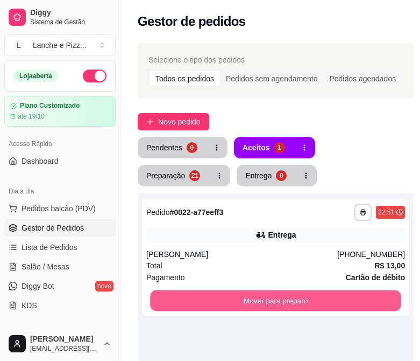
click at [383, 299] on button "Mover para preparo" at bounding box center [275, 300] width 251 height 21
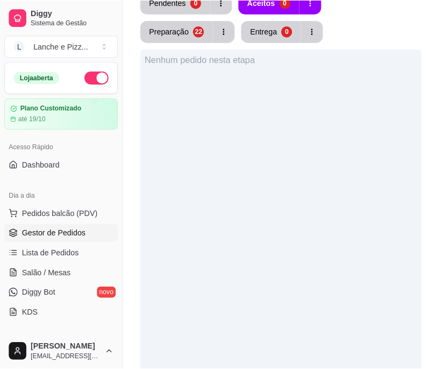
scroll to position [0, 0]
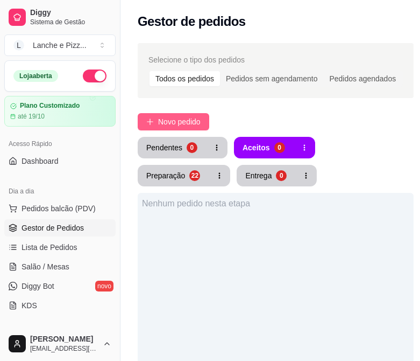
click at [158, 121] on button "Novo pedido" at bounding box center [174, 121] width 72 height 17
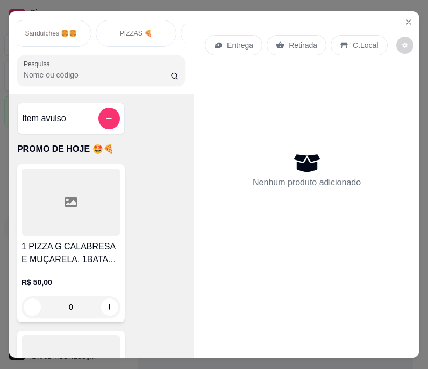
scroll to position [0, 165]
click at [46, 33] on p "Sanduíches 🍔🍔" at bounding box center [63, 33] width 52 height 9
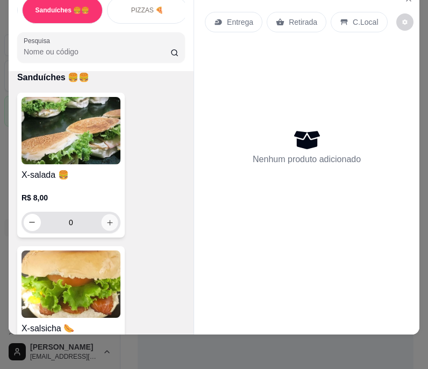
click at [106, 223] on icon "increase-product-quantity" at bounding box center [110, 222] width 8 height 8
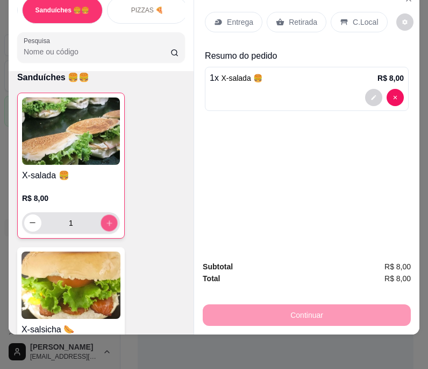
click at [106, 223] on icon "increase-product-quantity" at bounding box center [109, 222] width 8 height 8
type input "2"
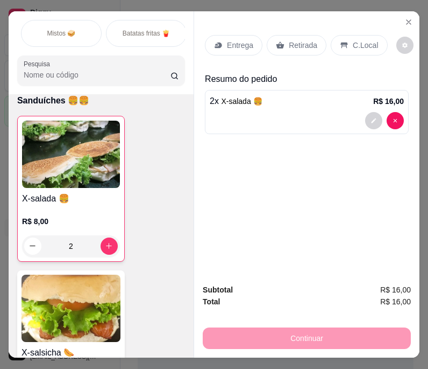
scroll to position [0, 762]
click at [144, 35] on div "Batatas fritas 🍟" at bounding box center [145, 33] width 81 height 27
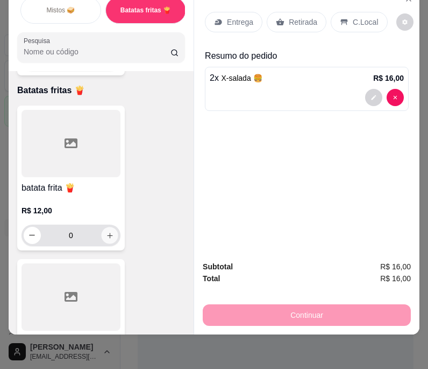
click at [107, 232] on icon "increase-product-quantity" at bounding box center [109, 234] width 5 height 5
type input "1"
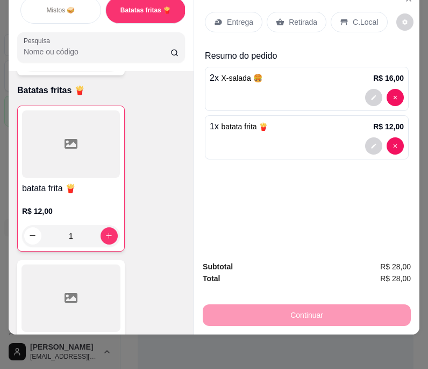
click at [280, 16] on div "Retirada" at bounding box center [297, 22] width 60 height 20
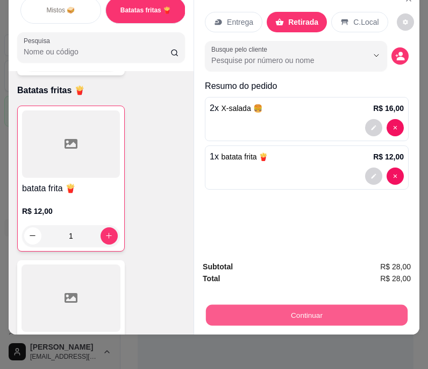
click at [234, 311] on button "Continuar" at bounding box center [307, 315] width 202 height 21
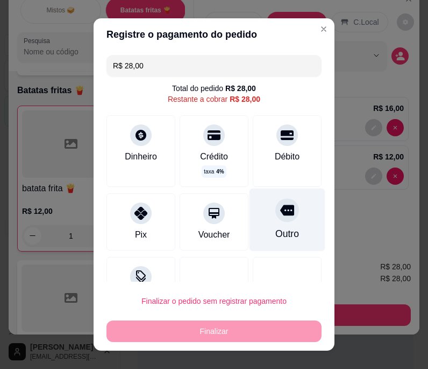
click at [267, 224] on div "Outro" at bounding box center [288, 219] width 76 height 63
type input "R$ 0,00"
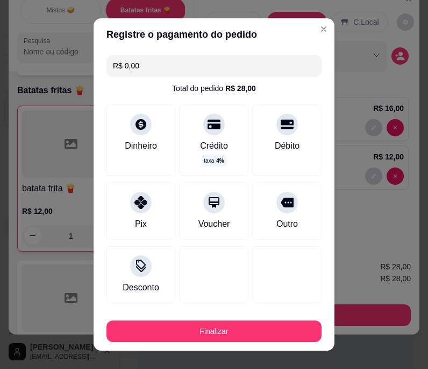
click at [148, 342] on footer "Finalizar" at bounding box center [214, 328] width 241 height 43
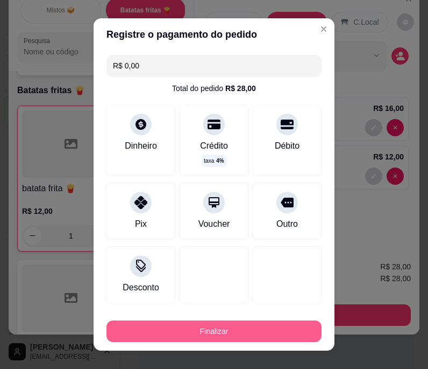
drag, startPoint x: 148, startPoint y: 342, endPoint x: 150, endPoint y: 330, distance: 12.6
click at [150, 330] on footer "Finalizar" at bounding box center [214, 328] width 241 height 43
click at [150, 330] on button "Finalizar" at bounding box center [214, 331] width 215 height 22
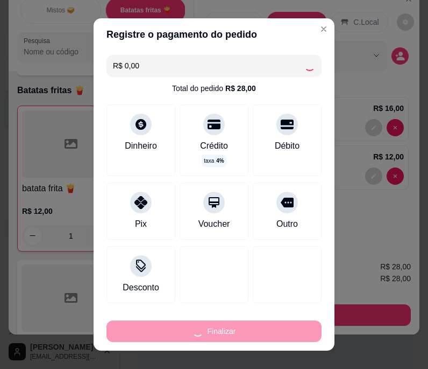
type input "0"
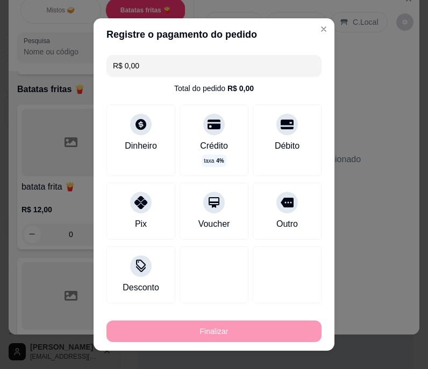
type input "-R$ 28,00"
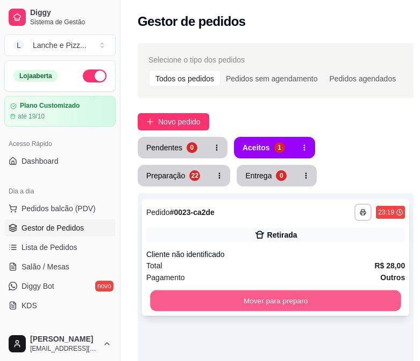
click at [338, 295] on button "Mover para preparo" at bounding box center [275, 300] width 251 height 21
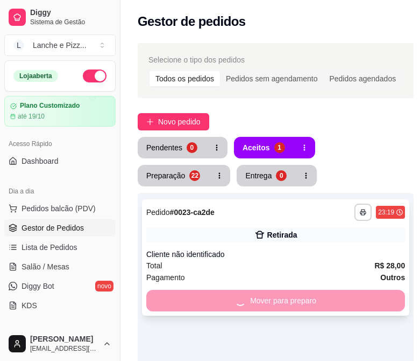
click at [338, 295] on div "Mover para preparo" at bounding box center [275, 300] width 259 height 22
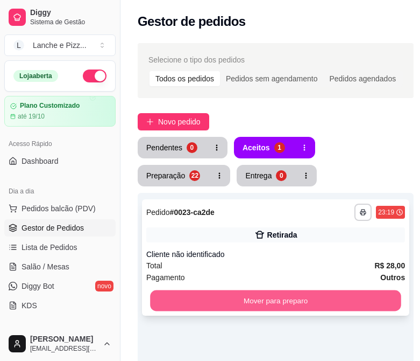
click at [177, 295] on button "Mover para preparo" at bounding box center [275, 300] width 251 height 21
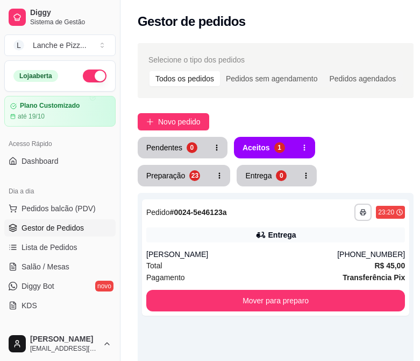
click at [324, 108] on div "**********" at bounding box center [276, 301] width 310 height 529
click at [224, 257] on div "[PERSON_NAME]" at bounding box center [241, 254] width 191 height 11
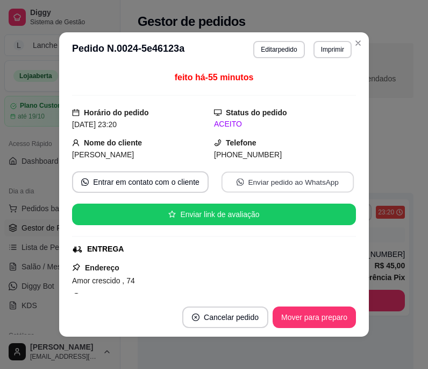
click at [236, 188] on button "Enviar pedido ao WhatsApp" at bounding box center [288, 182] width 132 height 21
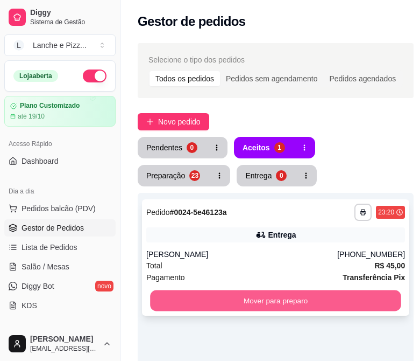
click at [272, 309] on button "Mover para preparo" at bounding box center [275, 300] width 251 height 21
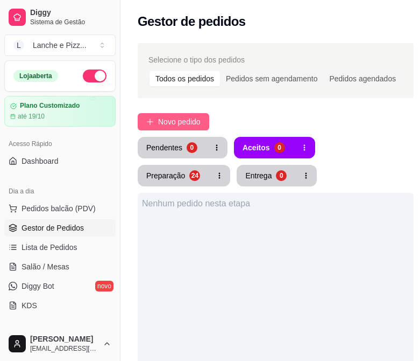
click at [178, 120] on span "Novo pedido" at bounding box center [179, 122] width 43 height 12
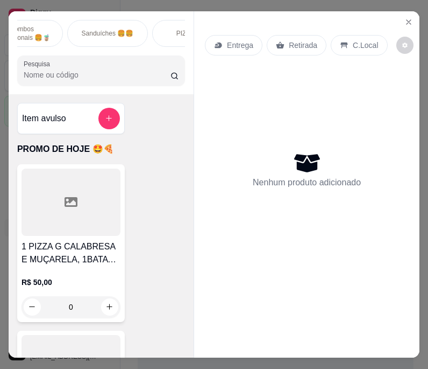
scroll to position [0, 122]
click at [117, 35] on div "Sanduíches 🍔🍔" at bounding box center [106, 33] width 81 height 27
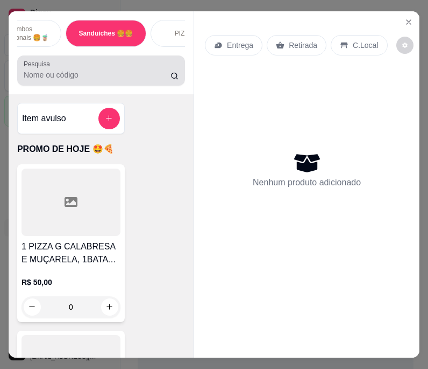
scroll to position [27, 0]
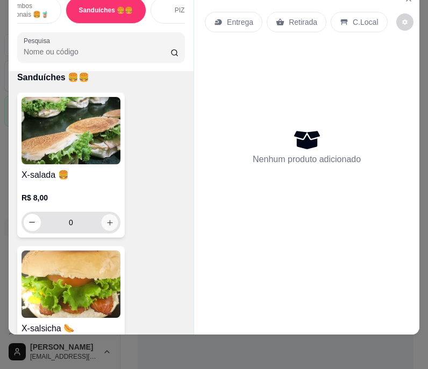
click at [106, 218] on icon "increase-product-quantity" at bounding box center [110, 222] width 8 height 8
type input "1"
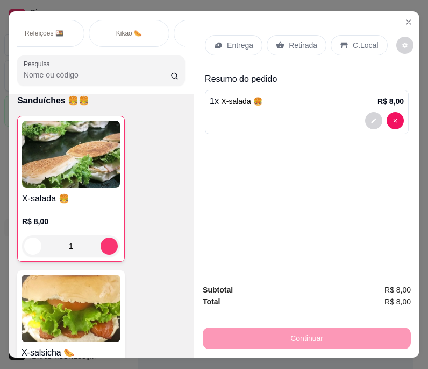
scroll to position [0, 531]
click at [107, 36] on div "Kikão 🌭" at bounding box center [121, 33] width 81 height 27
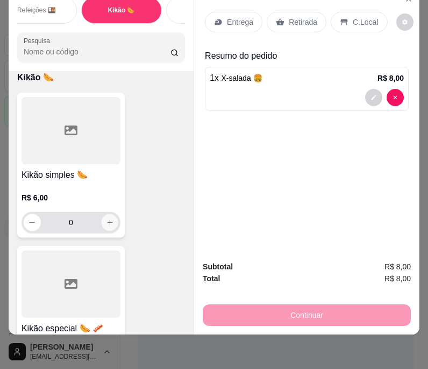
click at [106, 222] on icon "increase-product-quantity" at bounding box center [110, 222] width 8 height 8
type input "1"
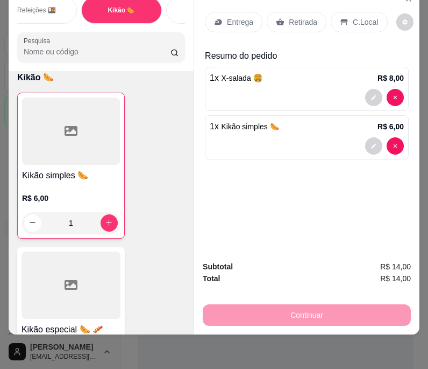
click at [231, 17] on p "Entrega" at bounding box center [240, 22] width 26 height 11
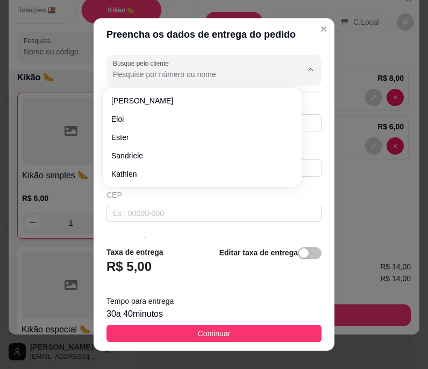
click at [196, 71] on input "Busque pelo cliente" at bounding box center [199, 74] width 172 height 11
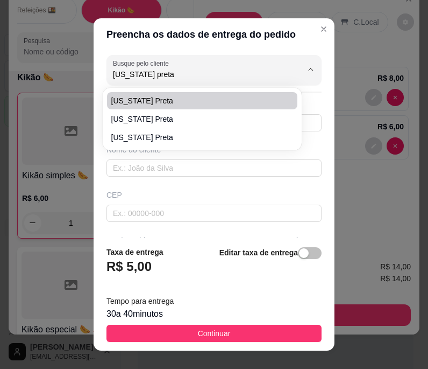
click at [166, 107] on li "[US_STATE] preta" at bounding box center [202, 100] width 190 height 17
type input "[US_STATE] preta"
type input "92991684665"
type input "[US_STATE] preta"
type input "[PERSON_NAME]"
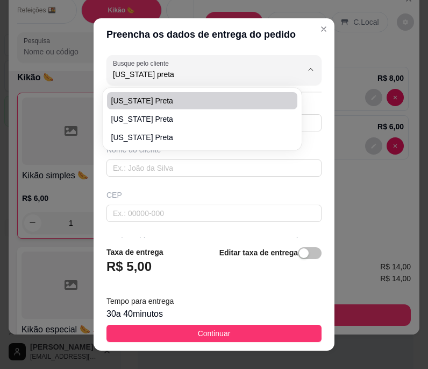
type input "7"
type input "[PERSON_NAME]"
type input "manaus"
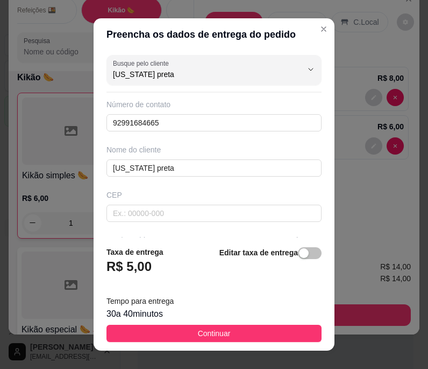
scroll to position [176, 0]
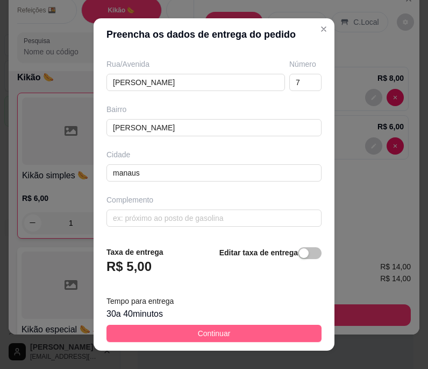
type input "[US_STATE] preta"
click at [200, 328] on span "Continuar" at bounding box center [214, 333] width 33 height 12
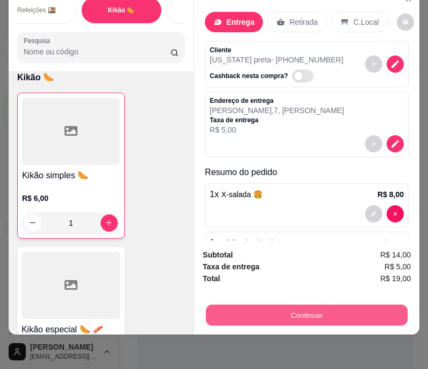
click at [249, 306] on button "Continuar" at bounding box center [307, 315] width 202 height 21
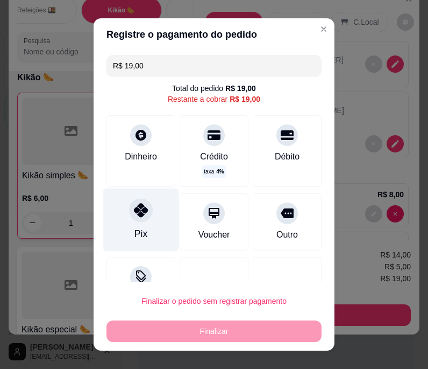
click at [136, 224] on div "Pix" at bounding box center [141, 219] width 76 height 63
type input "R$ 0,00"
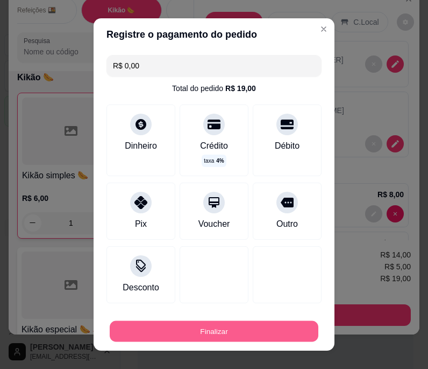
click at [150, 337] on button "Finalizar" at bounding box center [214, 330] width 209 height 21
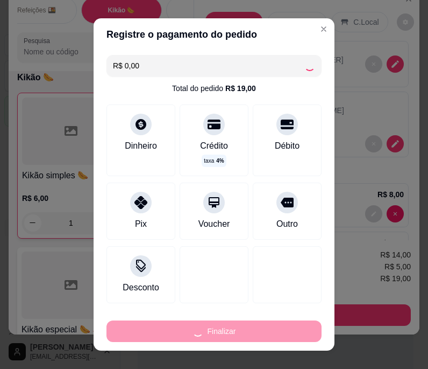
type input "0"
type input "-R$ 19,00"
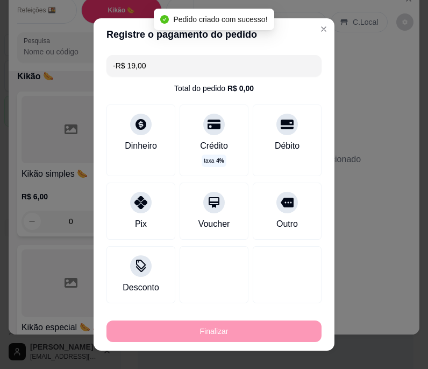
scroll to position [4366, 0]
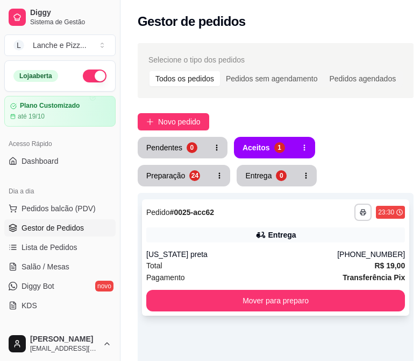
click at [202, 251] on div "[US_STATE] preta" at bounding box center [241, 254] width 191 height 11
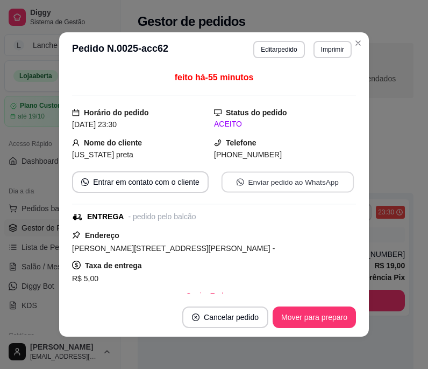
click at [258, 183] on button "Enviar pedido ao WhatsApp" at bounding box center [288, 182] width 132 height 21
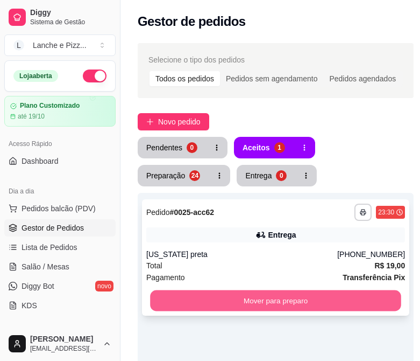
click at [333, 301] on button "Mover para preparo" at bounding box center [275, 300] width 251 height 21
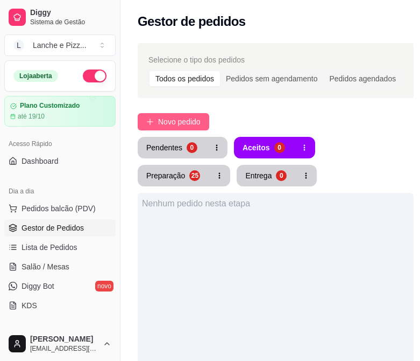
click at [161, 116] on span "Novo pedido" at bounding box center [179, 122] width 43 height 12
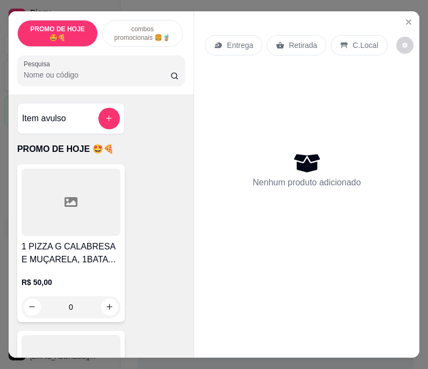
scroll to position [0, 70]
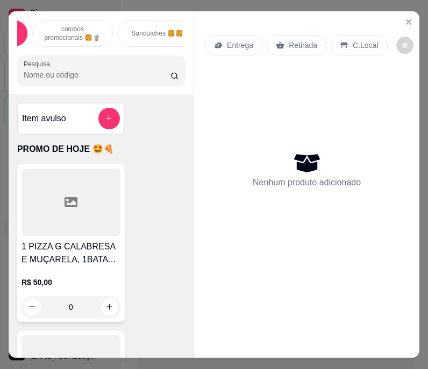
click at [165, 31] on p "Sanduíches 🍔🍔" at bounding box center [158, 33] width 52 height 9
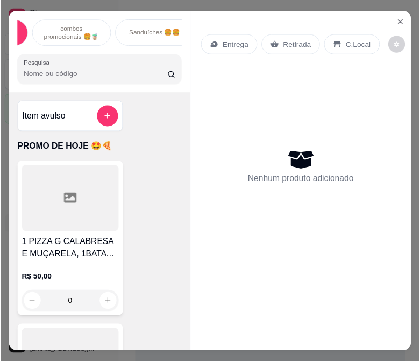
scroll to position [27, 0]
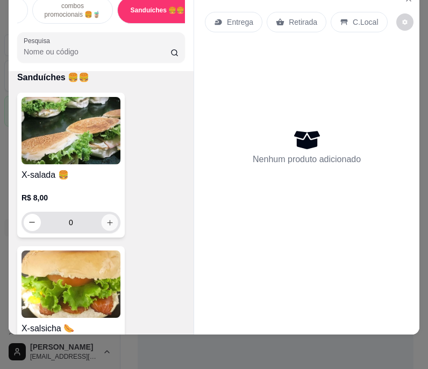
click at [110, 217] on button "increase-product-quantity" at bounding box center [109, 222] width 17 height 17
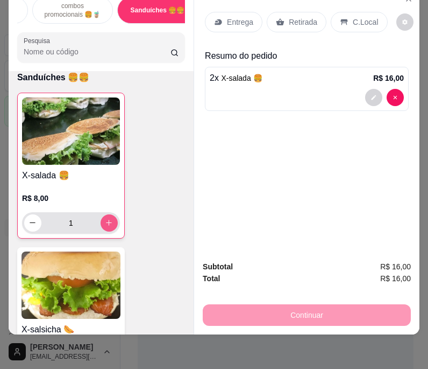
type input "2"
click at [290, 17] on p "Retirada" at bounding box center [303, 22] width 29 height 11
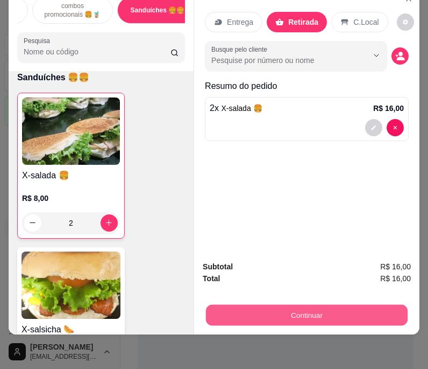
click at [262, 305] on button "Continuar" at bounding box center [307, 315] width 202 height 21
click at [340, 305] on button "Continuar" at bounding box center [307, 315] width 202 height 21
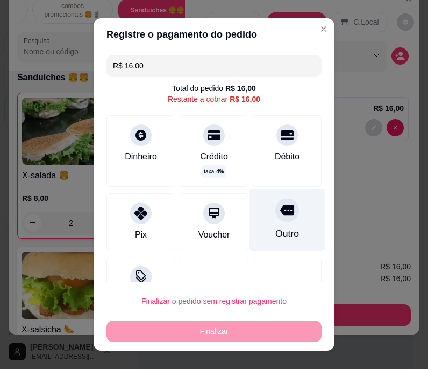
click at [276, 227] on div "Outro" at bounding box center [288, 234] width 24 height 14
type input "R$ 0,00"
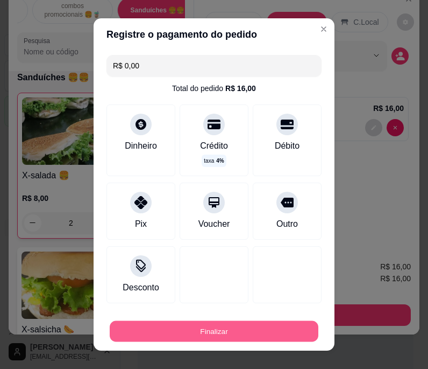
click at [238, 333] on button "Finalizar" at bounding box center [214, 330] width 209 height 21
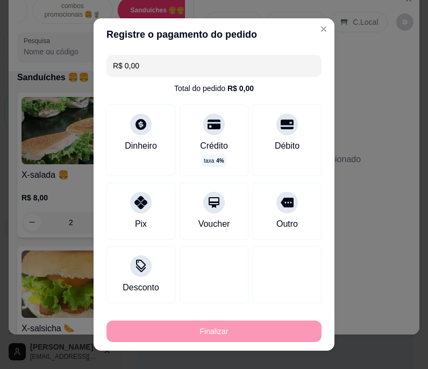
type input "0"
type input "-R$ 16,00"
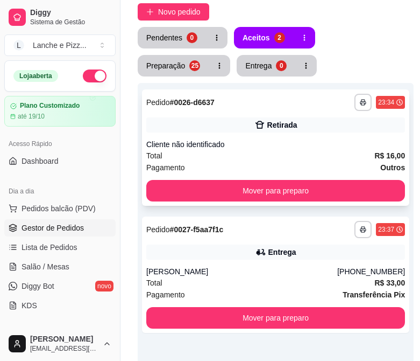
scroll to position [110, 0]
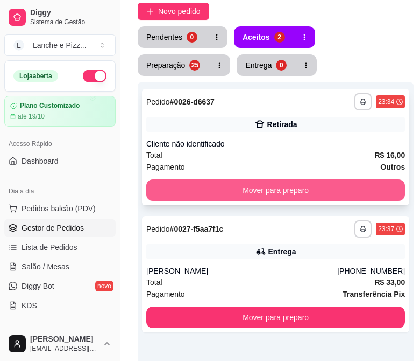
click at [193, 187] on button "Mover para preparo" at bounding box center [275, 190] width 259 height 22
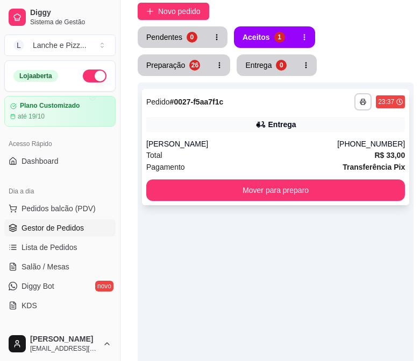
click at [171, 136] on div "**********" at bounding box center [275, 147] width 267 height 116
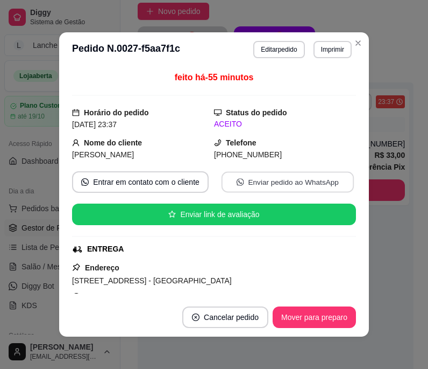
click at [279, 182] on button "Enviar pedido ao WhatsApp" at bounding box center [288, 182] width 132 height 21
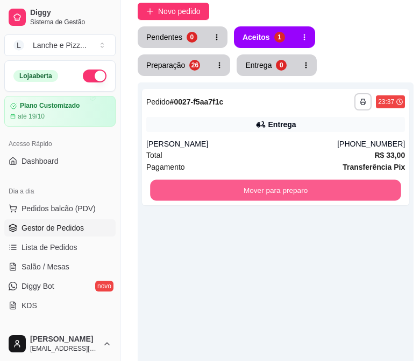
click at [393, 189] on button "Mover para preparo" at bounding box center [275, 190] width 251 height 21
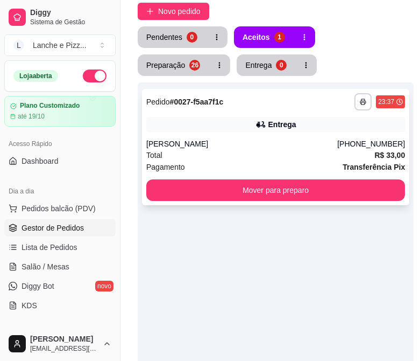
click at [185, 175] on div "**********" at bounding box center [275, 147] width 267 height 116
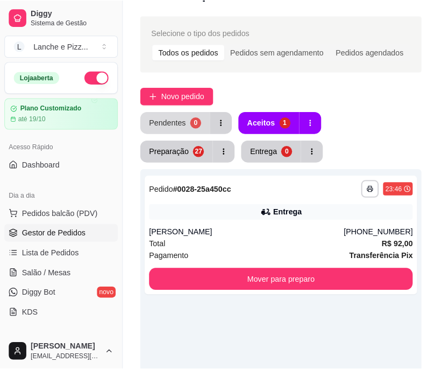
scroll to position [25, 0]
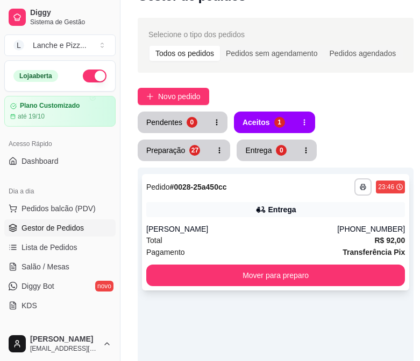
click at [213, 234] on div "[PERSON_NAME]" at bounding box center [241, 228] width 191 height 11
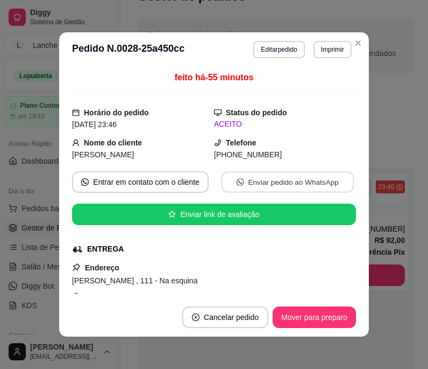
click at [242, 179] on button "Enviar pedido ao WhatsApp" at bounding box center [288, 182] width 132 height 21
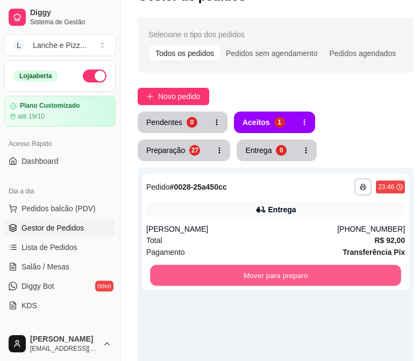
click at [383, 273] on button "Mover para preparo" at bounding box center [275, 275] width 251 height 21
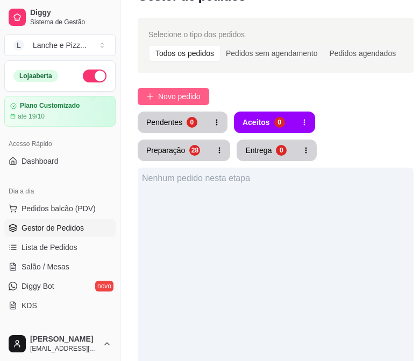
click at [146, 102] on button "Novo pedido" at bounding box center [174, 96] width 72 height 17
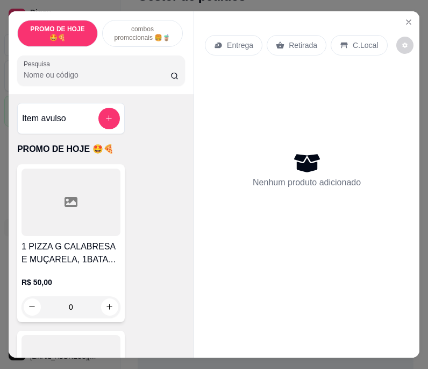
click at [154, 40] on div "combos promocionais 🍔🧋" at bounding box center [142, 33] width 81 height 27
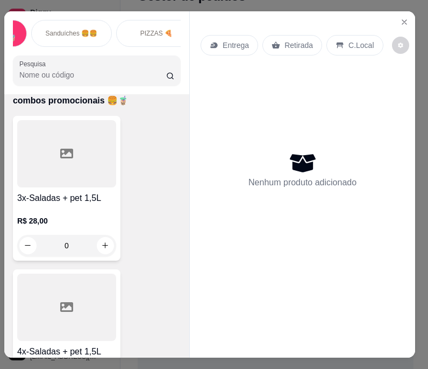
scroll to position [0, 179]
click at [113, 31] on p "PIZZAS 🍕" at bounding box center [129, 33] width 32 height 9
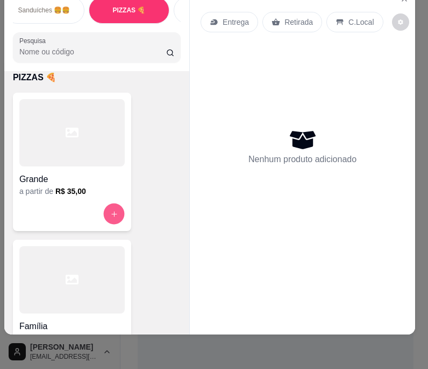
click at [110, 210] on icon "increase-product-quantity" at bounding box center [114, 213] width 8 height 8
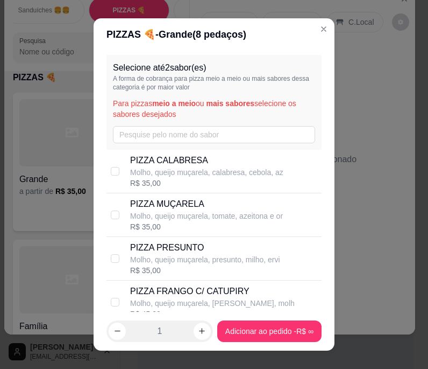
click at [150, 174] on p "Molho, queijo muçarela, calabresa, cebola, az" at bounding box center [206, 172] width 153 height 11
checkbox input "true"
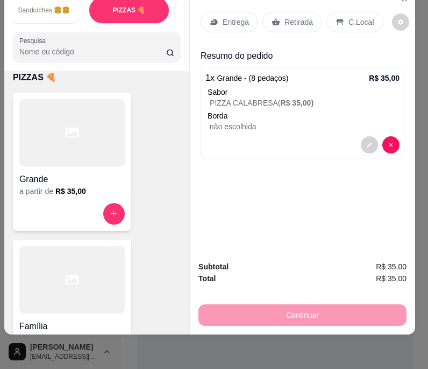
click at [272, 17] on div "Retirada" at bounding box center [293, 22] width 60 height 20
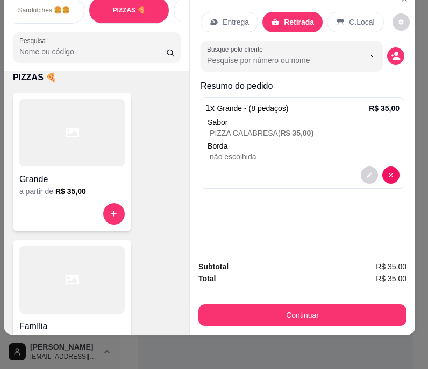
click at [253, 318] on div "Subtotal R$ 35,00 Total R$ 35,00 Continuar" at bounding box center [302, 293] width 225 height 82
click at [393, 57] on icon "decrease-product-quantity" at bounding box center [397, 59] width 8 height 4
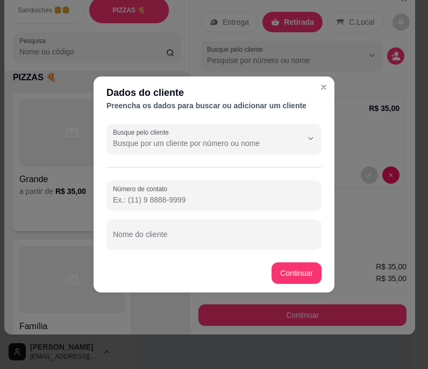
click at [172, 203] on input "Número de contato" at bounding box center [214, 199] width 202 height 11
click at [172, 199] on input "Número de contato" at bounding box center [214, 199] width 202 height 11
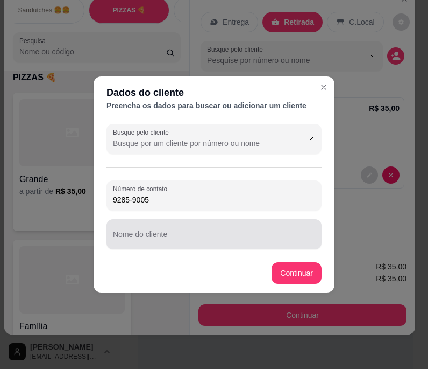
type input "9285-9005"
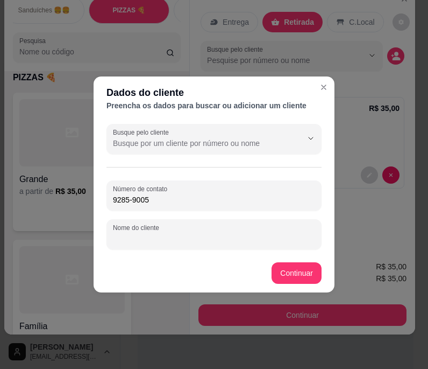
click at [150, 234] on input "Nome do cliente" at bounding box center [214, 238] width 202 height 11
type input "[PERSON_NAME]"
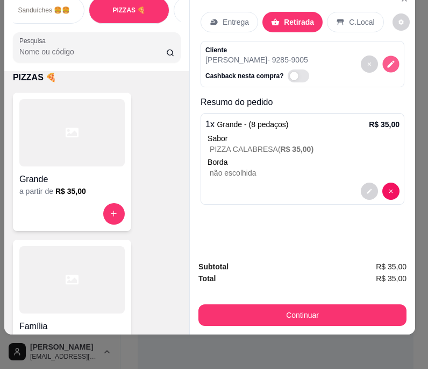
click at [387, 59] on icon "decrease-product-quantity" at bounding box center [390, 63] width 9 height 9
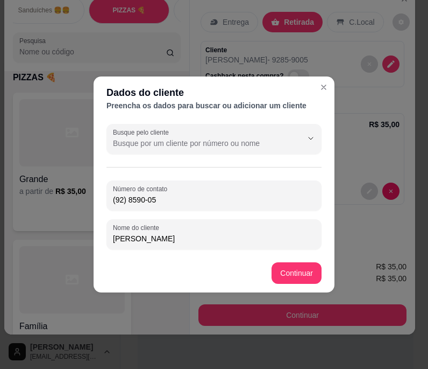
click at [127, 201] on input "(92) 8590-05" at bounding box center [214, 199] width 202 height 11
type input "[PHONE_NUMBER]"
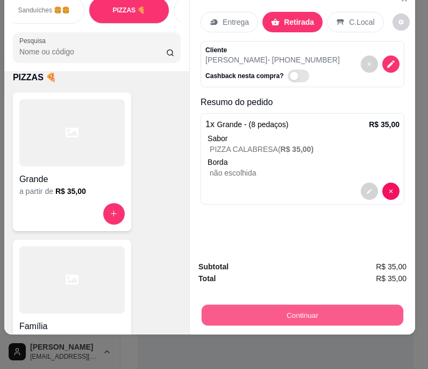
click at [278, 309] on button "Continuar" at bounding box center [303, 315] width 202 height 21
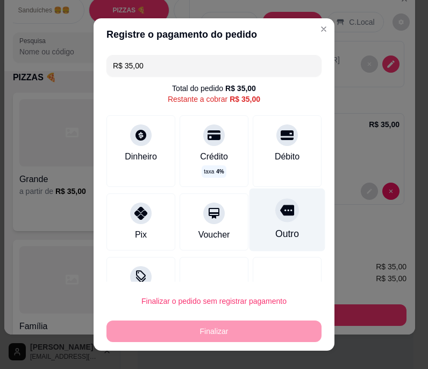
click at [276, 235] on div "Outro" at bounding box center [288, 234] width 24 height 14
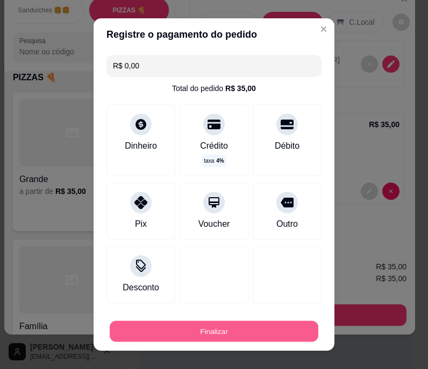
click at [224, 330] on button "Finalizar" at bounding box center [214, 330] width 209 height 21
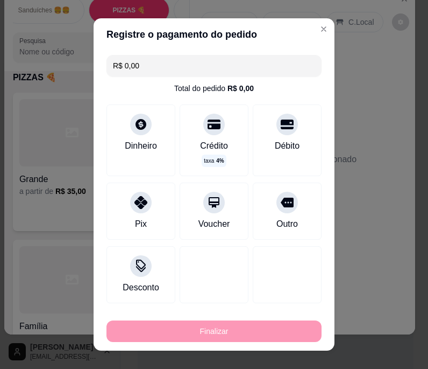
type input "-R$ 35,00"
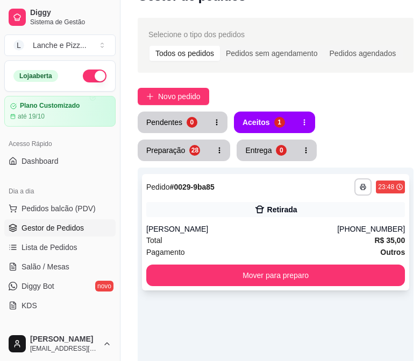
click at [228, 231] on div "[PERSON_NAME]" at bounding box center [241, 228] width 191 height 11
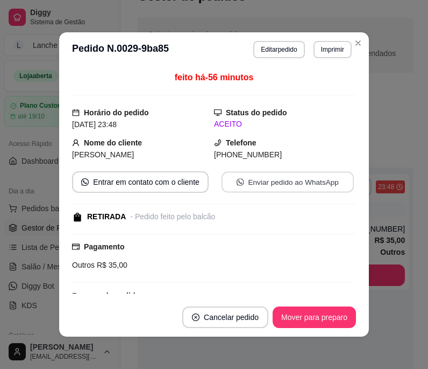
click at [277, 180] on button "Enviar pedido ao WhatsApp" at bounding box center [288, 182] width 132 height 21
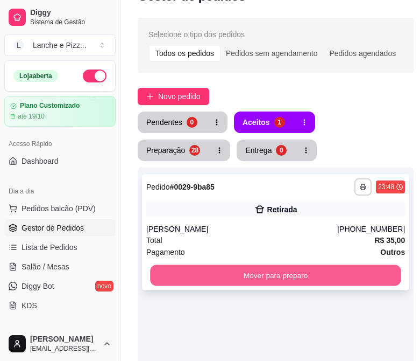
click at [192, 282] on button "Mover para preparo" at bounding box center [275, 275] width 251 height 21
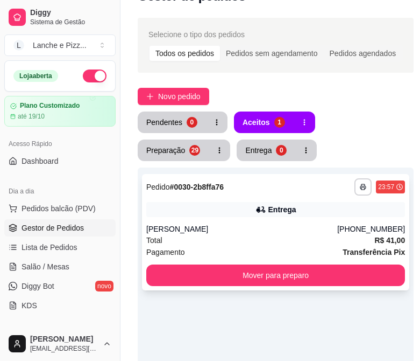
click at [228, 245] on div "Total R$ 41,00" at bounding box center [275, 240] width 259 height 12
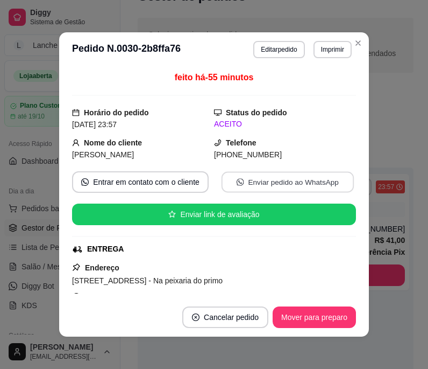
click at [247, 185] on button "Enviar pedido ao WhatsApp" at bounding box center [288, 182] width 132 height 21
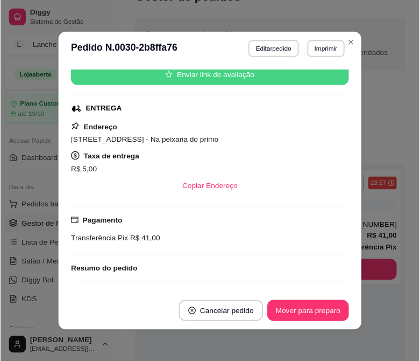
scroll to position [158, 0]
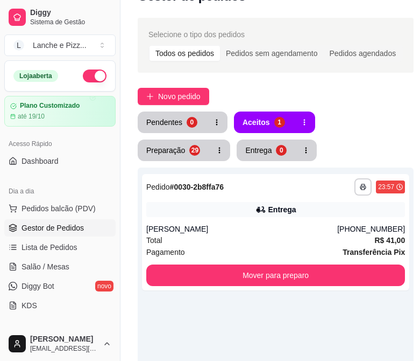
click at [0, 302] on html "**********" at bounding box center [210, 155] width 420 height 361
click at [173, 287] on div "**********" at bounding box center [275, 232] width 267 height 116
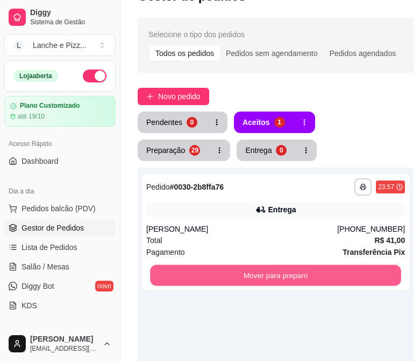
click at [394, 280] on button "Mover para preparo" at bounding box center [275, 275] width 251 height 21
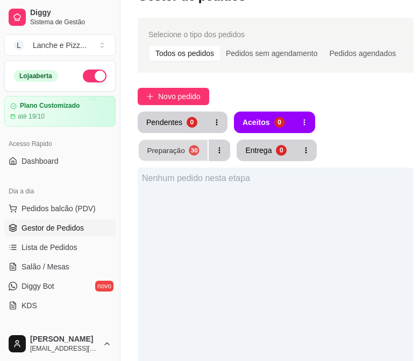
click at [208, 140] on button "Preparação 30" at bounding box center [173, 150] width 69 height 21
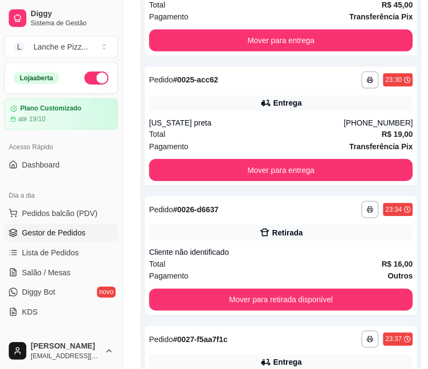
scroll to position [3261, 0]
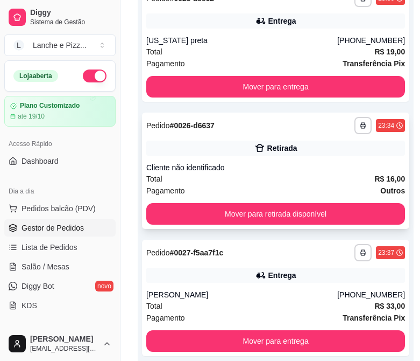
click at [203, 143] on div "Retirada" at bounding box center [275, 147] width 259 height 15
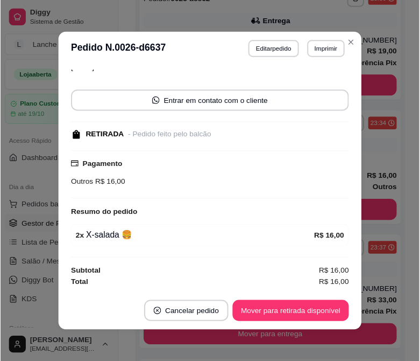
scroll to position [2, 0]
